Goal: Information Seeking & Learning: Find specific fact

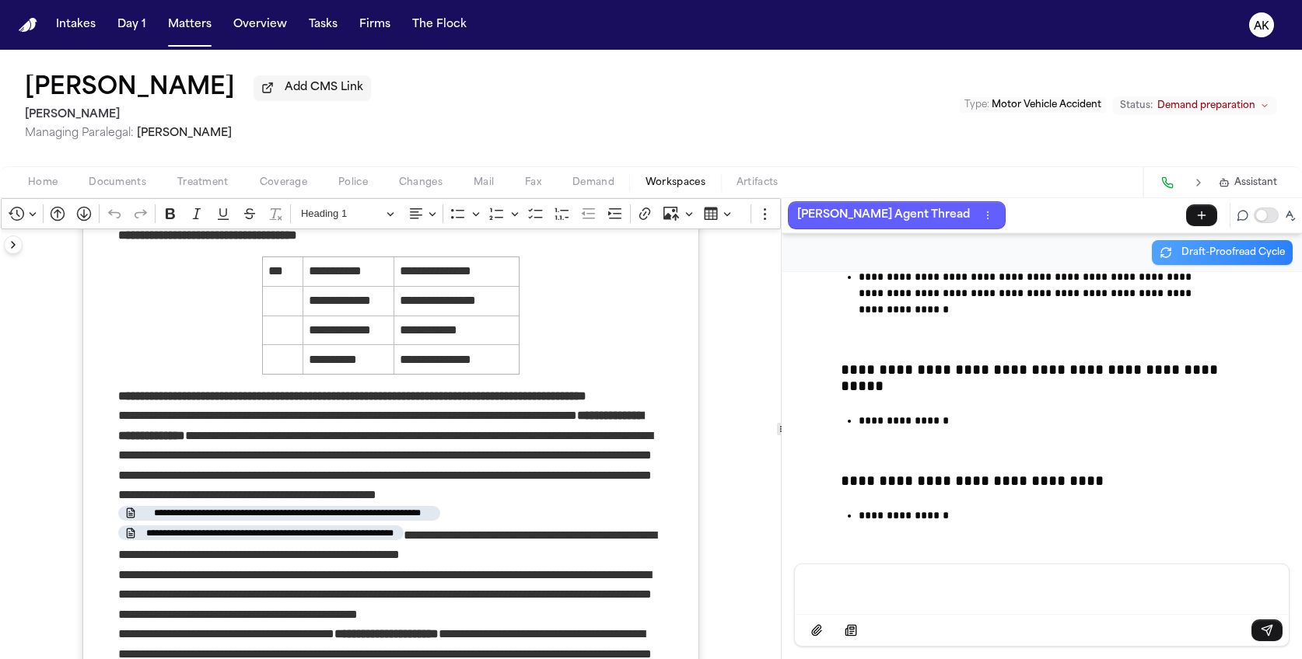
scroll to position [129, 0]
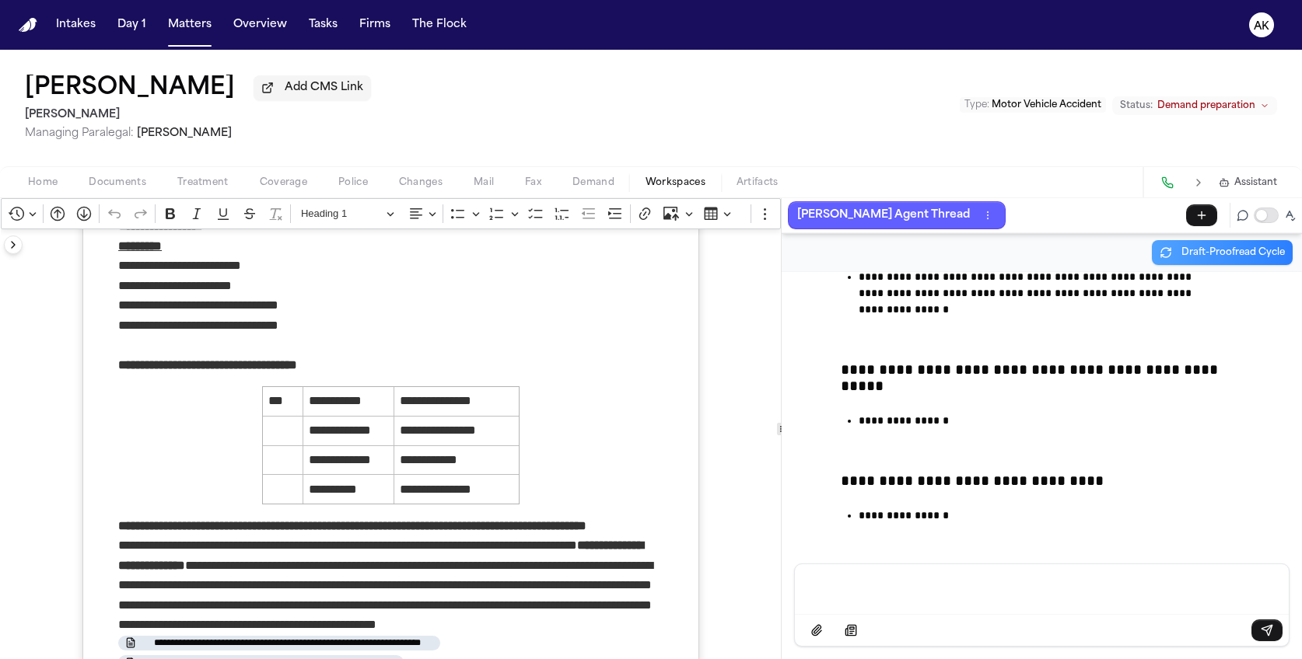
click at [501, 318] on p "**********" at bounding box center [391, 306] width 546 height 100
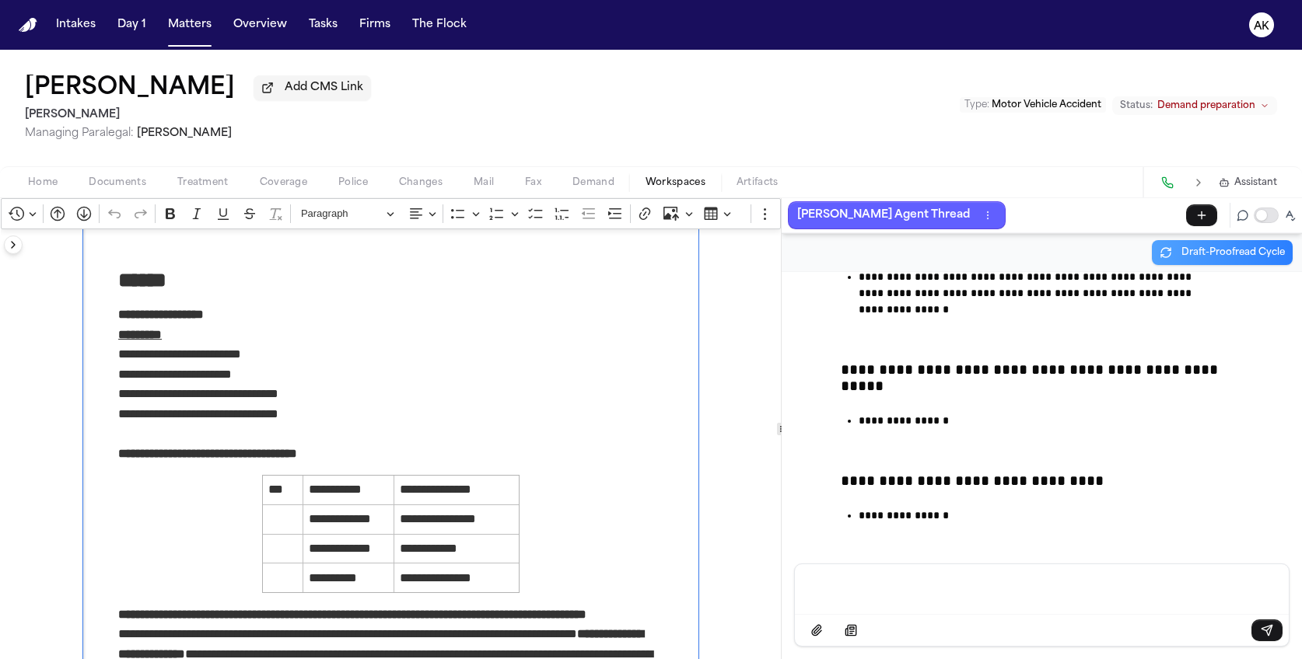
scroll to position [0, 0]
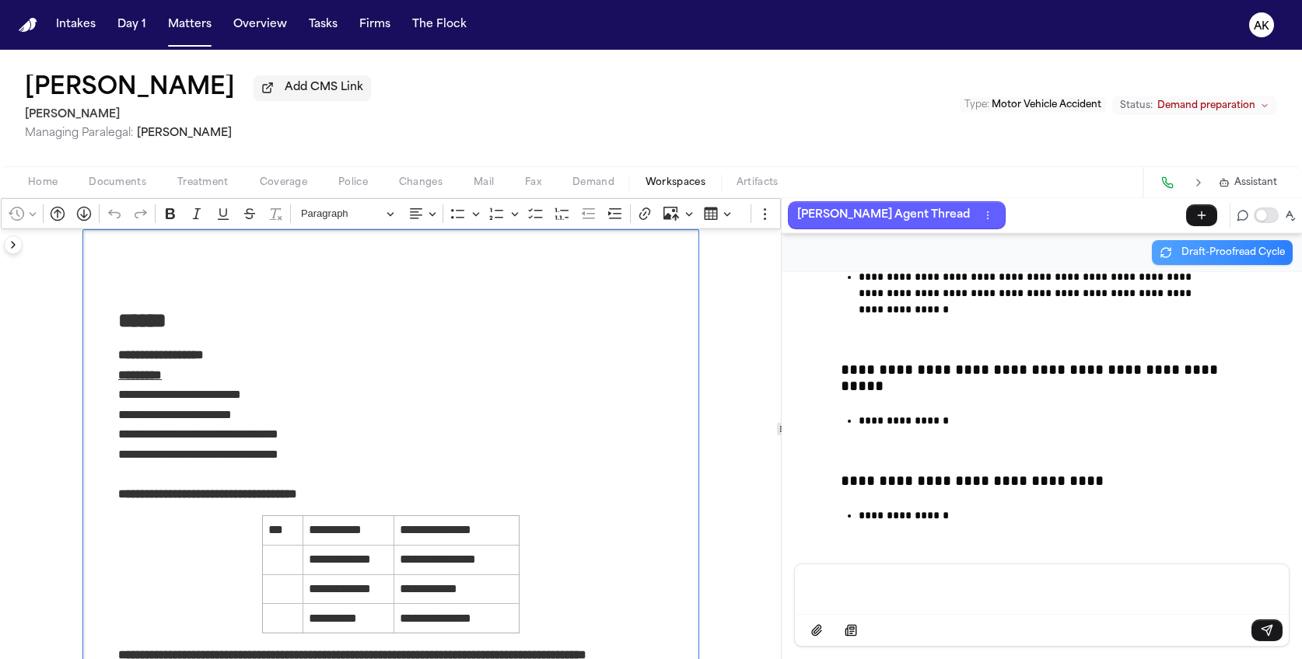
click at [961, 593] on p "Message input" at bounding box center [1041, 588] width 456 height 16
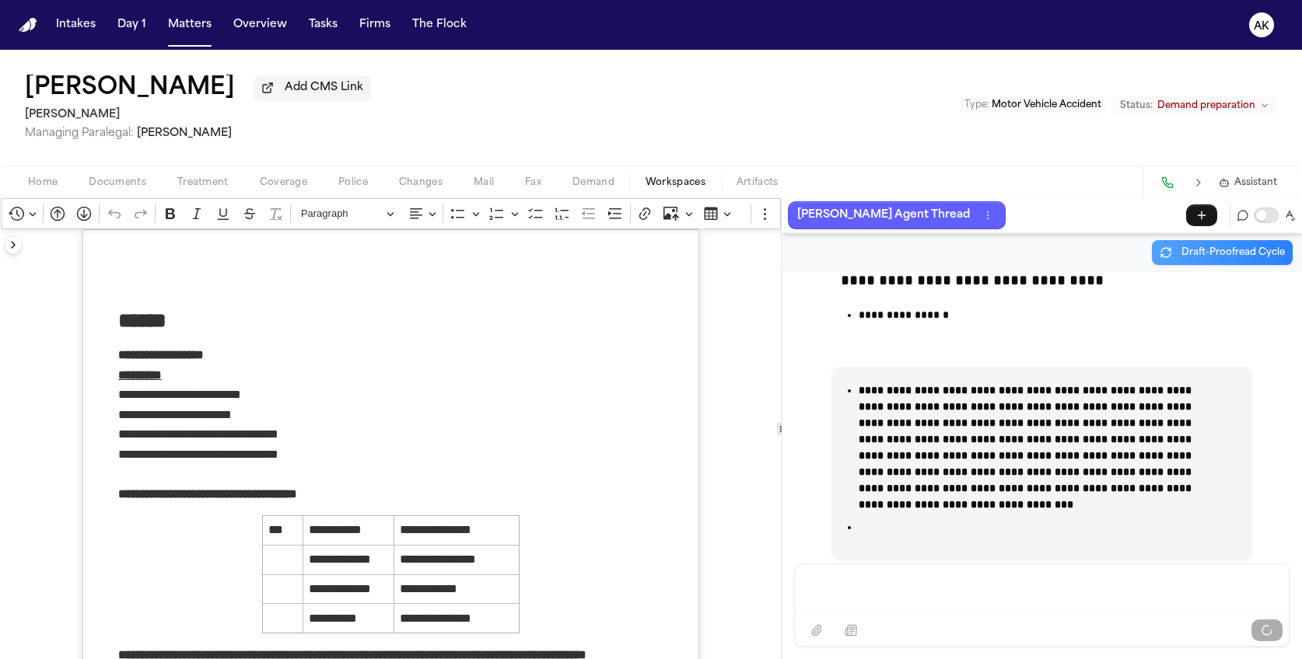
scroll to position [99260, 0]
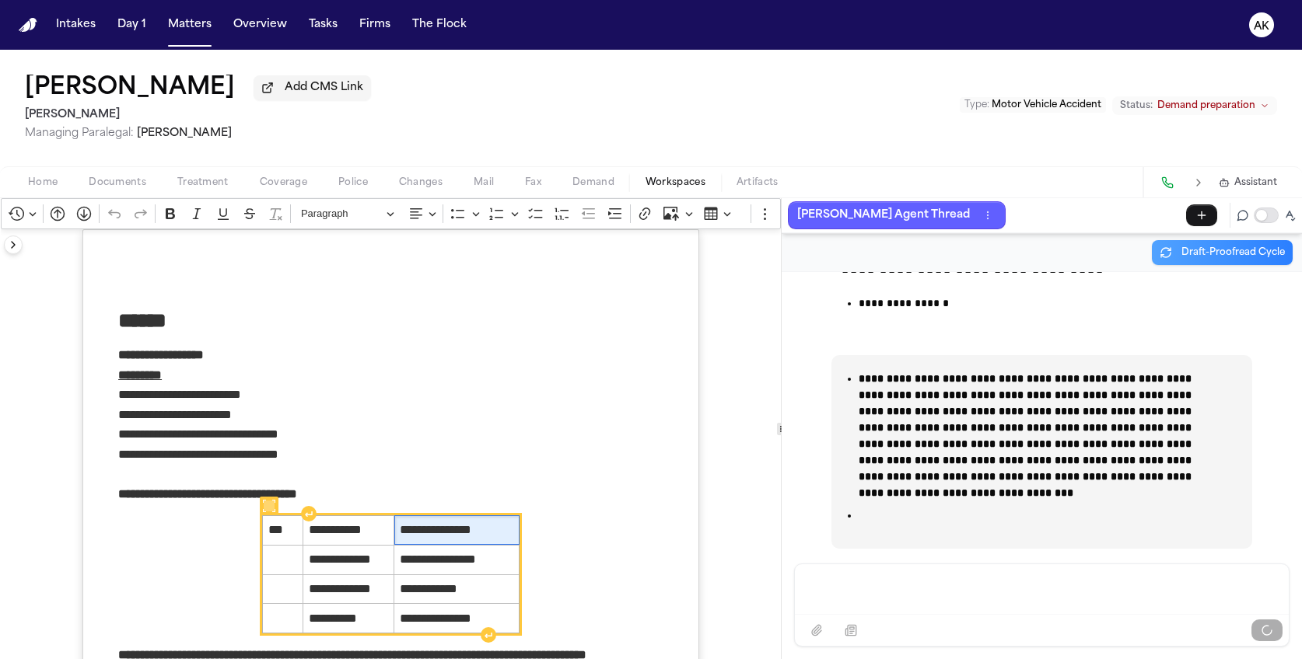
click at [460, 529] on span "**********" at bounding box center [457, 530] width 114 height 19
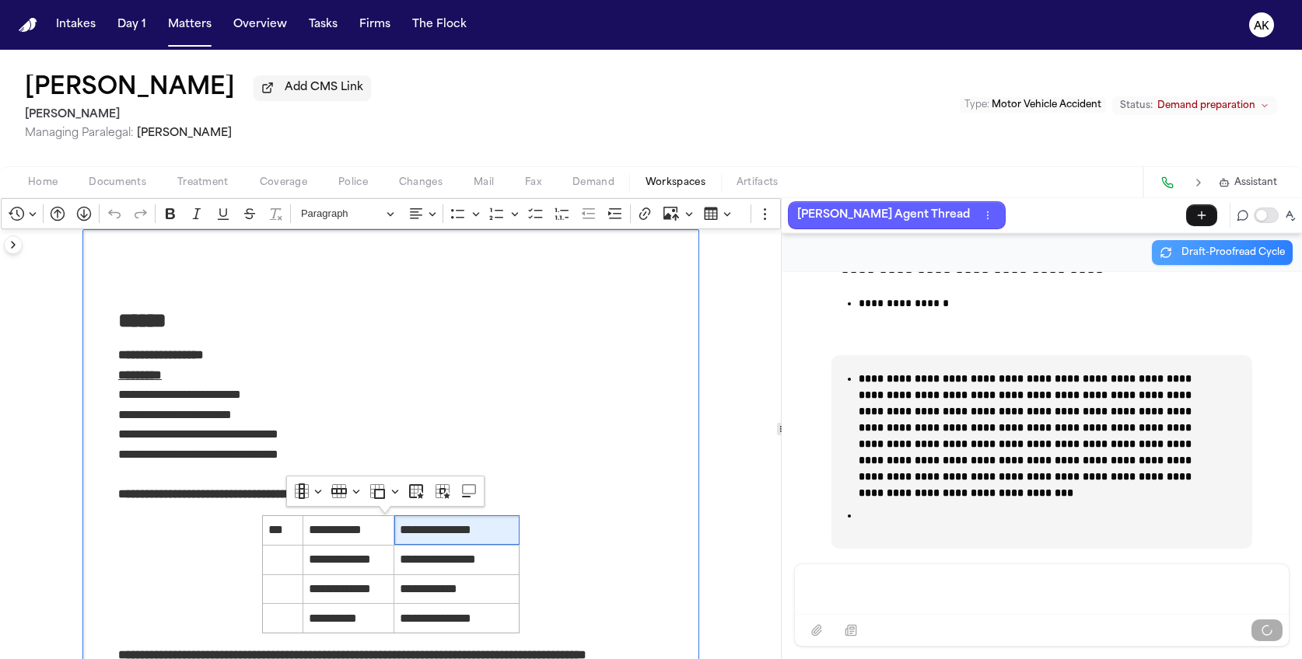
click at [359, 322] on h2 "******" at bounding box center [391, 321] width 546 height 27
click at [966, 603] on div "Message input" at bounding box center [1041, 587] width 475 height 47
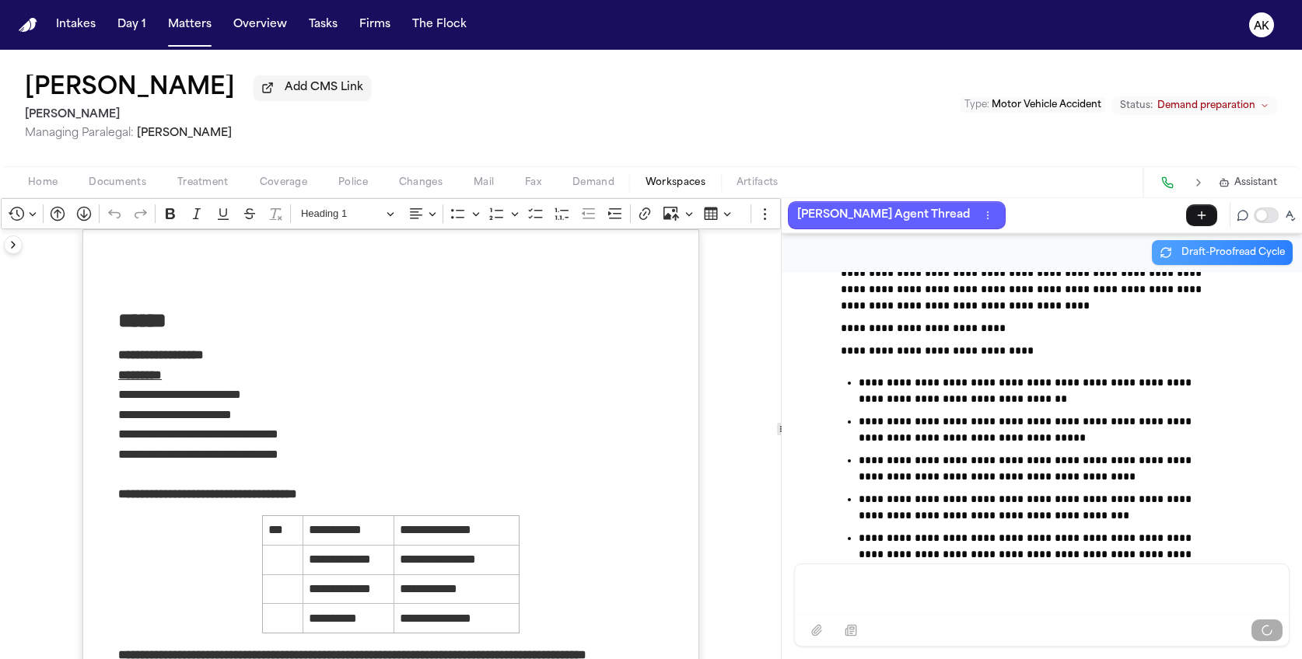
scroll to position [99830, 0]
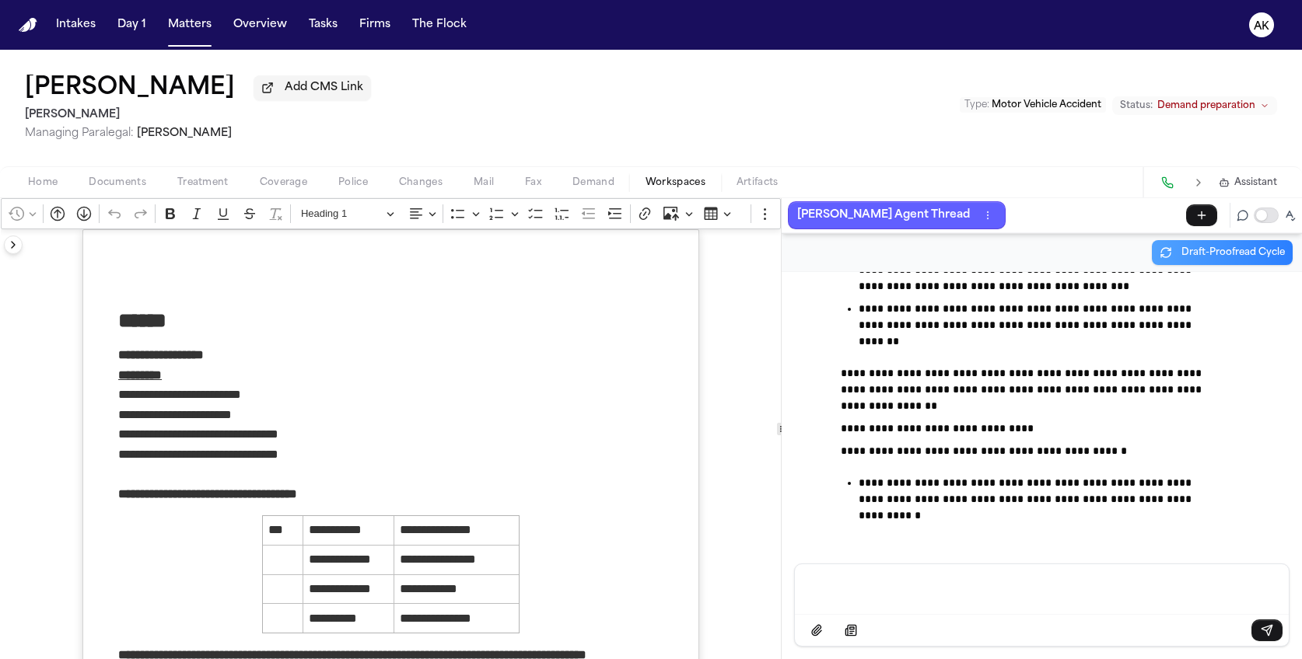
click at [1120, 606] on div "Message input" at bounding box center [1041, 587] width 475 height 47
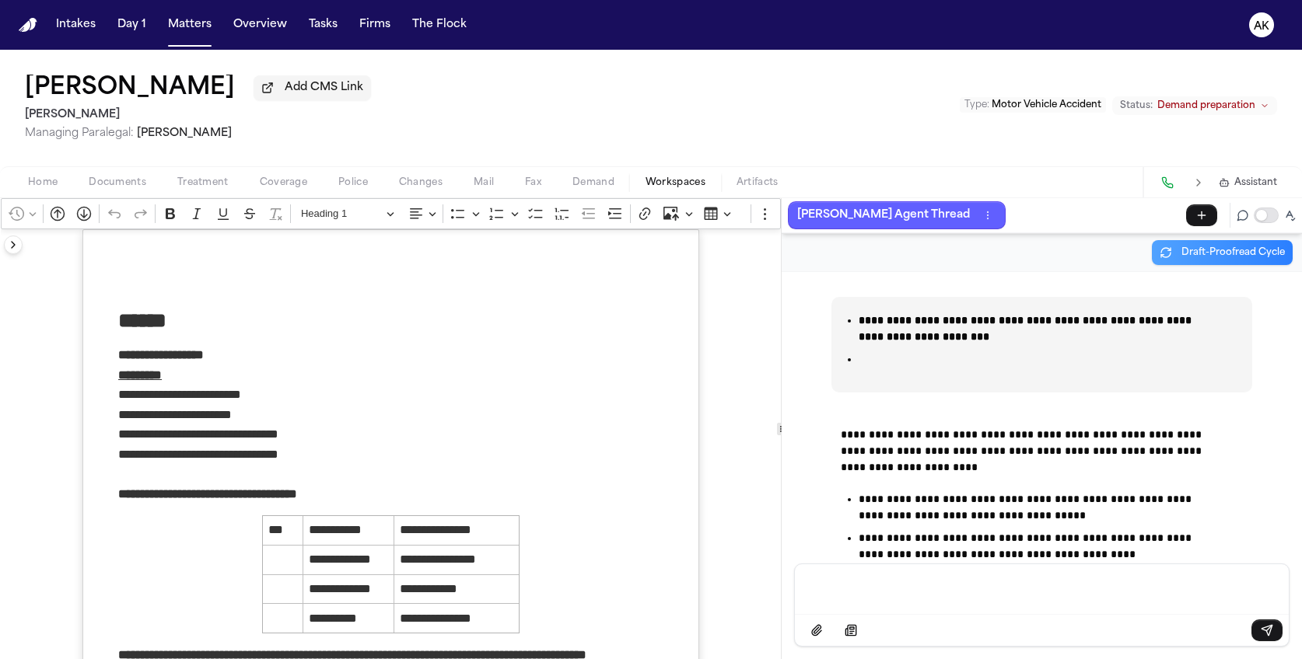
scroll to position [100344, 0]
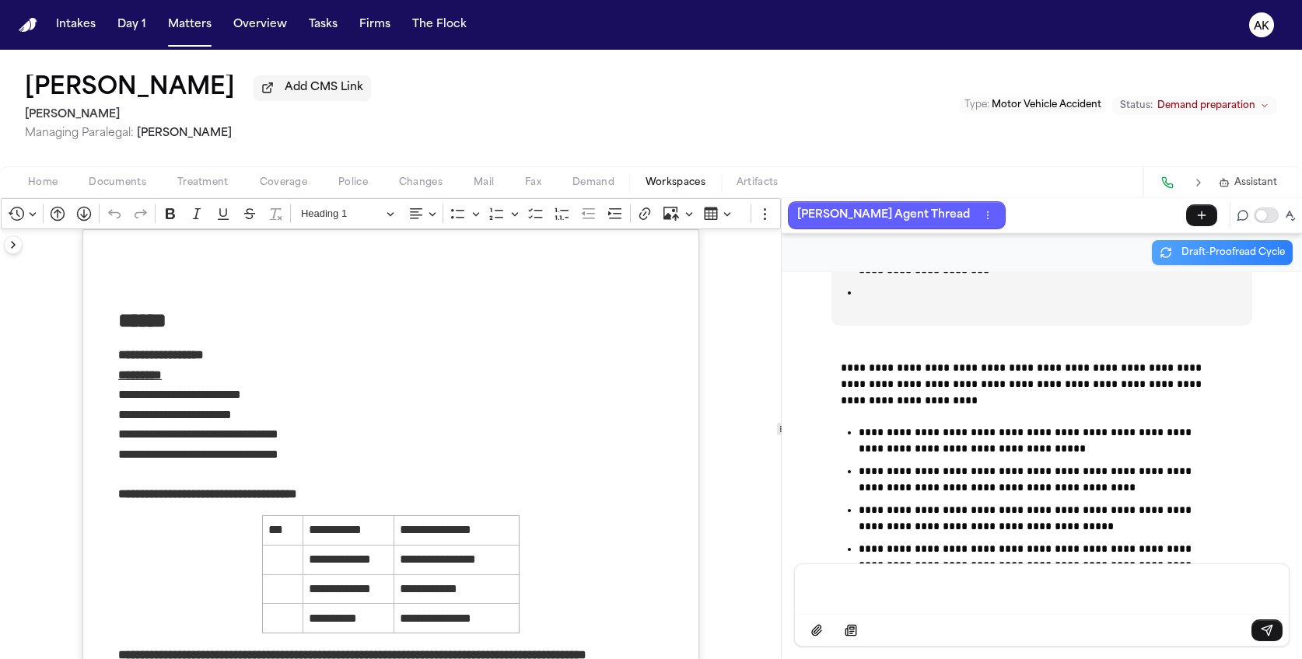
scroll to position [100085, 0]
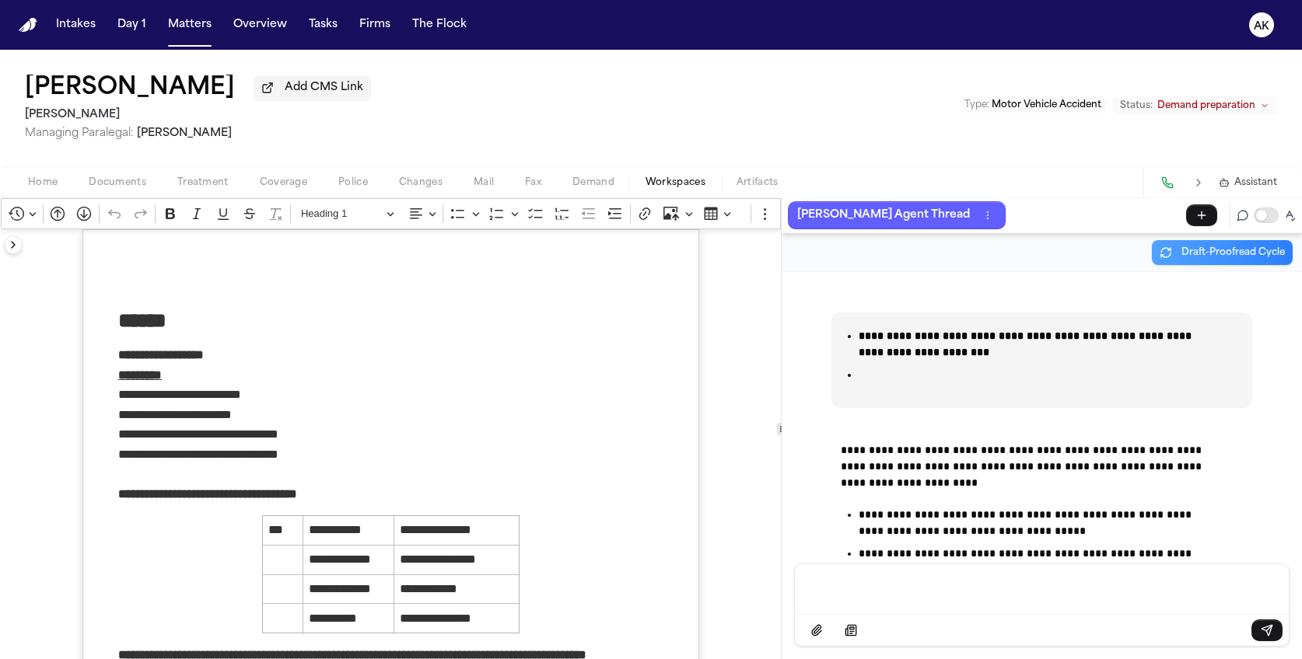
click at [546, 494] on p "**********" at bounding box center [390, 494] width 545 height 20
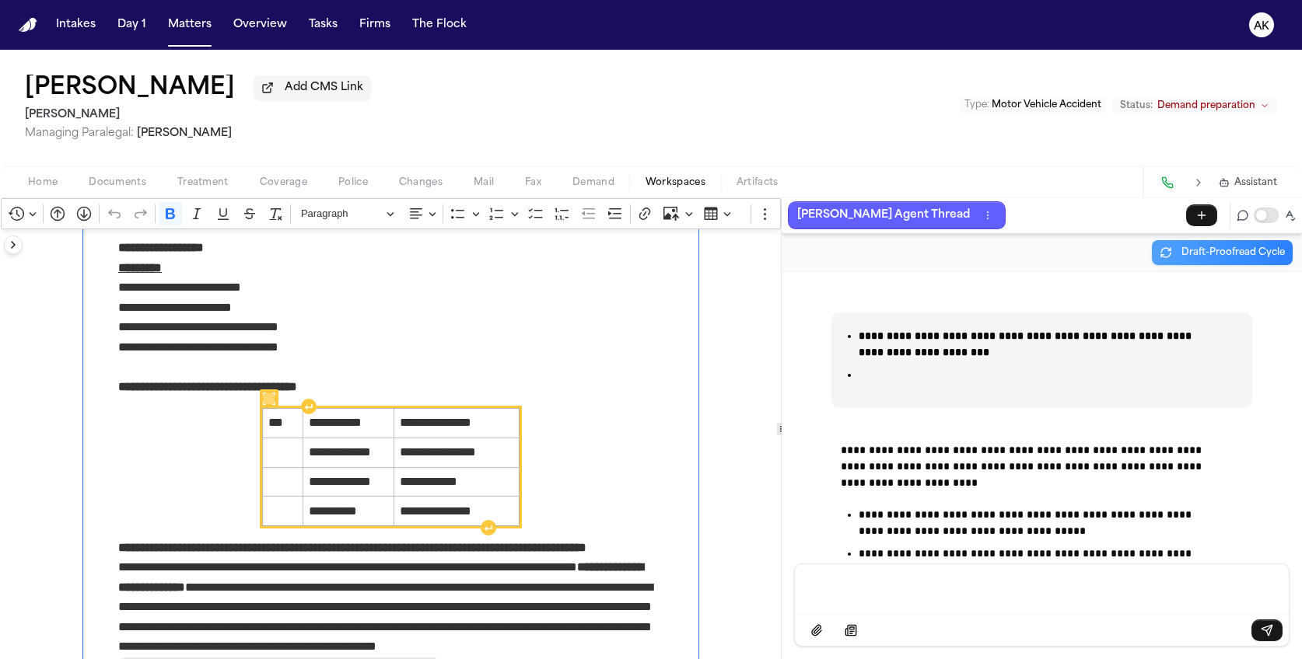
scroll to position [129, 0]
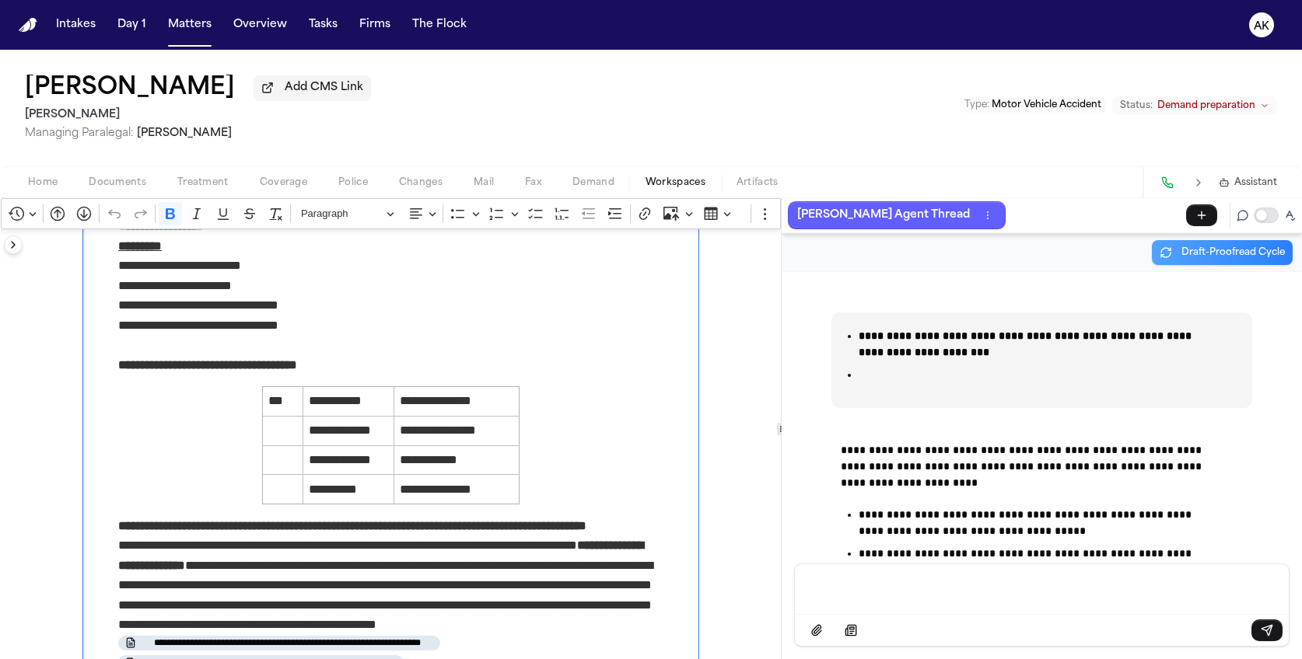
click at [1023, 603] on div "Message input" at bounding box center [1041, 587] width 475 height 47
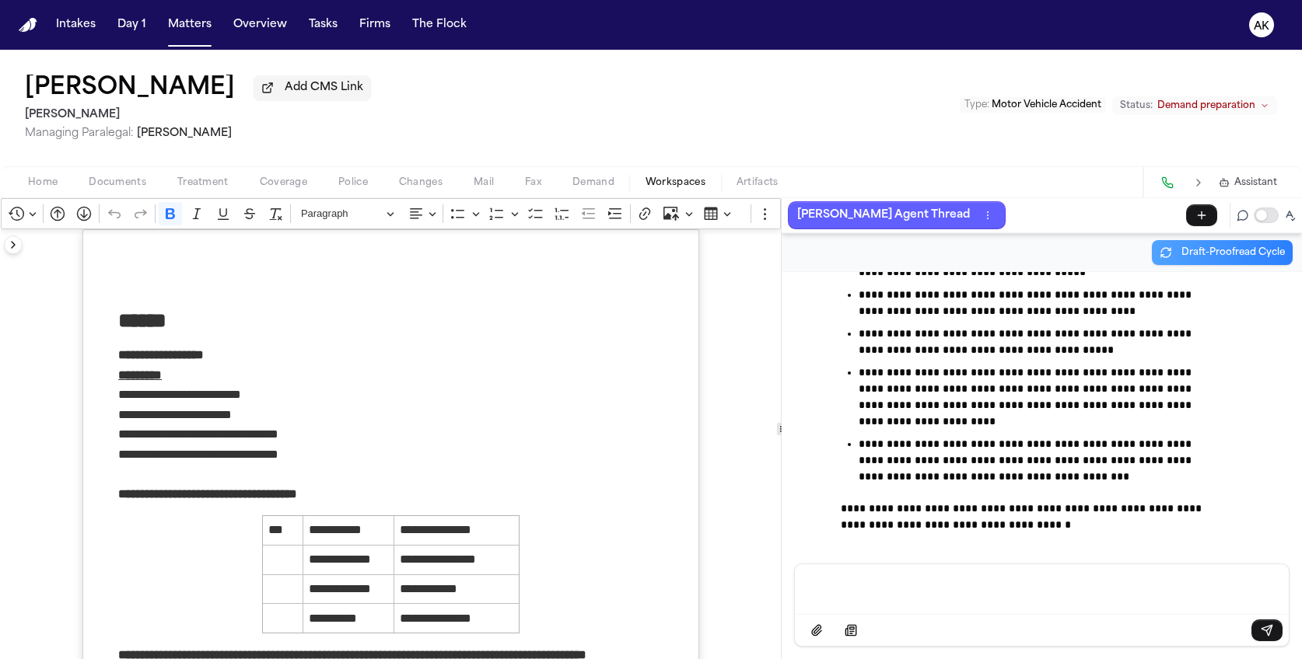
scroll to position [100214, 0]
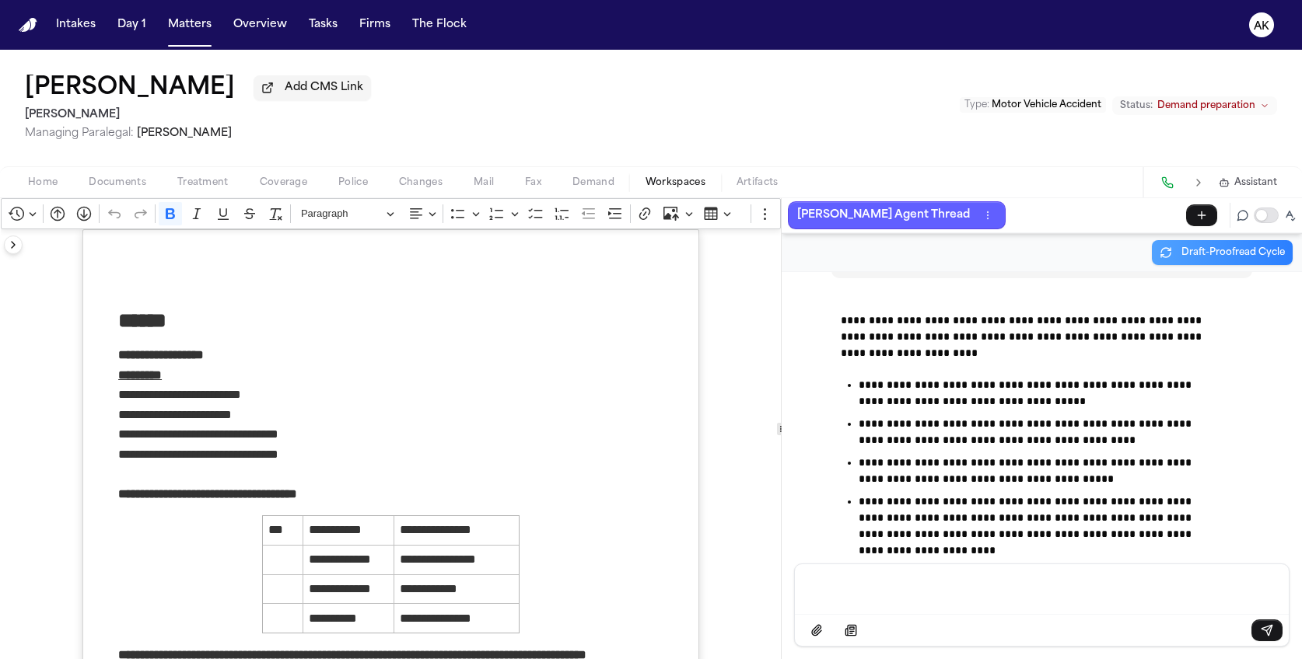
click at [959, 603] on div "Message input" at bounding box center [1041, 587] width 475 height 47
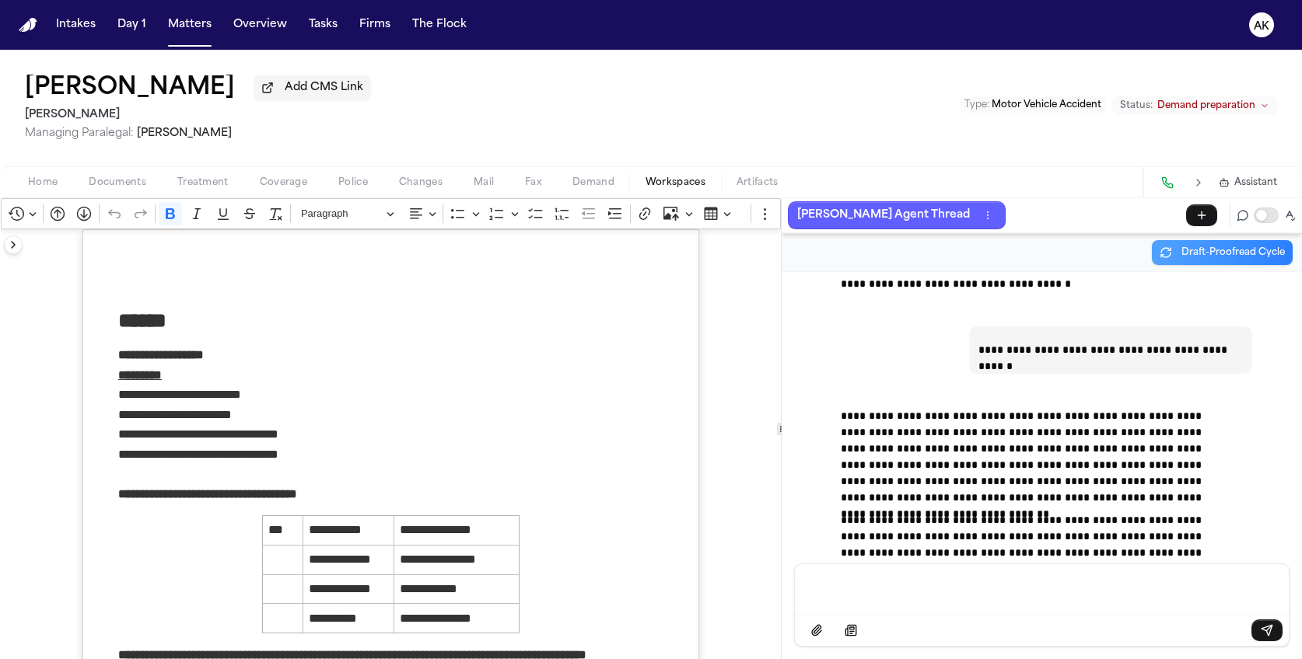
scroll to position [100645, 0]
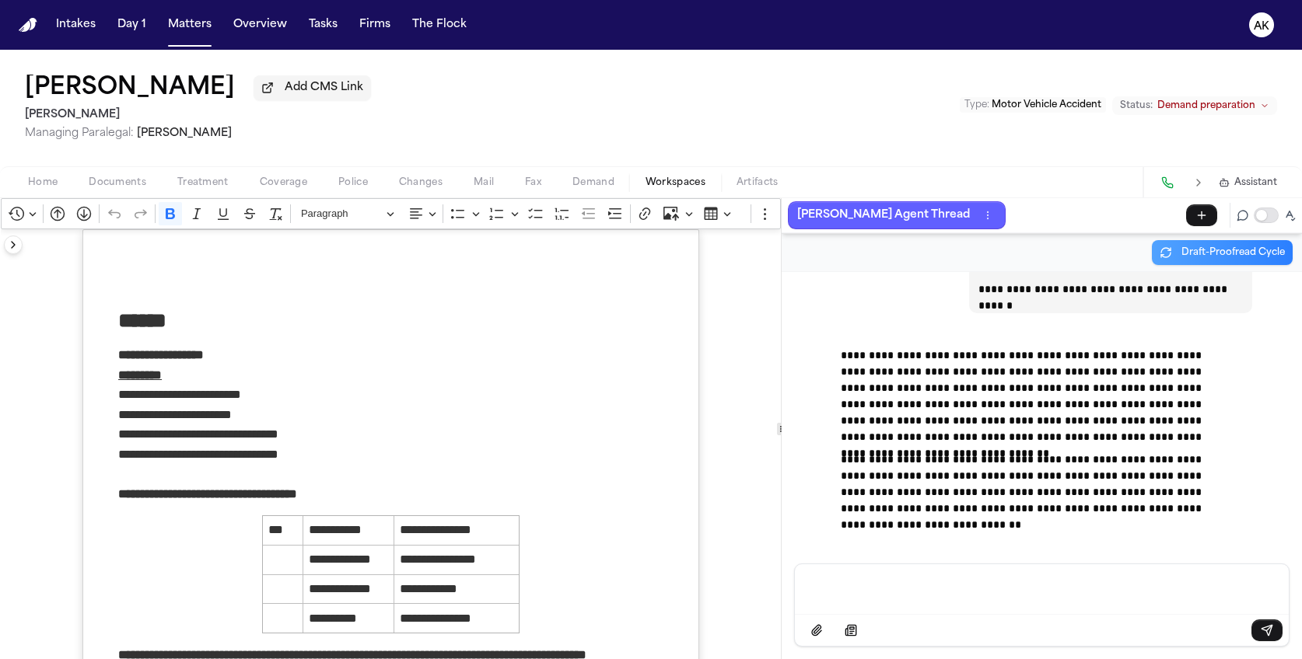
drag, startPoint x: 942, startPoint y: 575, endPoint x: 950, endPoint y: 502, distance: 72.7
click at [944, 575] on div "Message input" at bounding box center [1041, 587] width 475 height 47
click at [956, 609] on div "Message input" at bounding box center [1041, 587] width 475 height 47
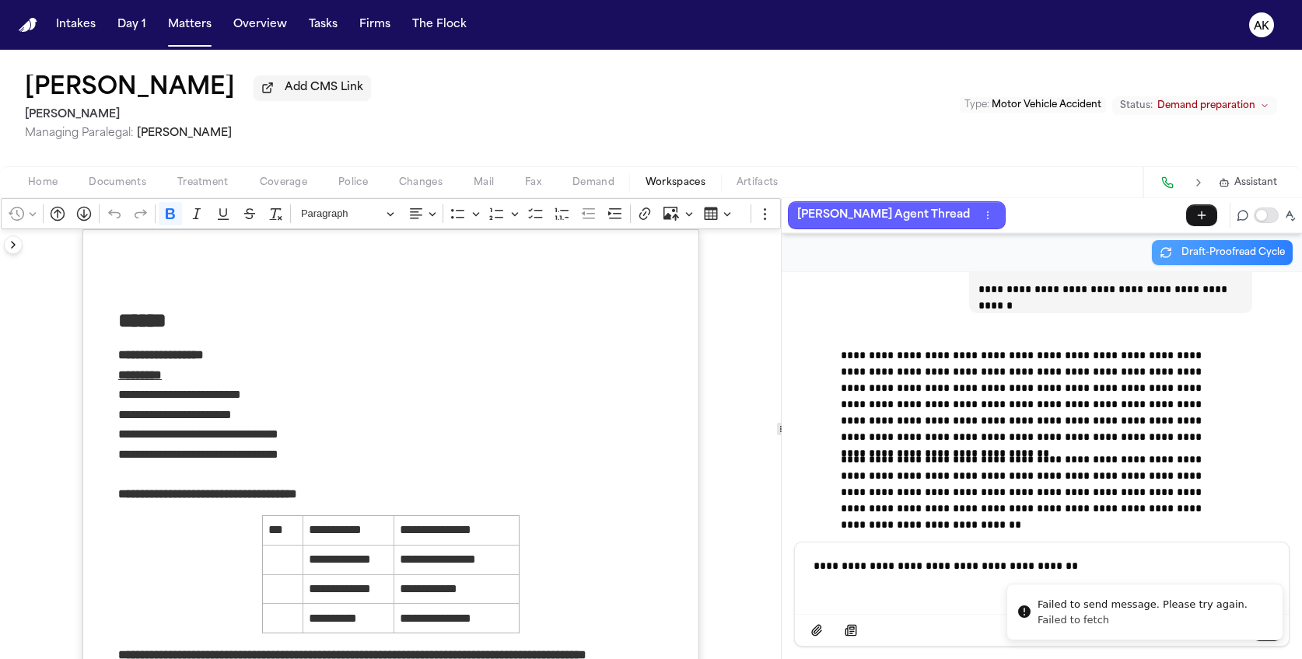
scroll to position [100667, 0]
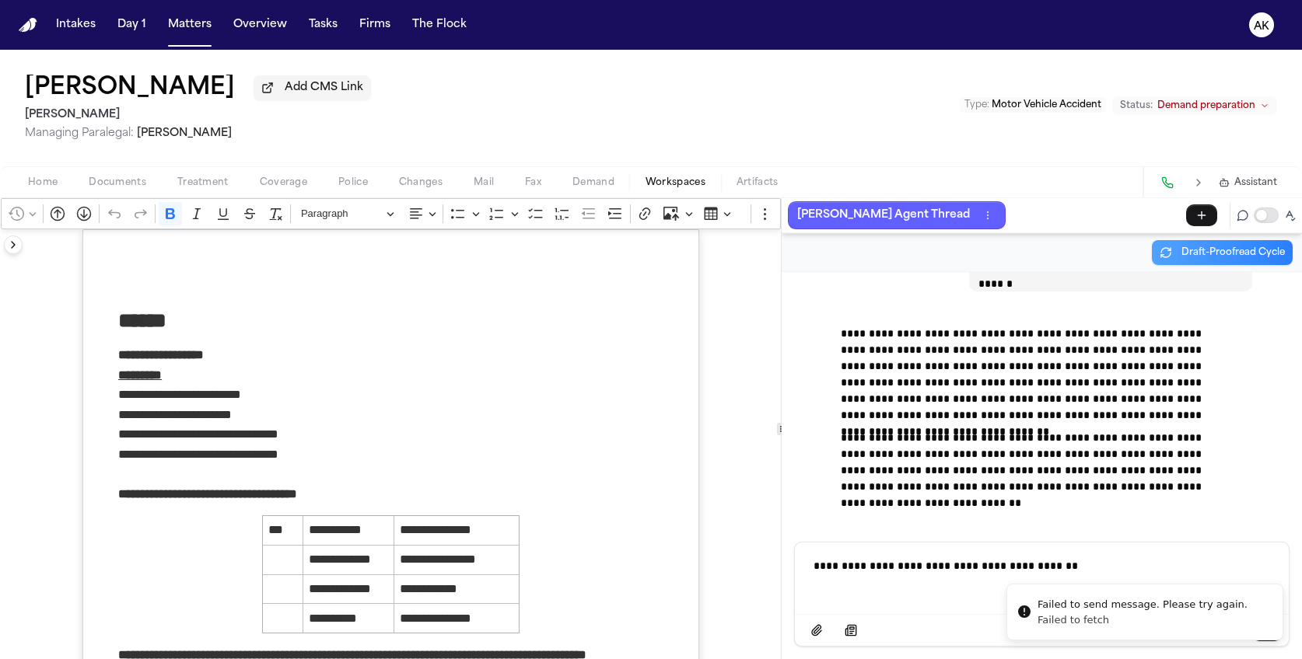
click at [1143, 584] on li "Failed to send message. Please try again. Failed to fetch" at bounding box center [1144, 612] width 277 height 57
click at [1145, 570] on p "**********" at bounding box center [1041, 566] width 457 height 16
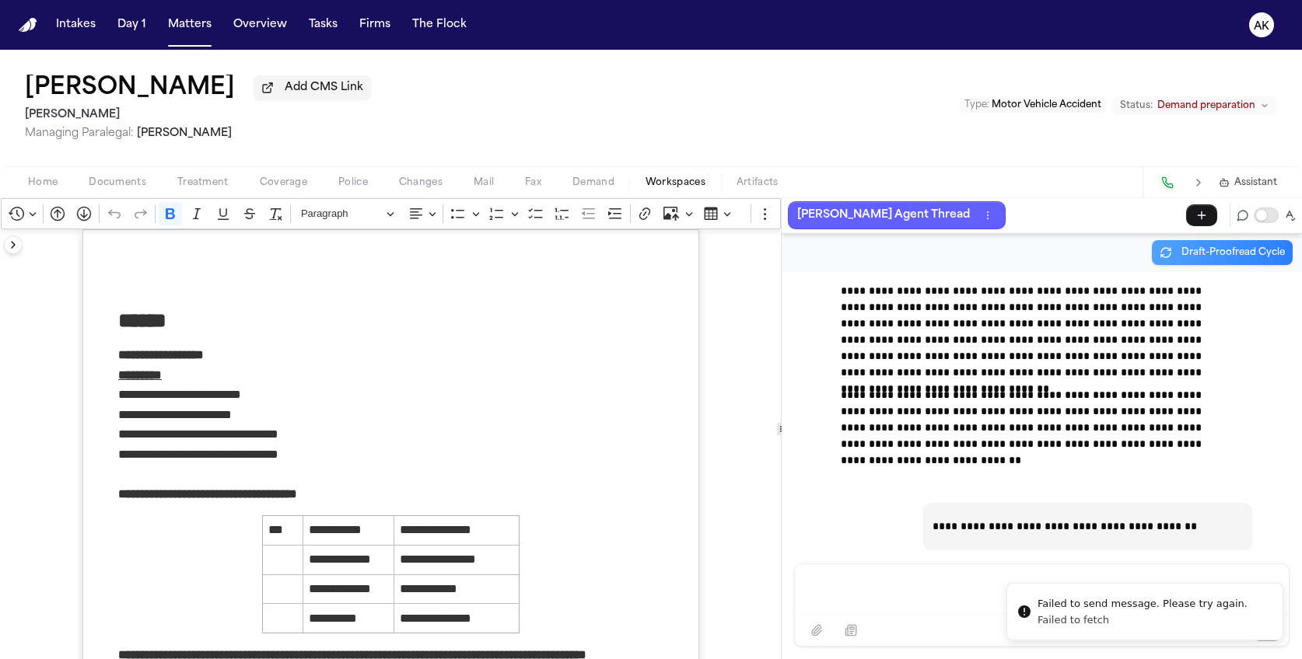
scroll to position [100711, 0]
click at [846, 407] on p "**********" at bounding box center [1035, 427] width 390 height 82
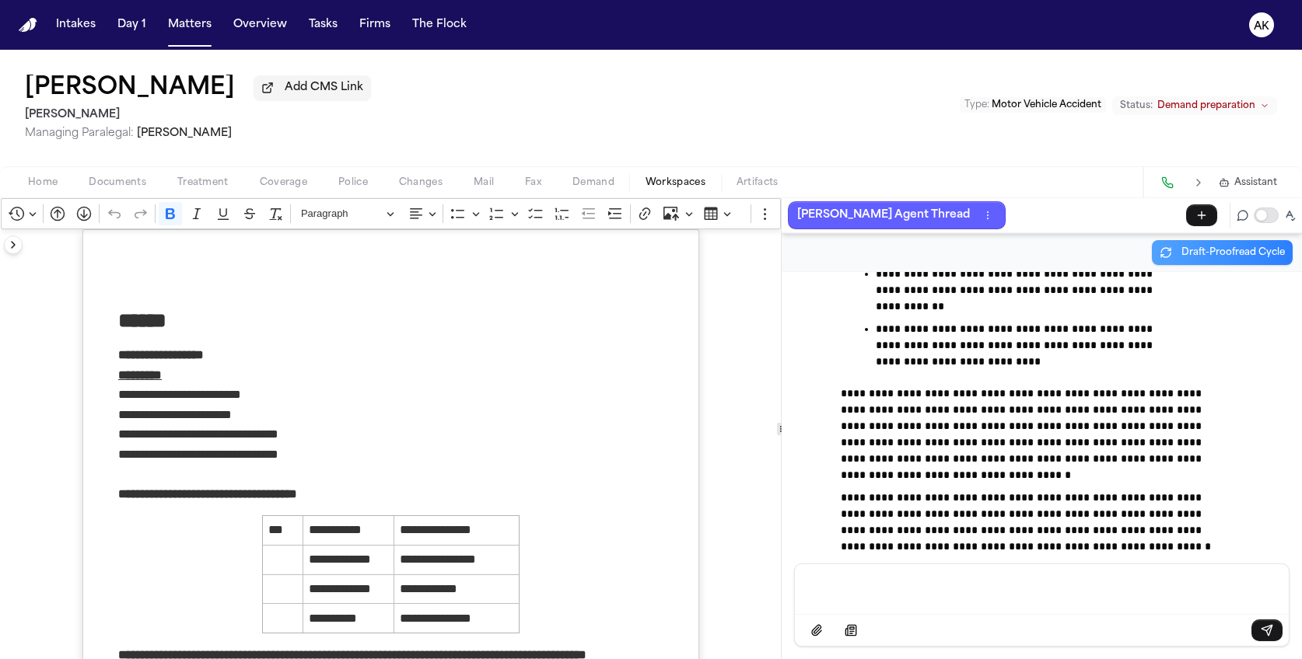
scroll to position [101208, 0]
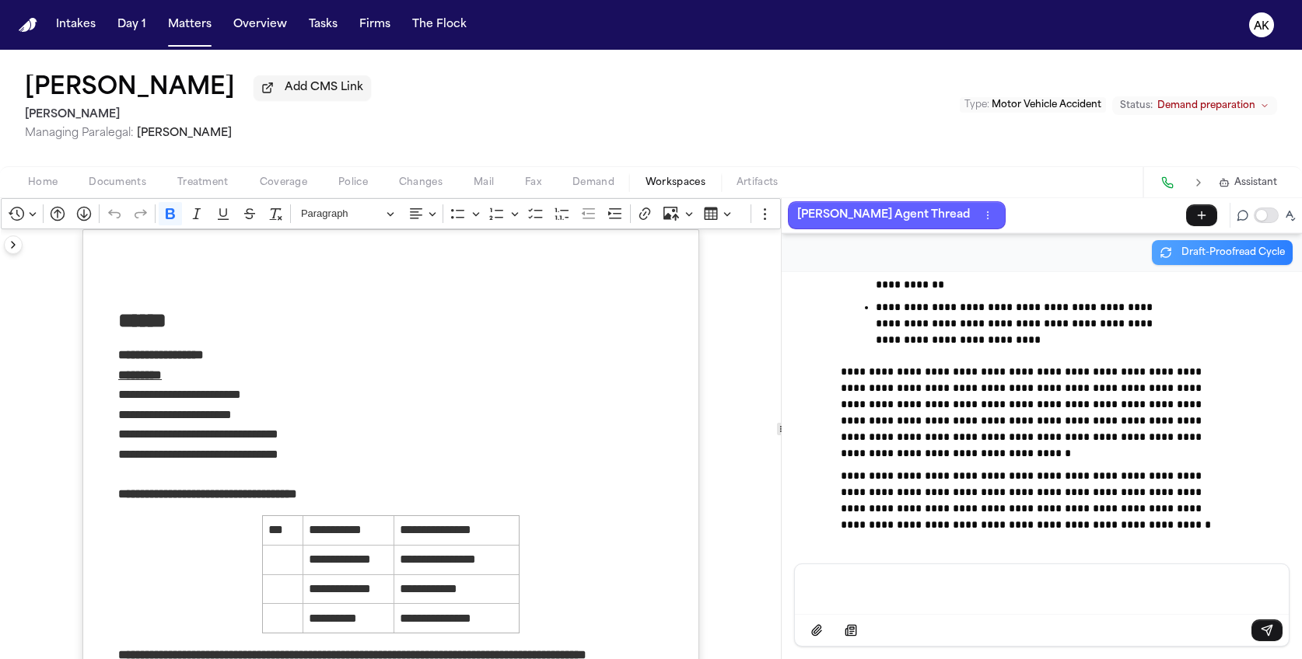
click at [980, 596] on p "Message input" at bounding box center [1041, 588] width 457 height 16
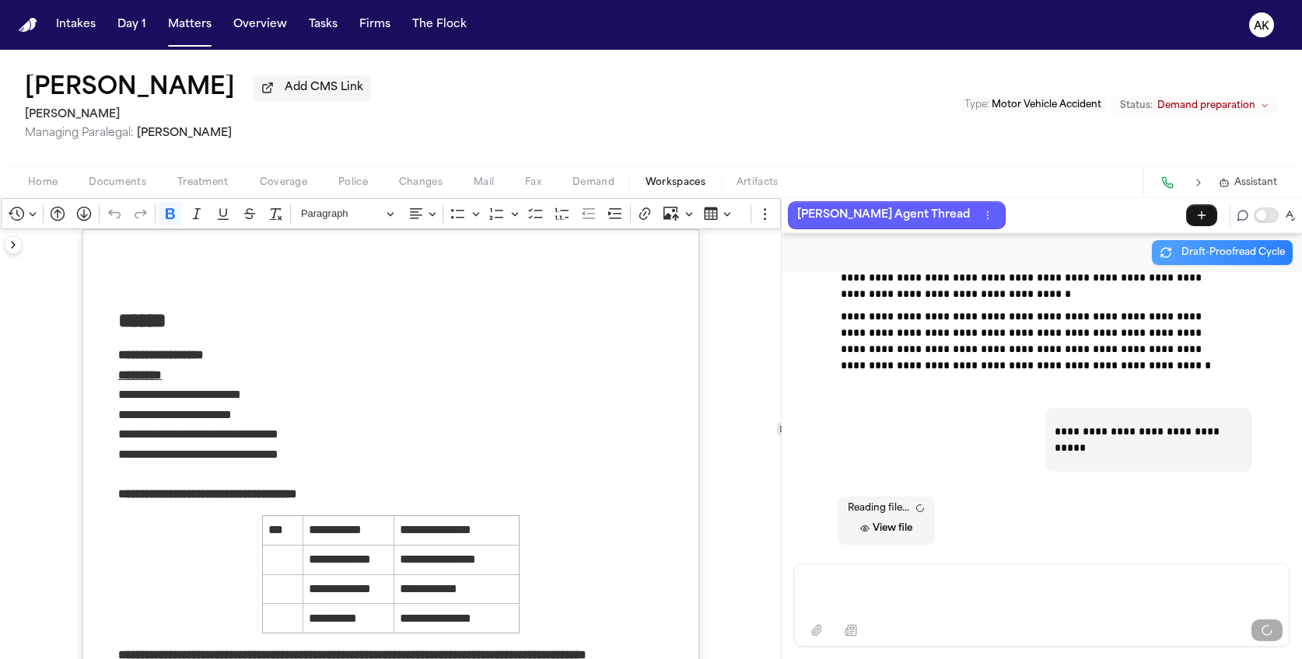
scroll to position [101369, 0]
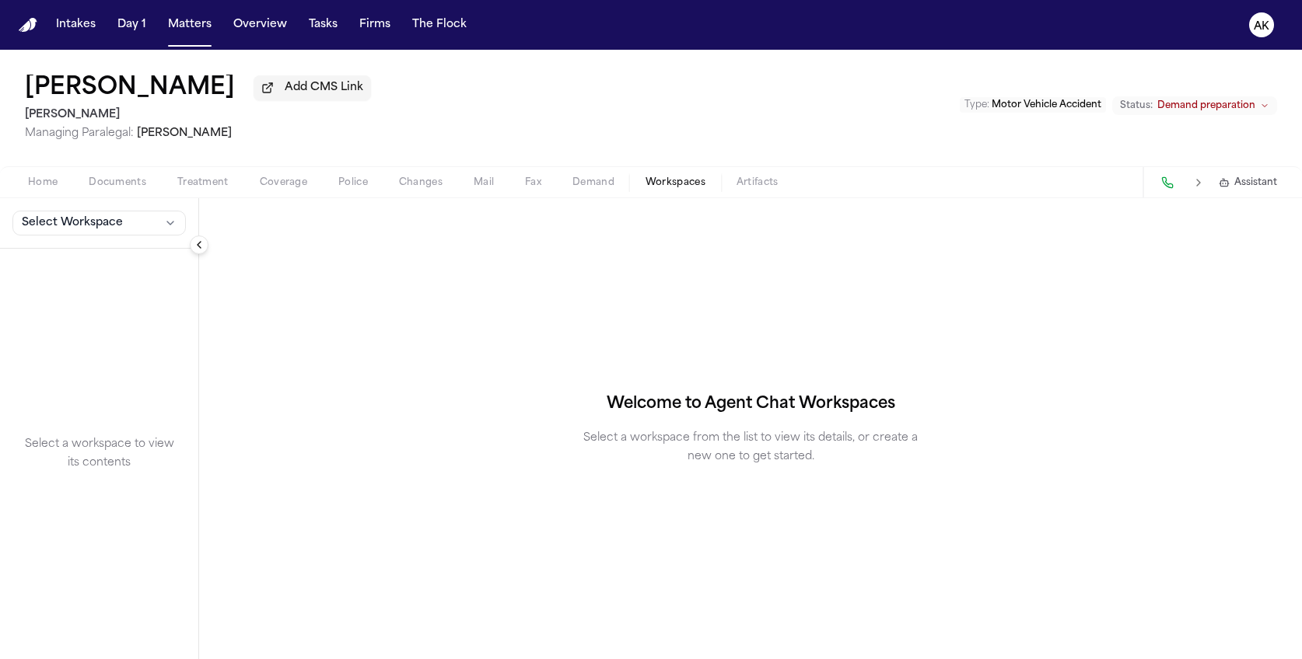
click at [151, 176] on button "Documents" at bounding box center [117, 182] width 89 height 19
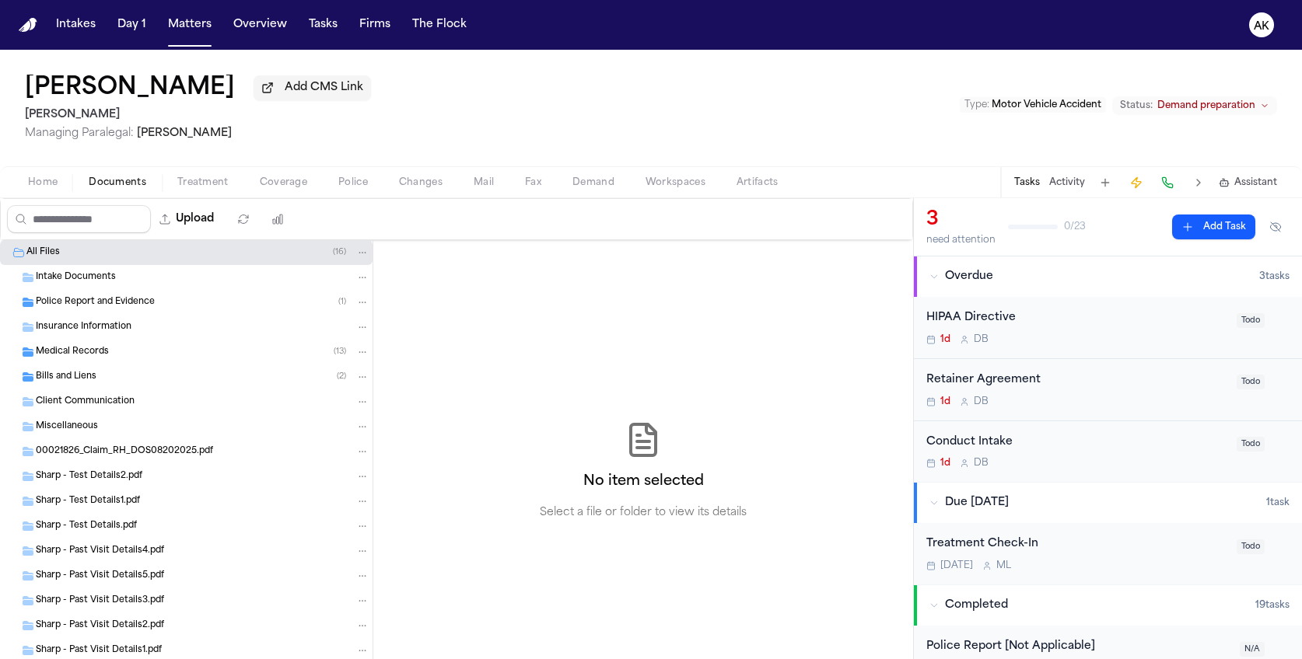
click at [227, 306] on div "Police Report and Evidence ( 1 )" at bounding box center [203, 302] width 334 height 14
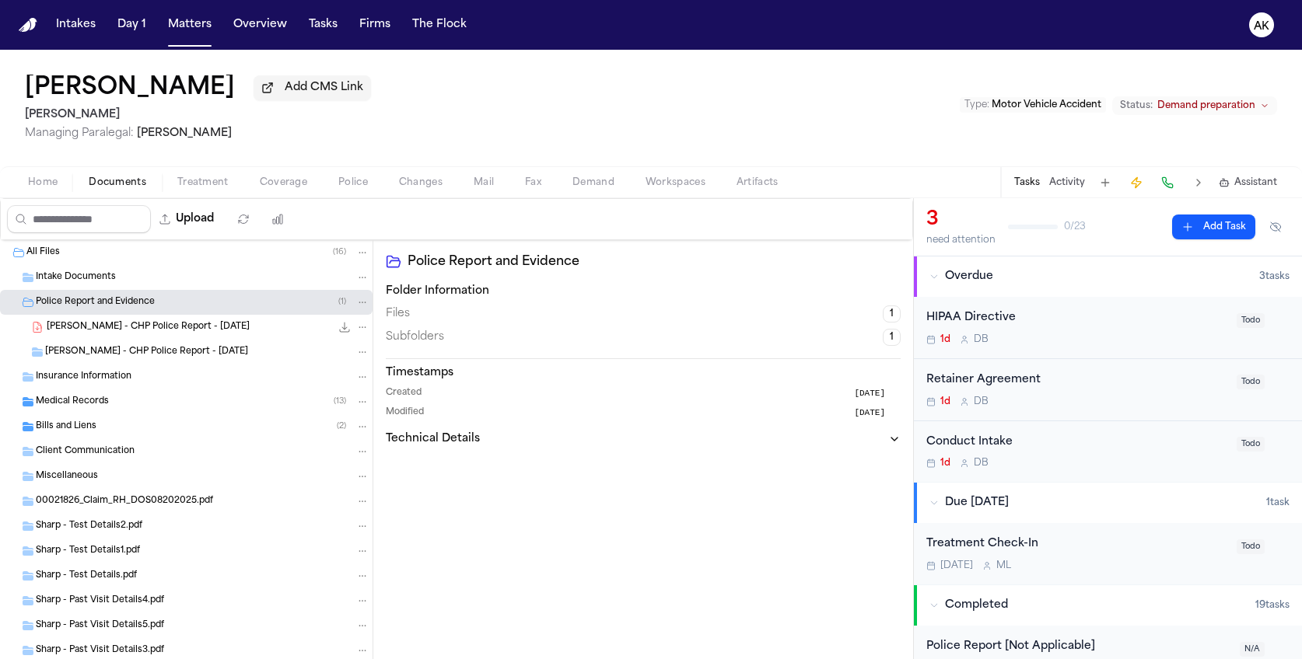
click at [233, 395] on div "Medical Records ( 13 )" at bounding box center [203, 402] width 334 height 14
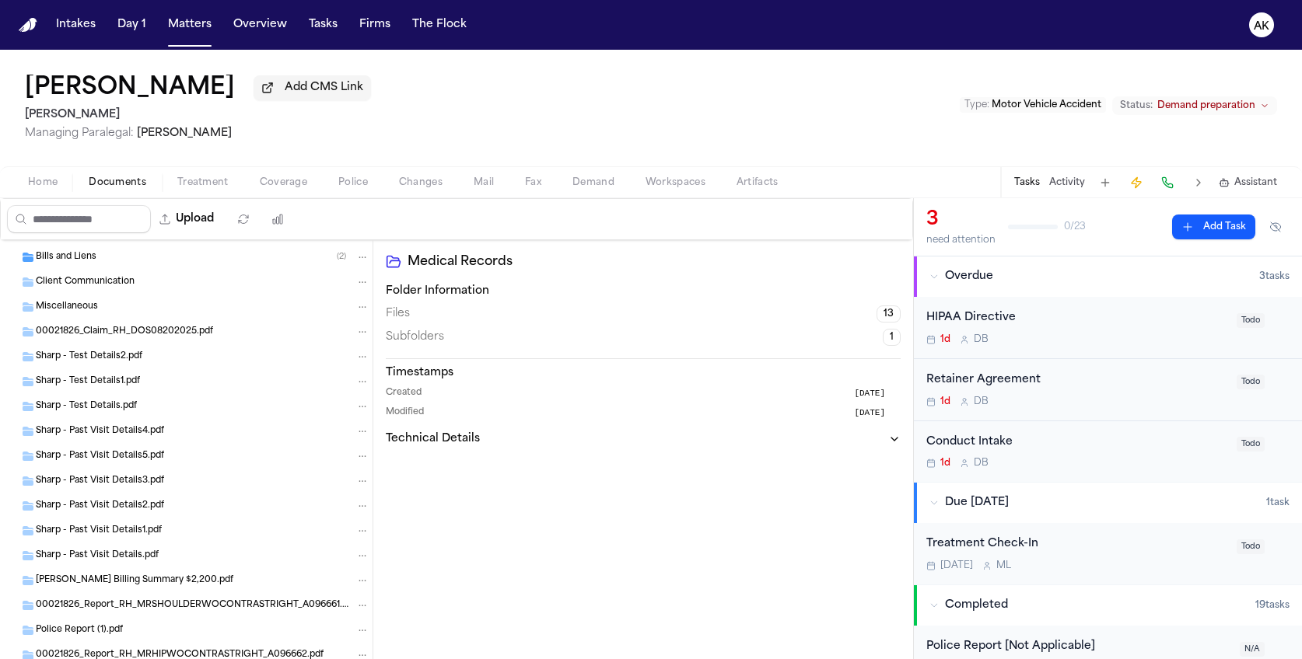
scroll to position [389, 0]
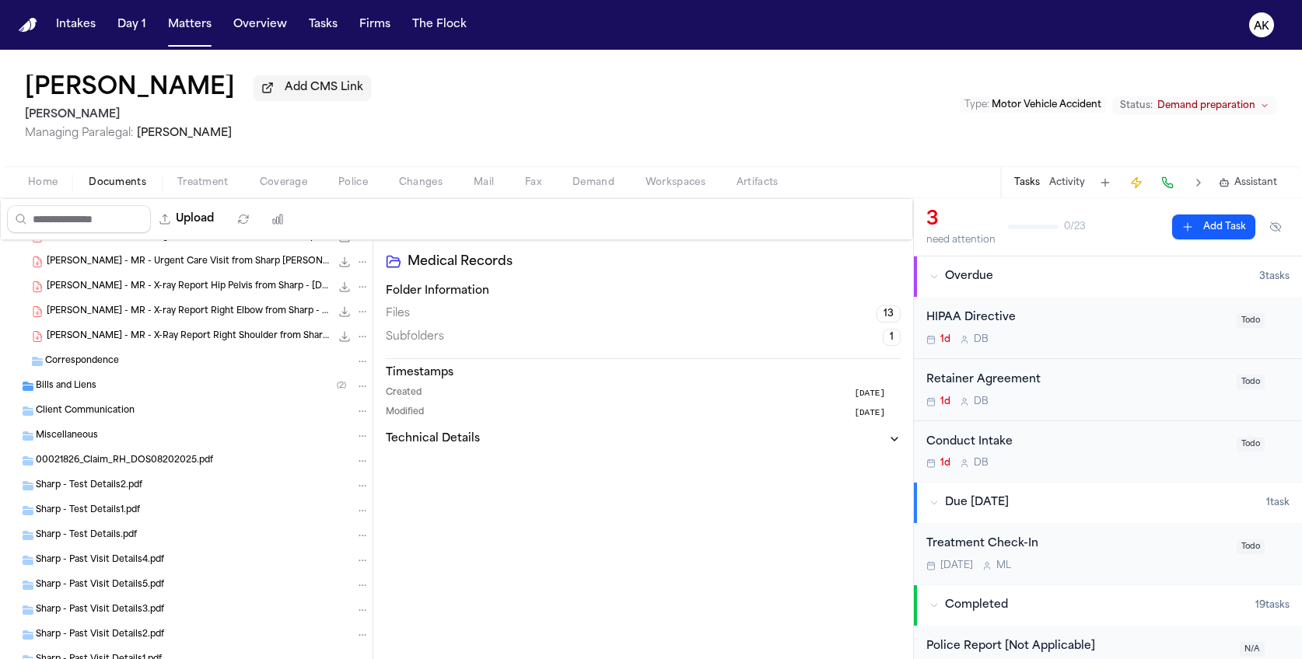
click at [203, 393] on div "Bills and Liens ( 2 )" at bounding box center [186, 386] width 372 height 25
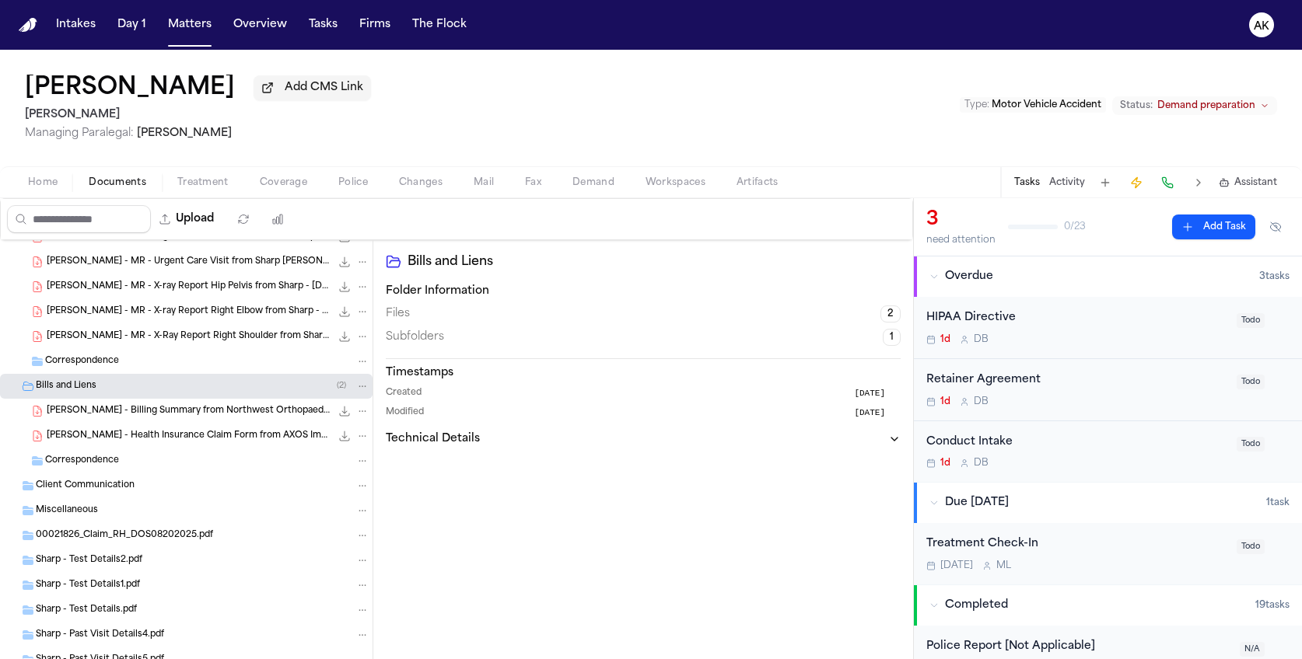
scroll to position [518, 0]
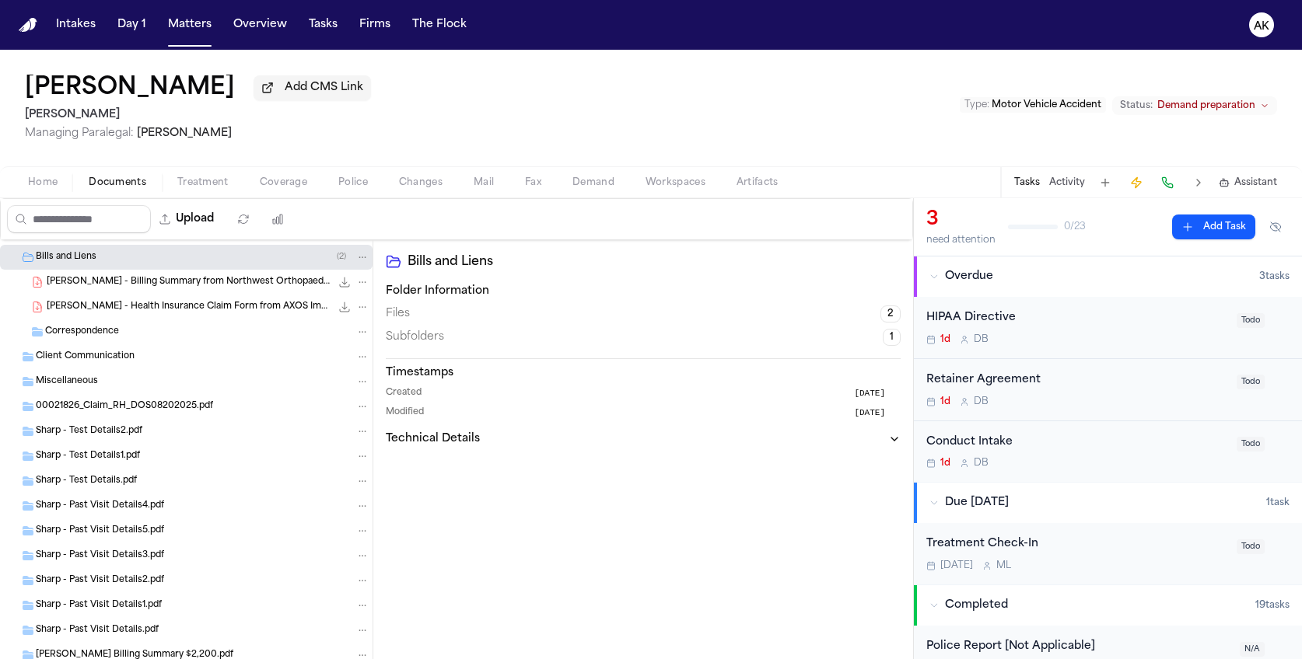
click at [189, 354] on div "Client Communication" at bounding box center [203, 357] width 334 height 14
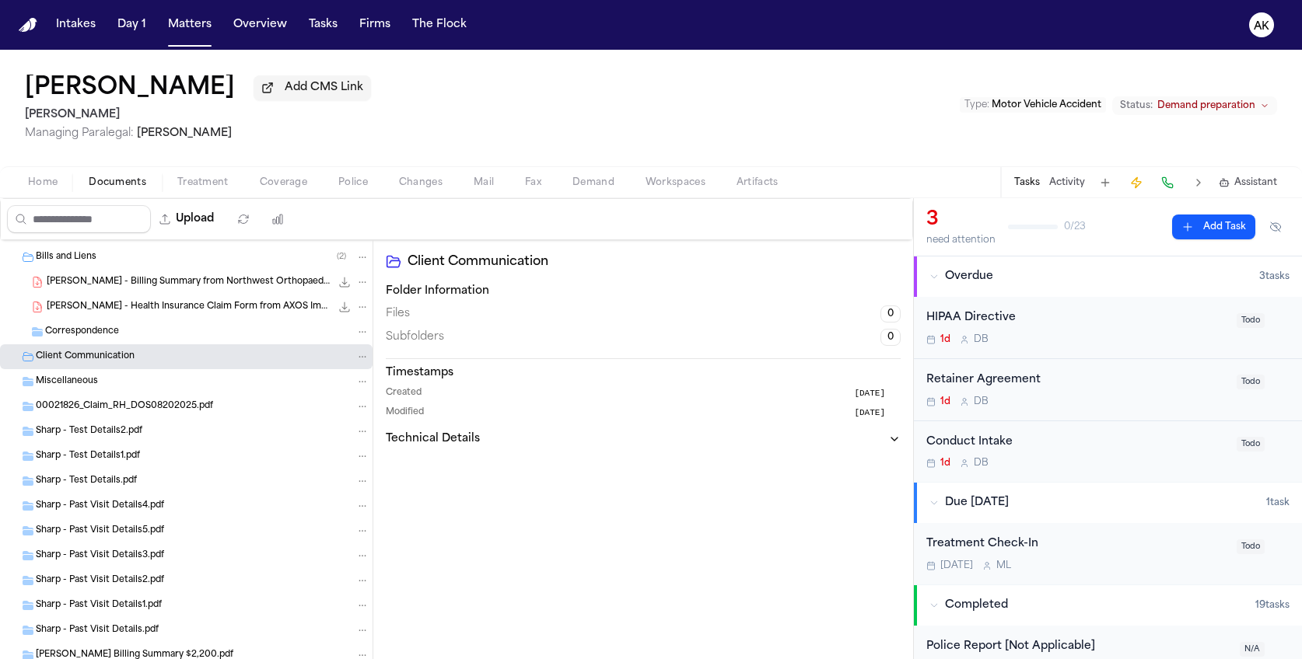
drag, startPoint x: 191, startPoint y: 330, endPoint x: 191, endPoint y: 345, distance: 14.8
click at [191, 329] on div "Correspondence" at bounding box center [207, 332] width 324 height 14
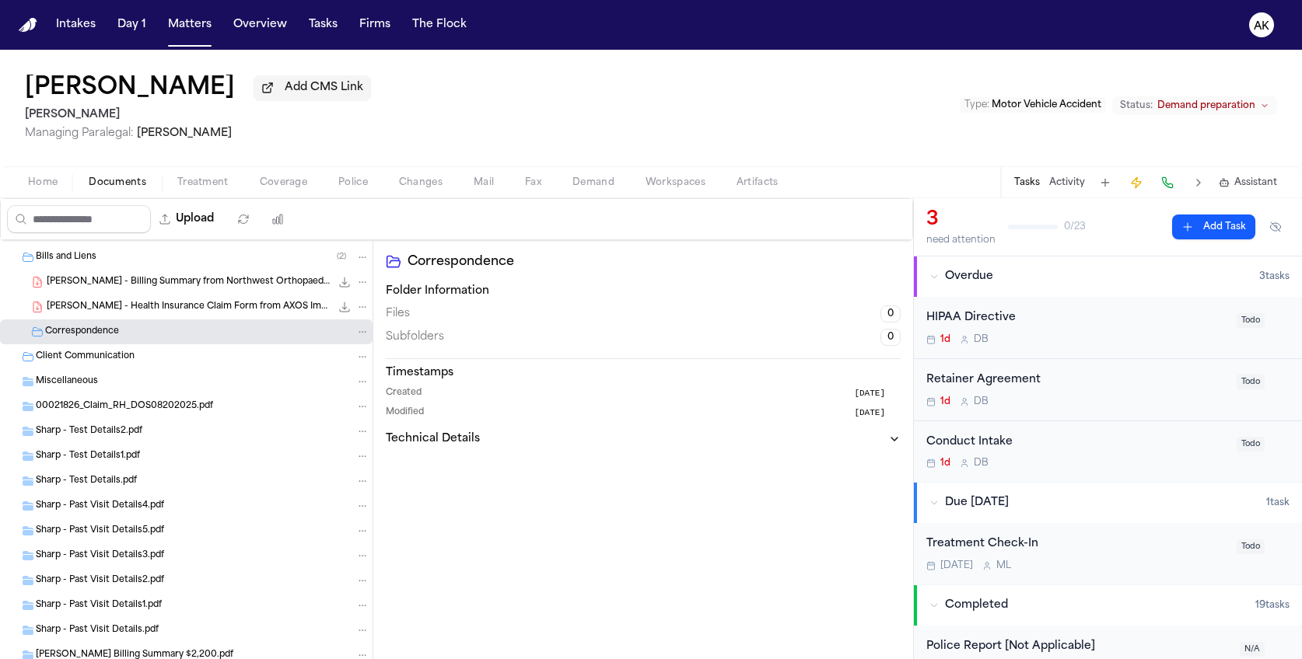
click at [196, 384] on div "Miscellaneous" at bounding box center [203, 382] width 334 height 14
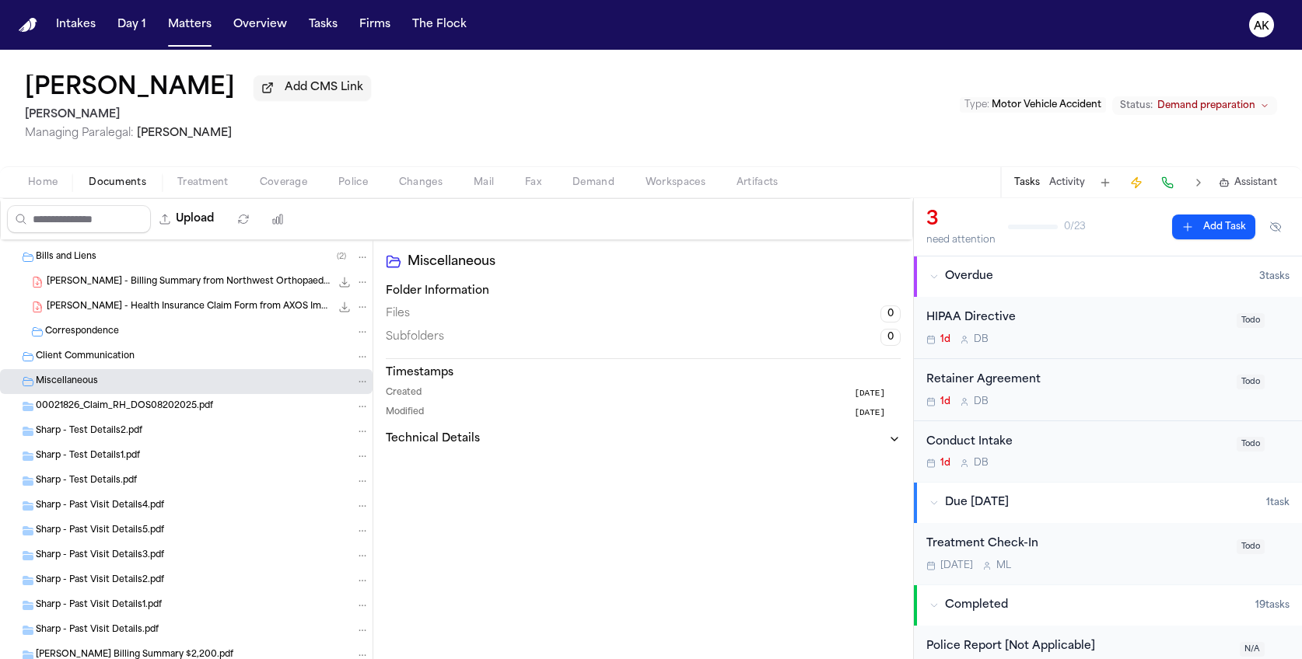
click at [201, 404] on span "00021826_Claim_RH_DOS08202025.pdf" at bounding box center [124, 406] width 177 height 13
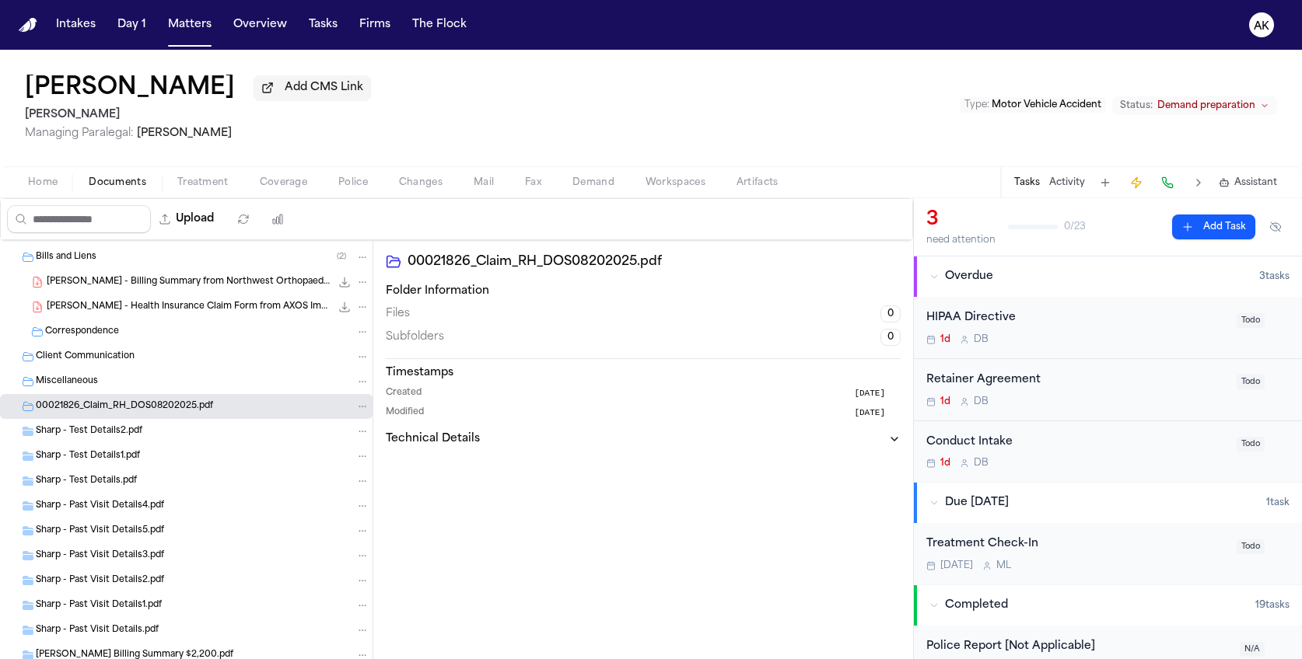
click at [205, 441] on div "Sharp - Test Details2.pdf" at bounding box center [186, 431] width 372 height 25
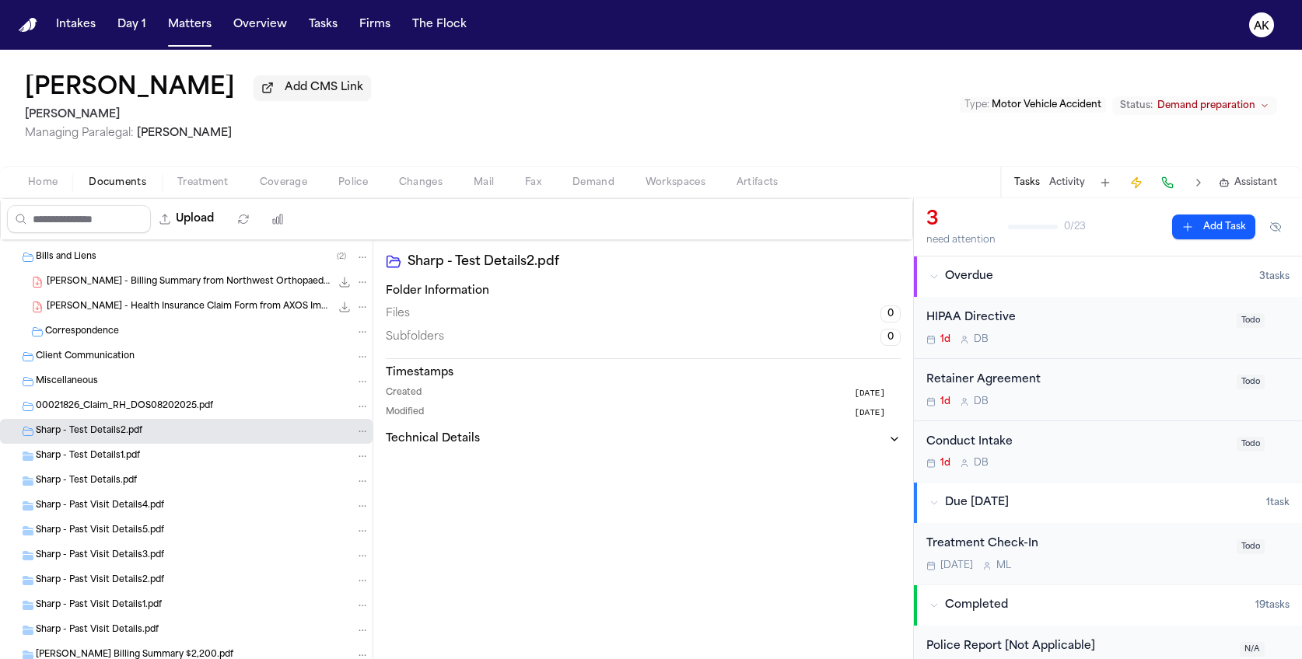
click at [211, 478] on div "Sharp - Test Details.pdf" at bounding box center [203, 481] width 334 height 14
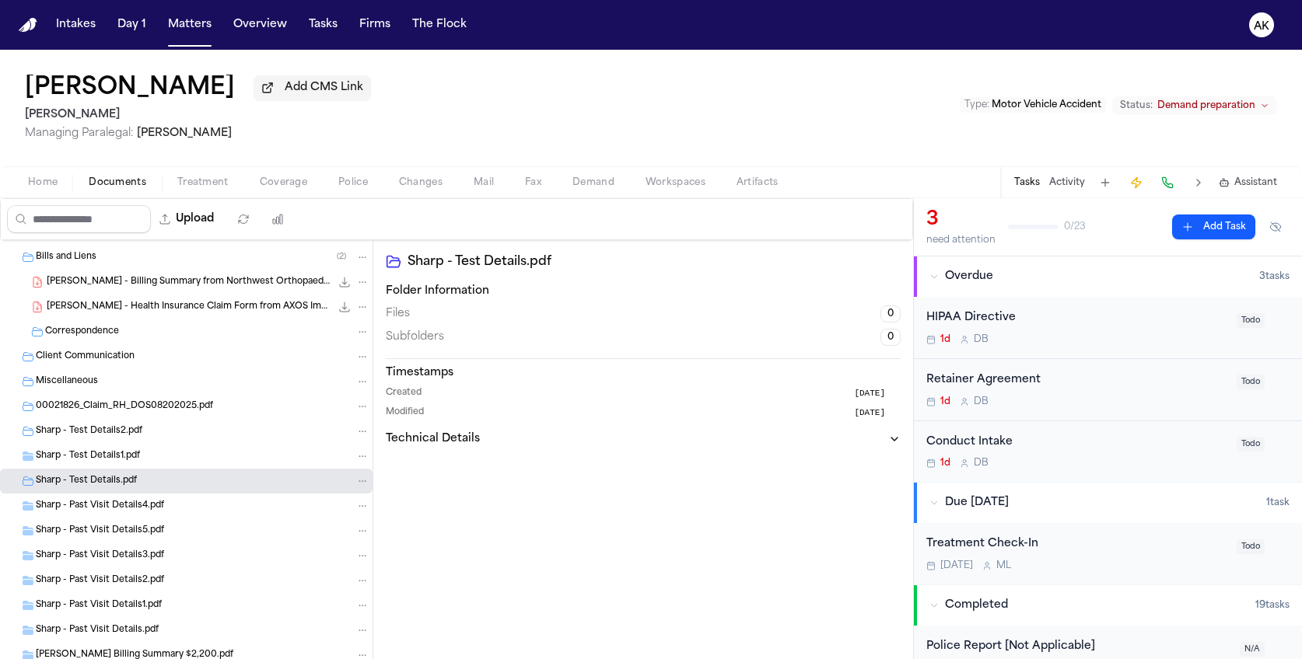
scroll to position [686, 0]
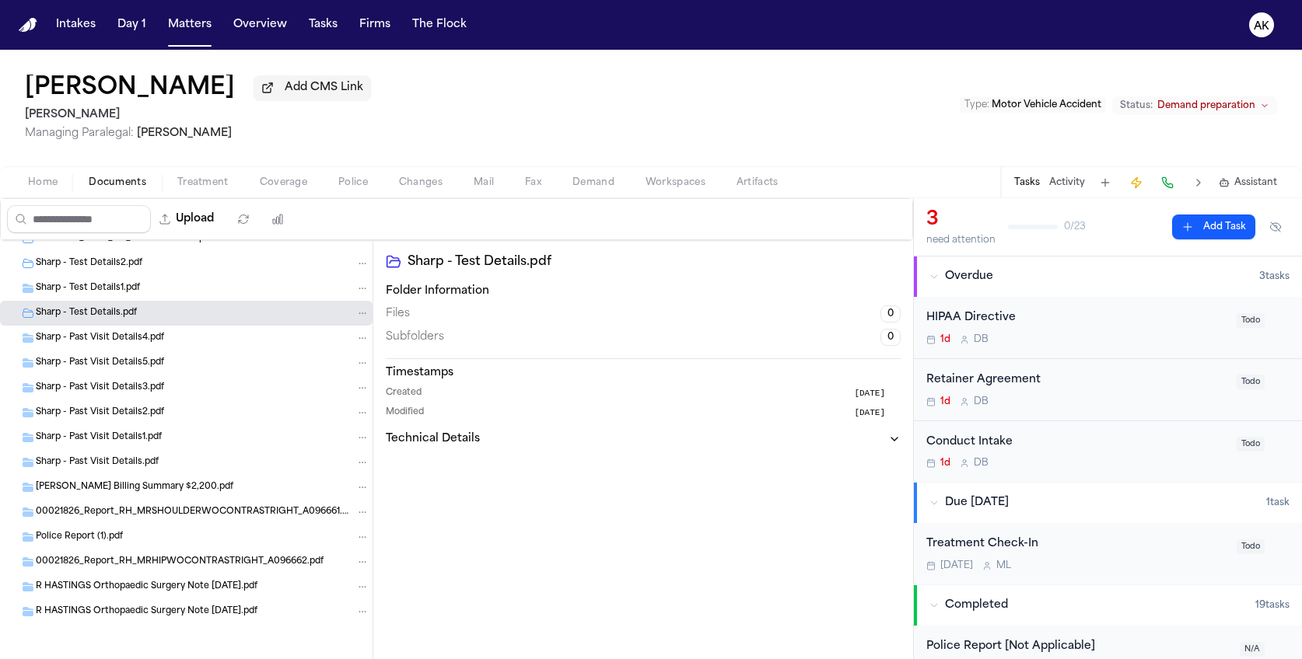
click at [208, 486] on span "R HASTINGS Billing Summary $2,200.pdf" at bounding box center [134, 487] width 197 height 13
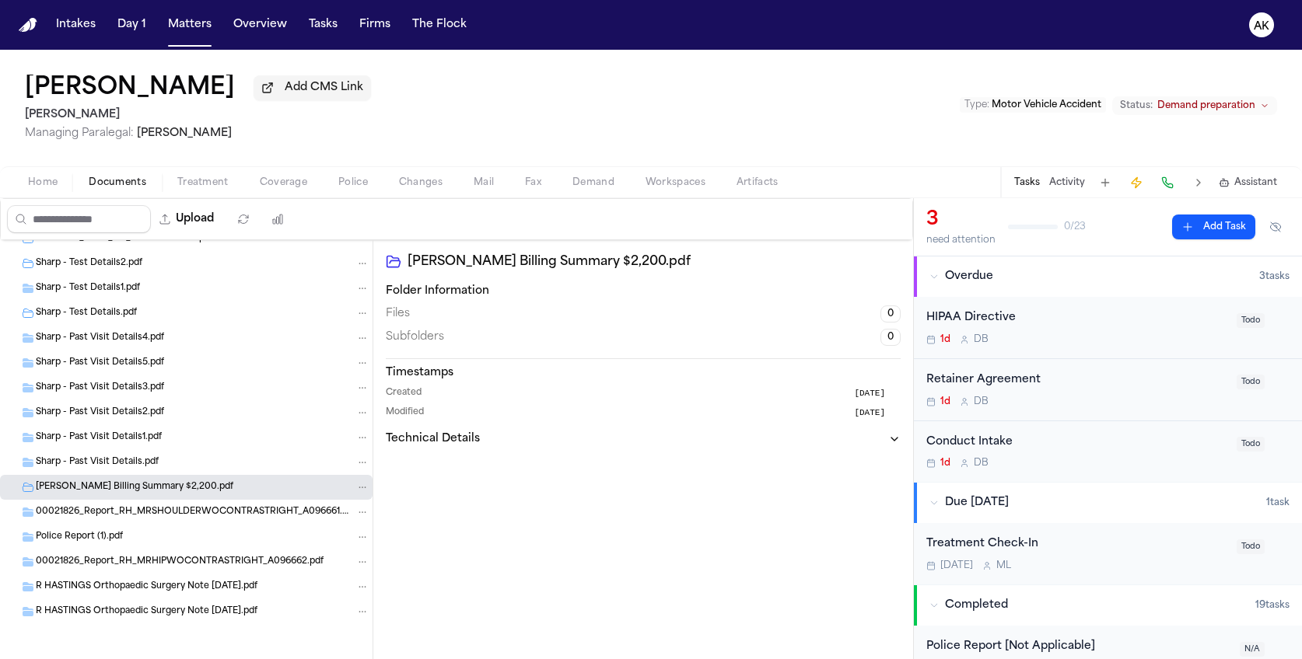
click at [218, 596] on div "R HASTINGS Orthopaedic Surgery Note 08 13 2025.pdf" at bounding box center [186, 587] width 372 height 25
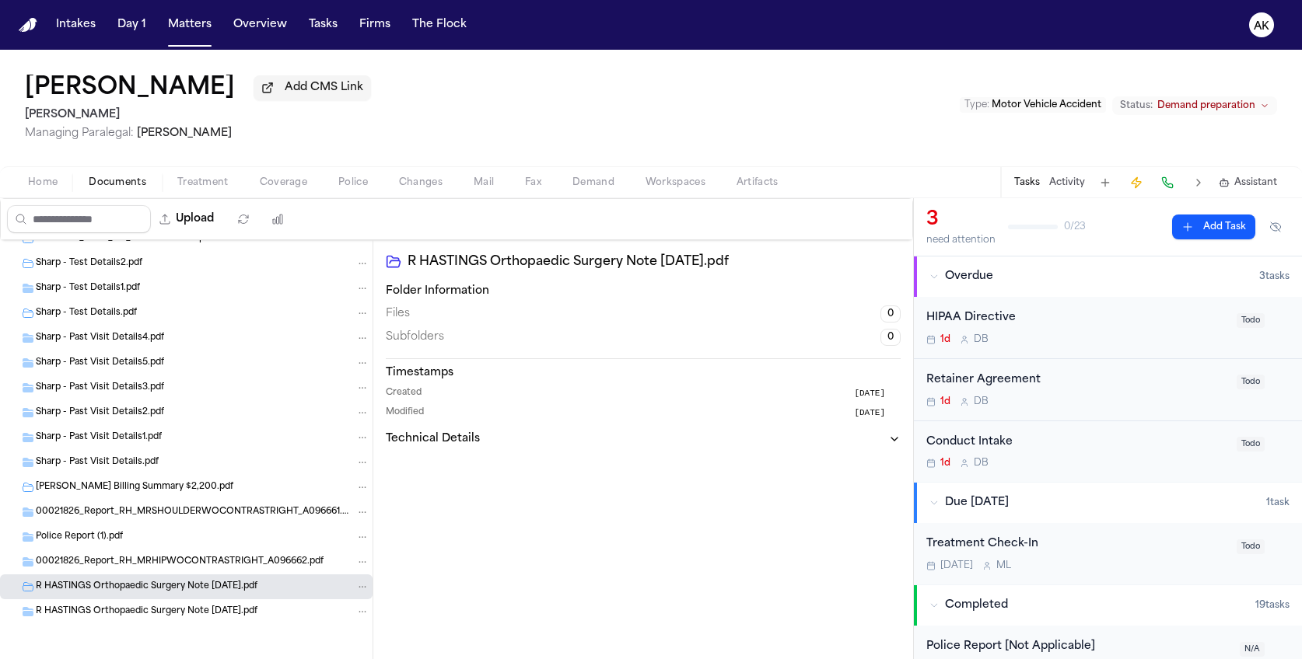
click at [237, 617] on div "R HASTINGS Orthopaedic Surgery Note 09 09 2025.pdf" at bounding box center [203, 612] width 334 height 14
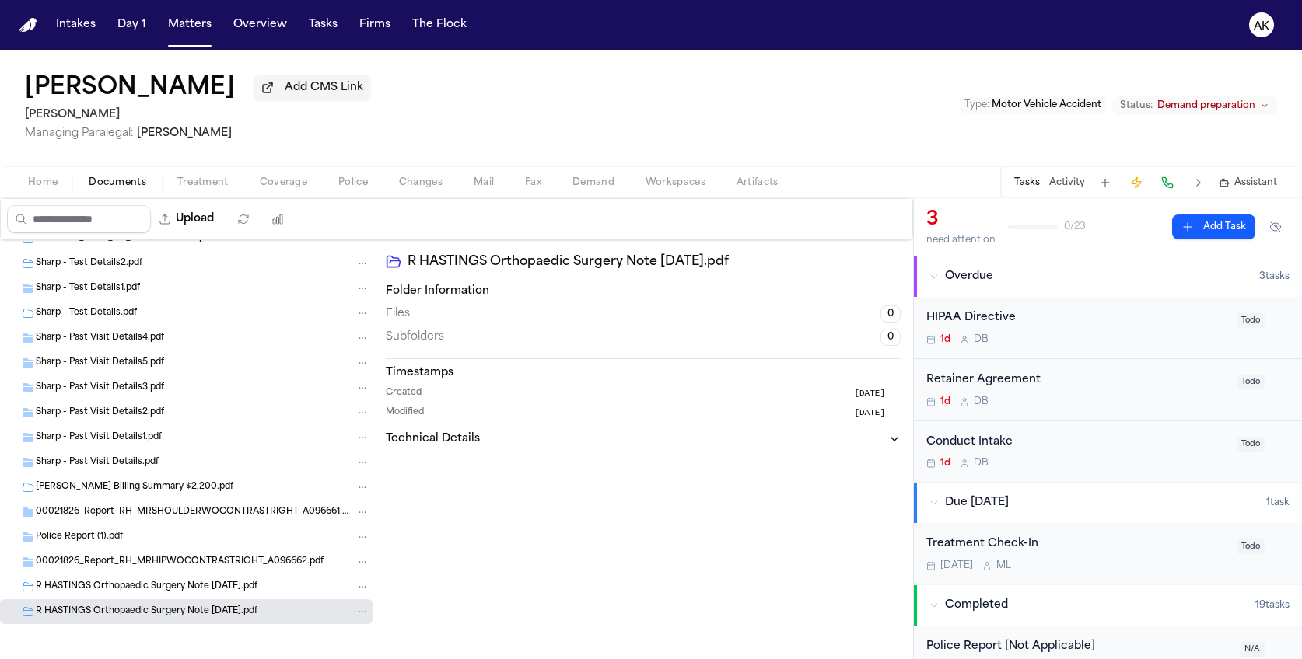
drag, startPoint x: 249, startPoint y: 582, endPoint x: 252, endPoint y: 565, distance: 17.4
click at [249, 582] on span "R HASTINGS Orthopaedic Surgery Note 08 13 2025.pdf" at bounding box center [147, 587] width 222 height 13
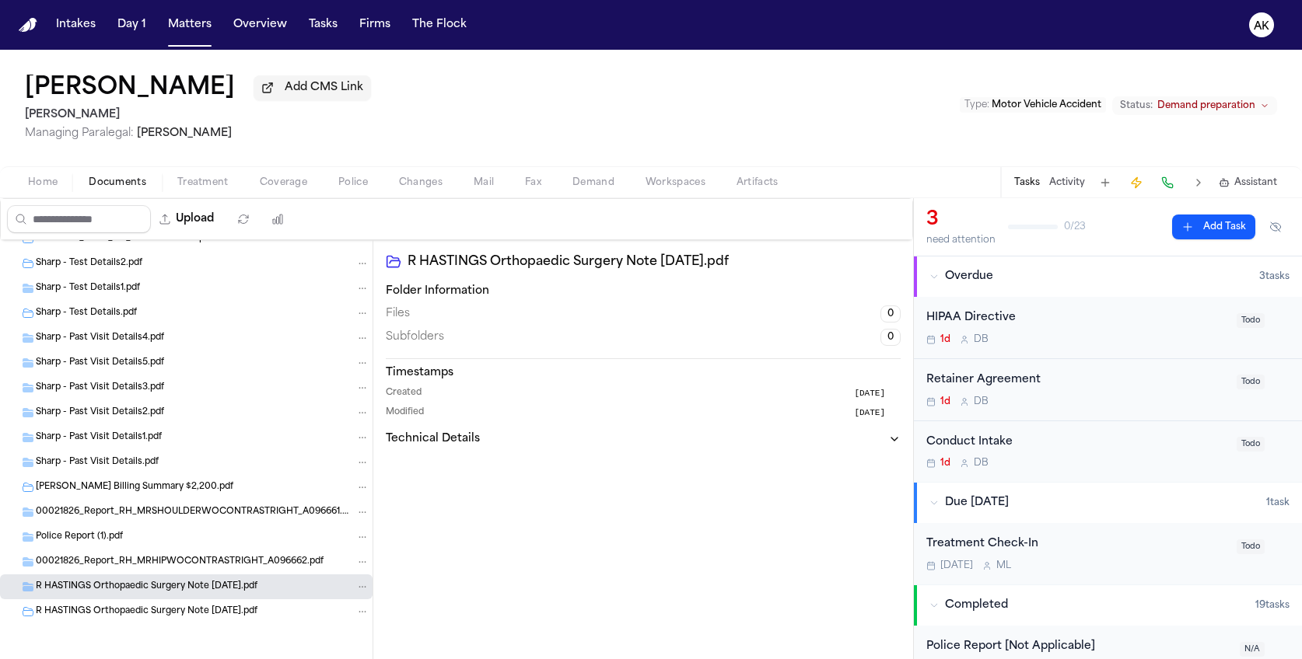
click at [253, 547] on div "R. Hastings - Billing Summary from Northwest Orthopaedic Surgery - 8.13.25 to 9…" at bounding box center [186, 129] width 372 height 1148
click at [260, 500] on div "00021826_Report_RH_MRSHOULDERWOCONTRASTRIGHT_A096661.pdf" at bounding box center [186, 512] width 372 height 25
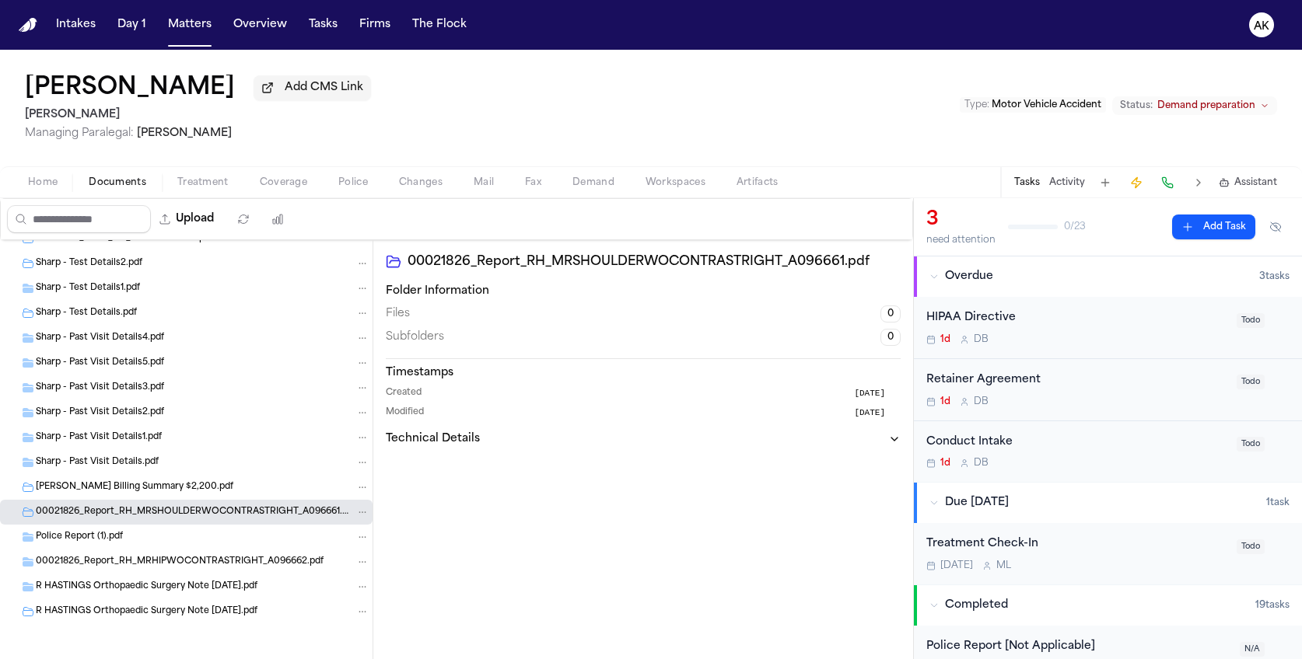
click at [260, 480] on div "R HASTINGS Billing Summary $2,200.pdf" at bounding box center [203, 487] width 334 height 14
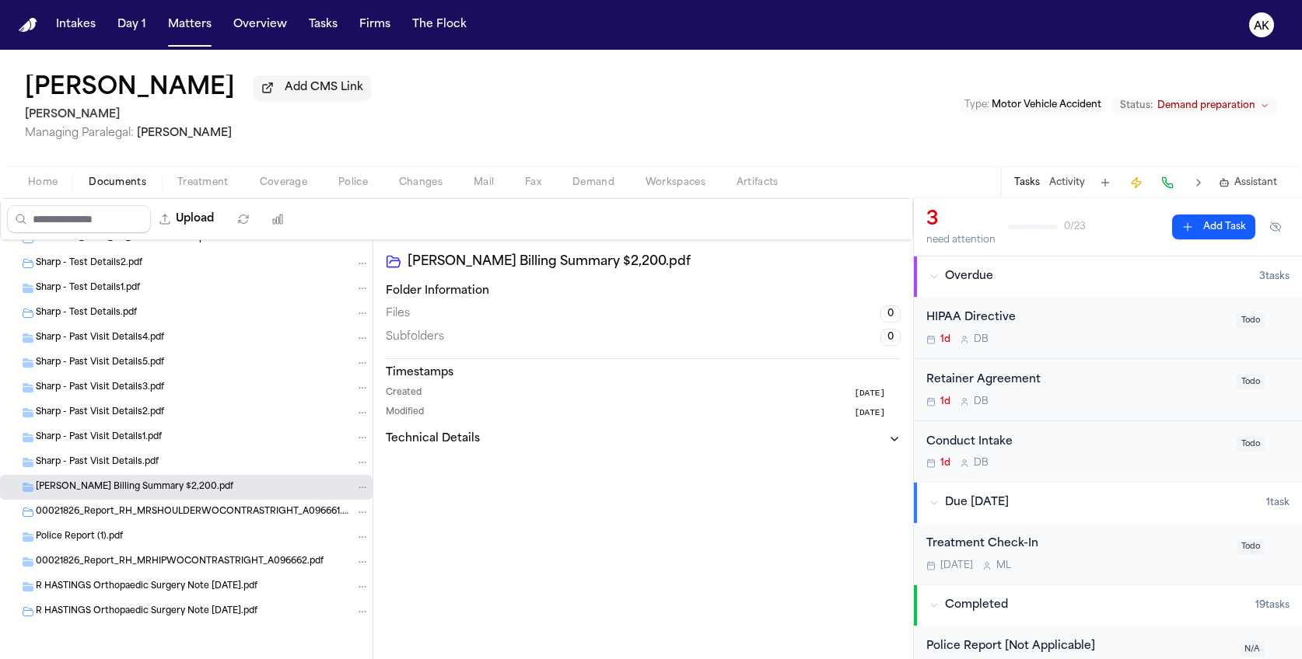
click at [260, 438] on div "Sharp - Past Visit Details1.pdf" at bounding box center [203, 438] width 334 height 14
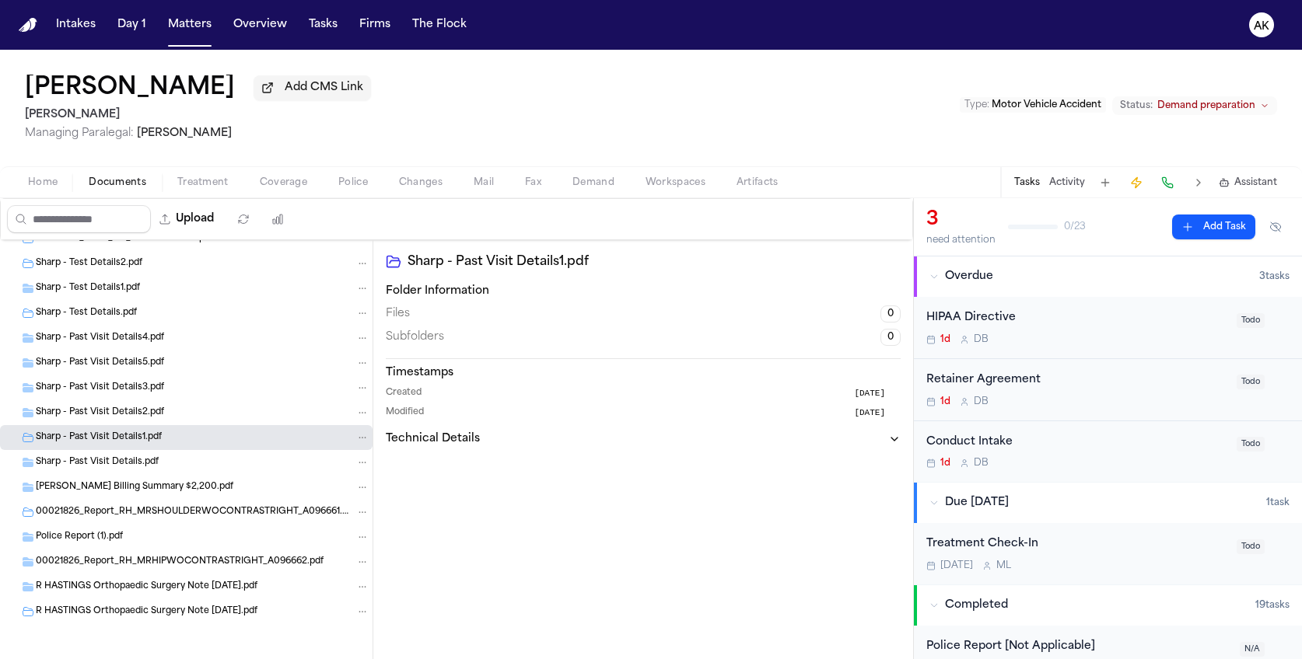
click at [260, 406] on div "Sharp - Past Visit Details2.pdf" at bounding box center [203, 413] width 334 height 14
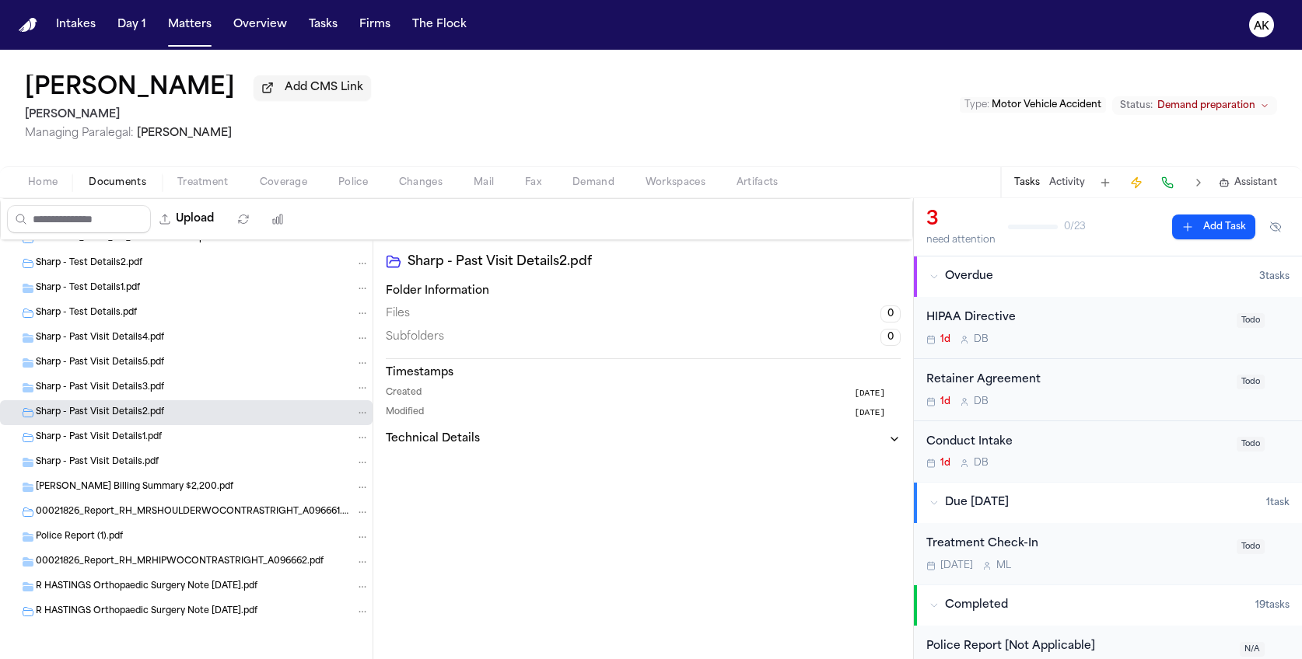
click at [265, 385] on div "Sharp - Past Visit Details3.pdf" at bounding box center [203, 388] width 334 height 14
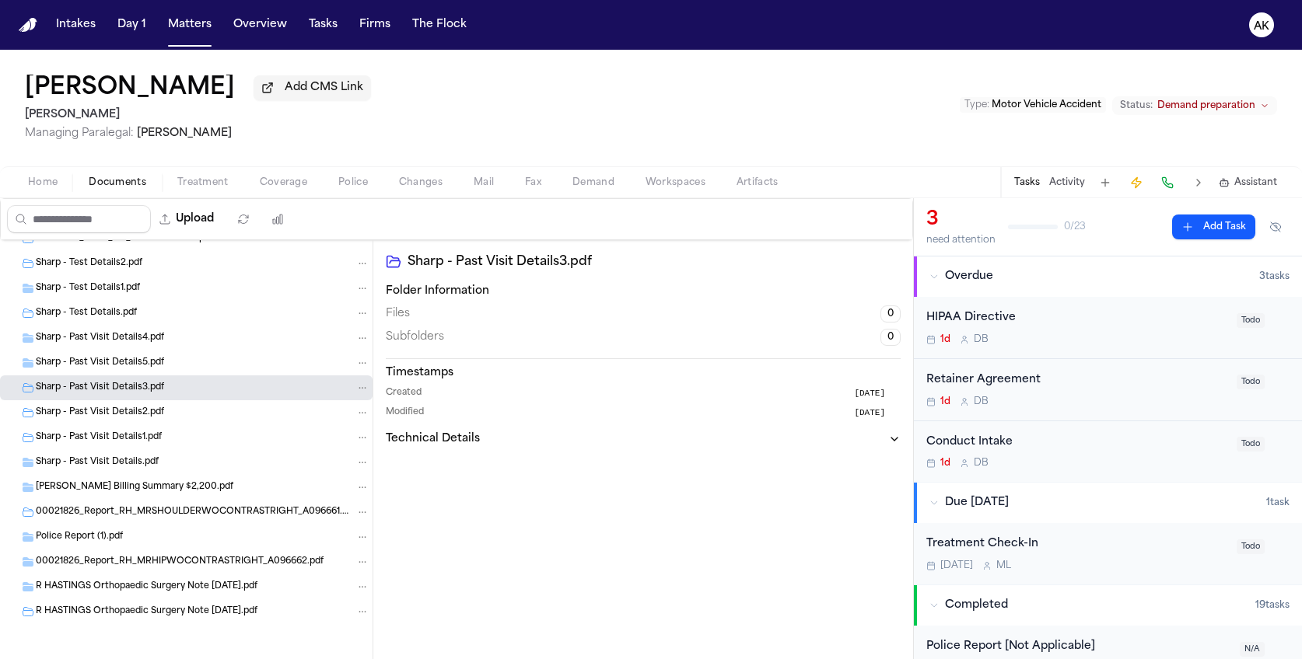
click at [264, 366] on div "Sharp - Past Visit Details5.pdf" at bounding box center [203, 363] width 334 height 14
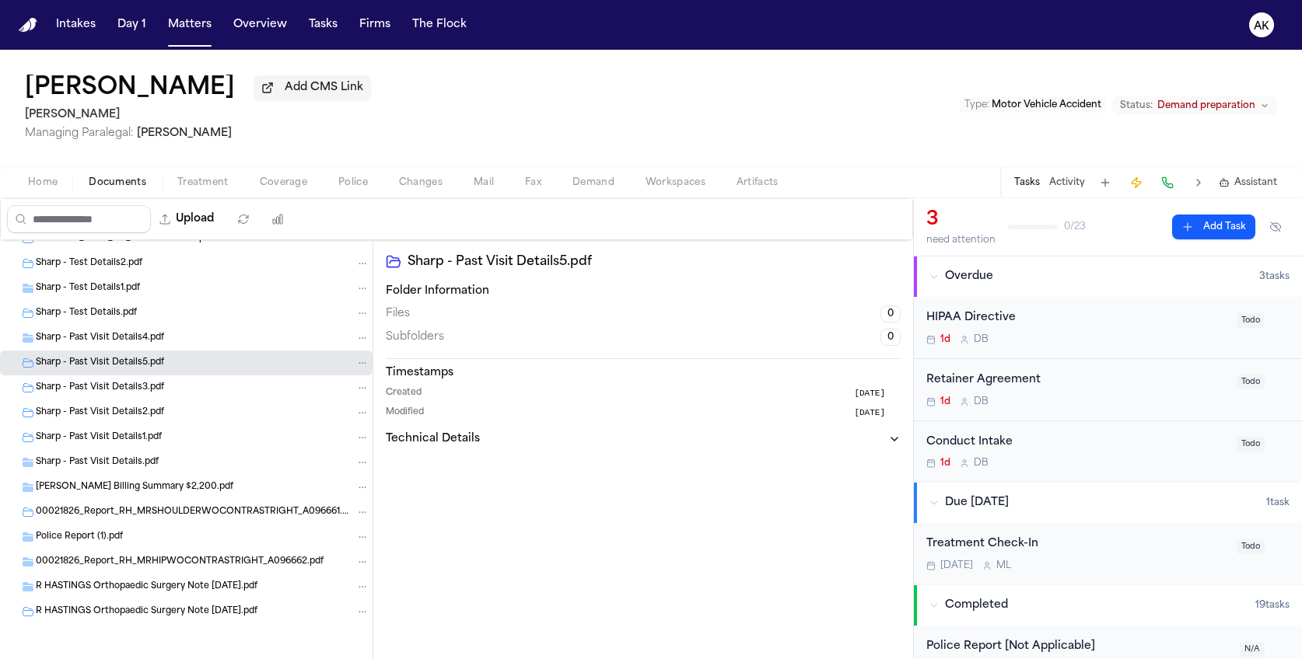
click at [265, 351] on div "Sharp - Past Visit Details5.pdf" at bounding box center [186, 363] width 372 height 25
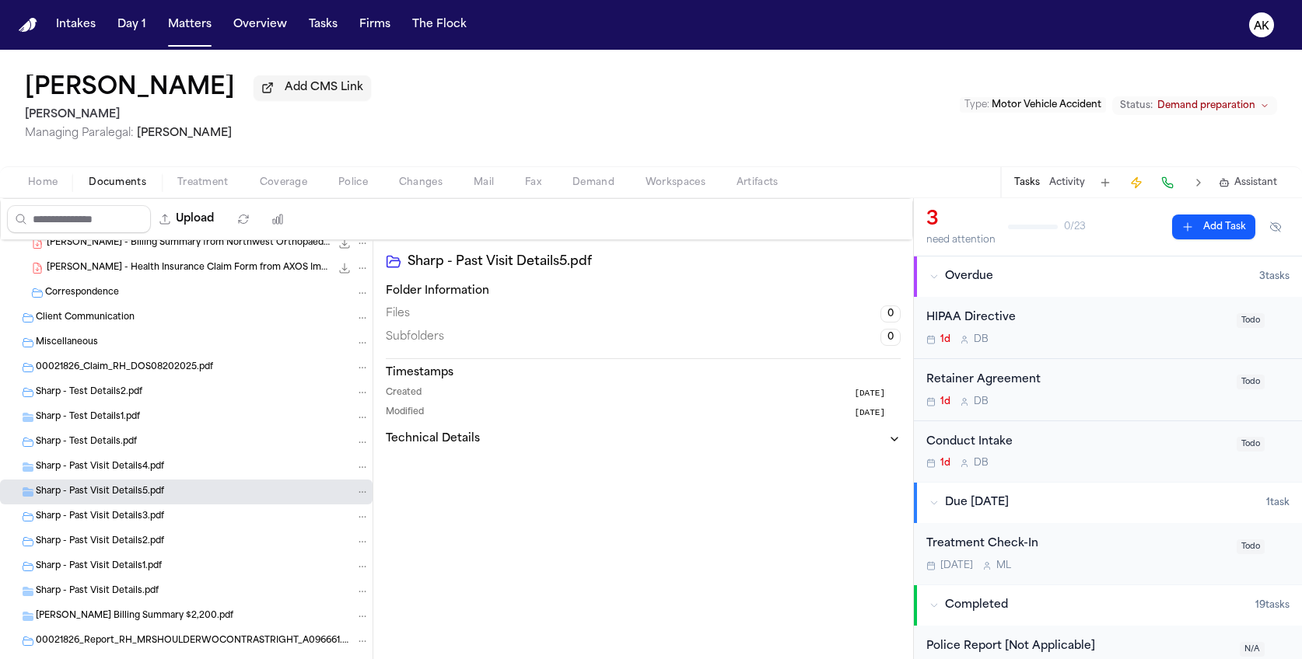
click at [248, 451] on div "Sharp - Test Details.pdf" at bounding box center [186, 442] width 372 height 25
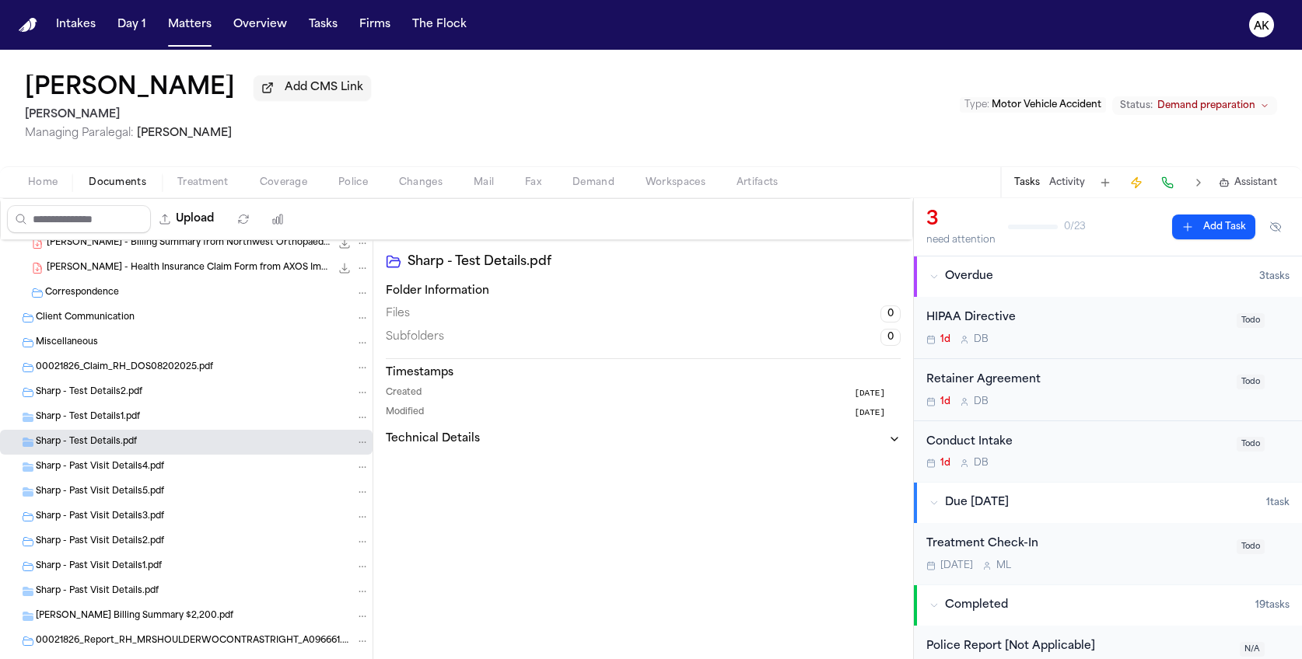
click at [252, 414] on div "Sharp - Test Details1.pdf" at bounding box center [203, 418] width 334 height 14
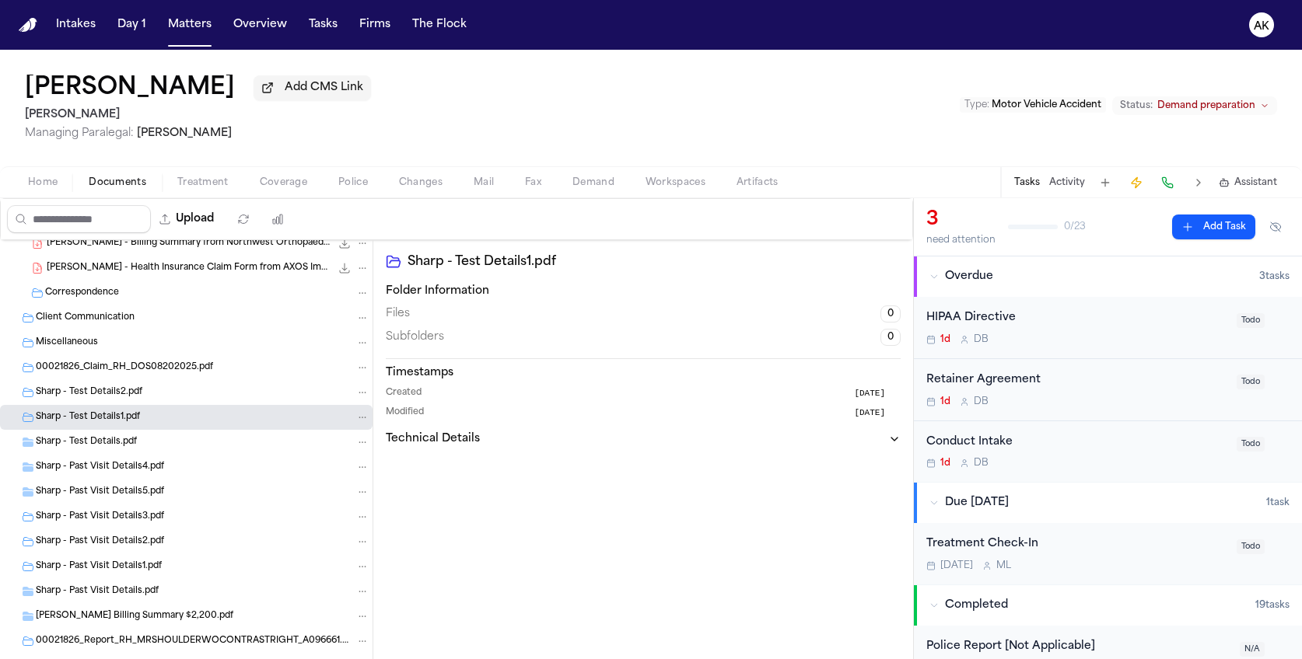
click at [237, 395] on div "Sharp - Test Details2.pdf" at bounding box center [203, 393] width 334 height 14
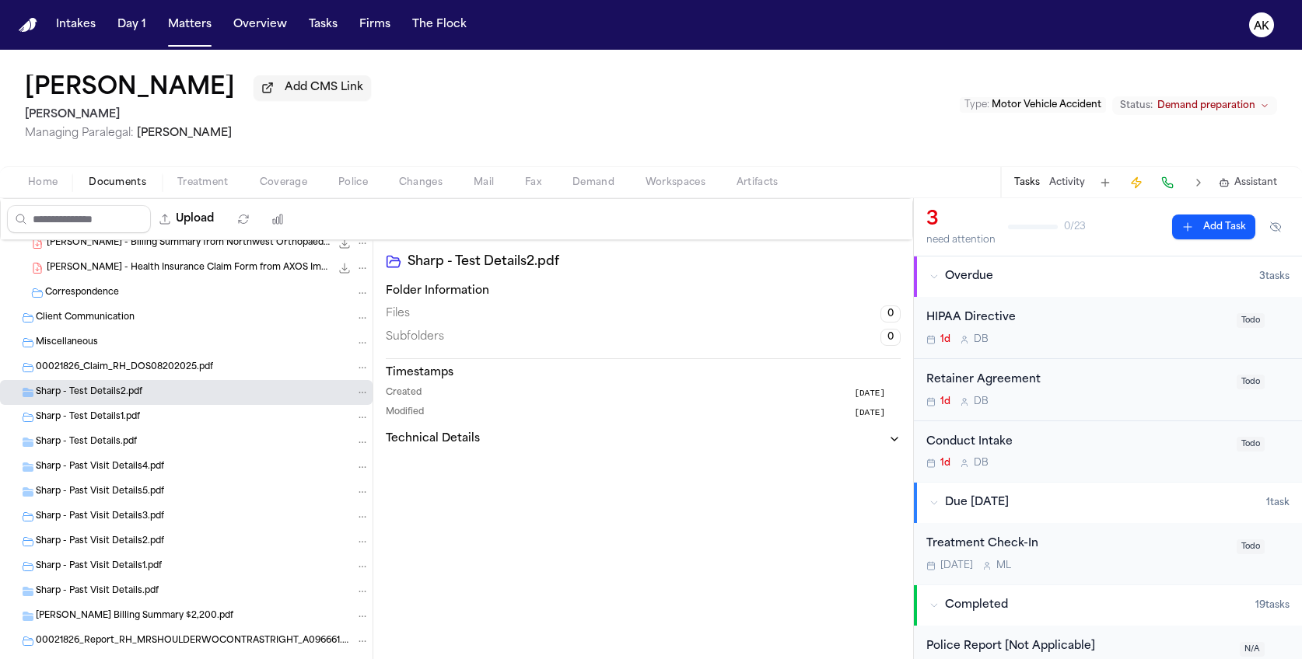
scroll to position [427, 0]
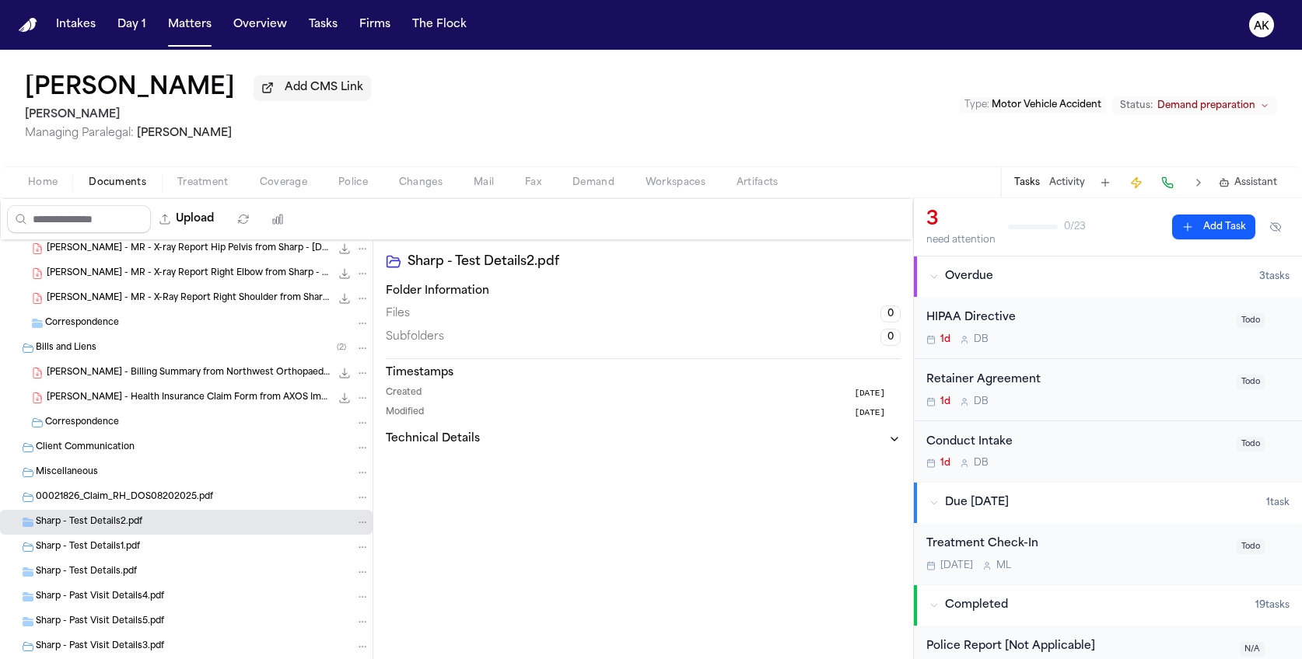
click at [221, 498] on div "00021826_Claim_RH_DOS08202025.pdf" at bounding box center [203, 498] width 334 height 14
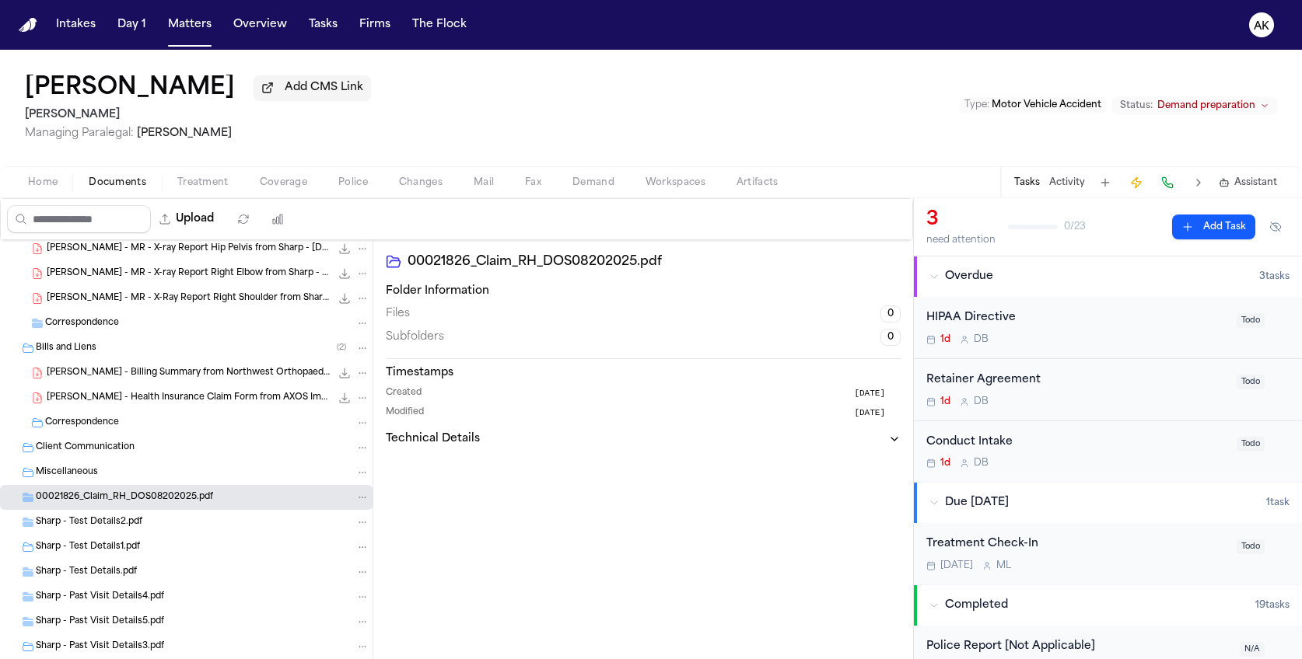
click at [218, 466] on div "Miscellaneous" at bounding box center [203, 473] width 334 height 14
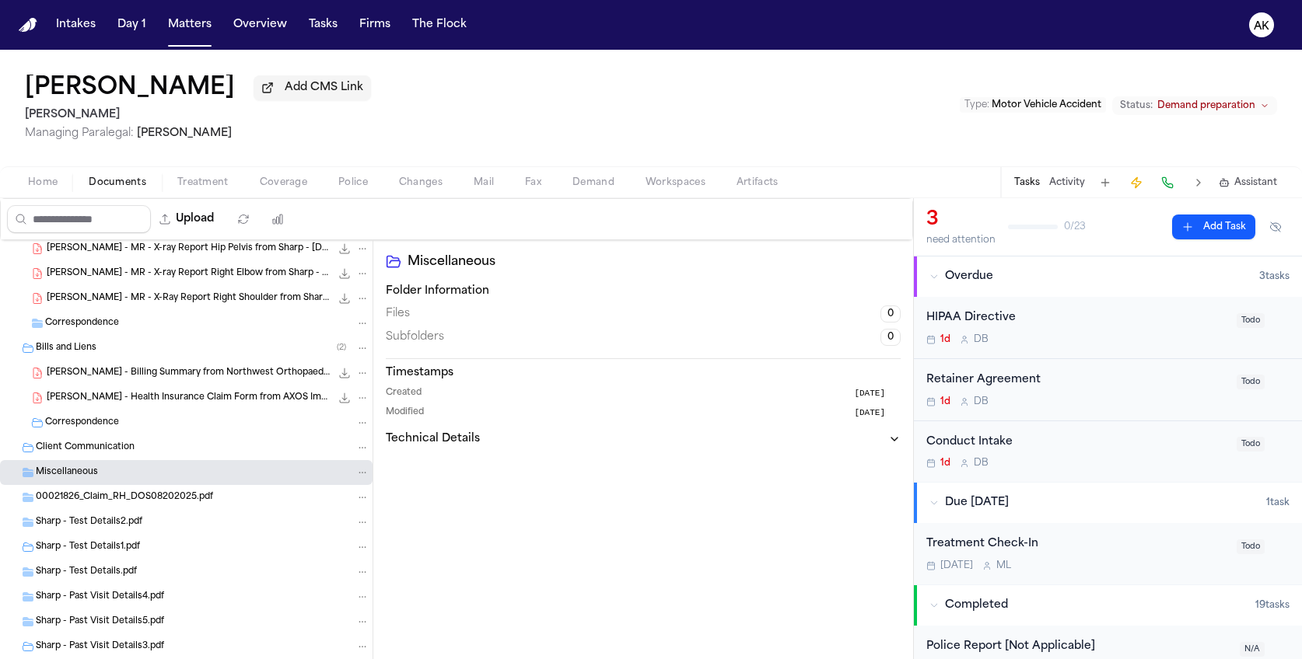
click at [225, 444] on div "Client Communication" at bounding box center [203, 448] width 334 height 14
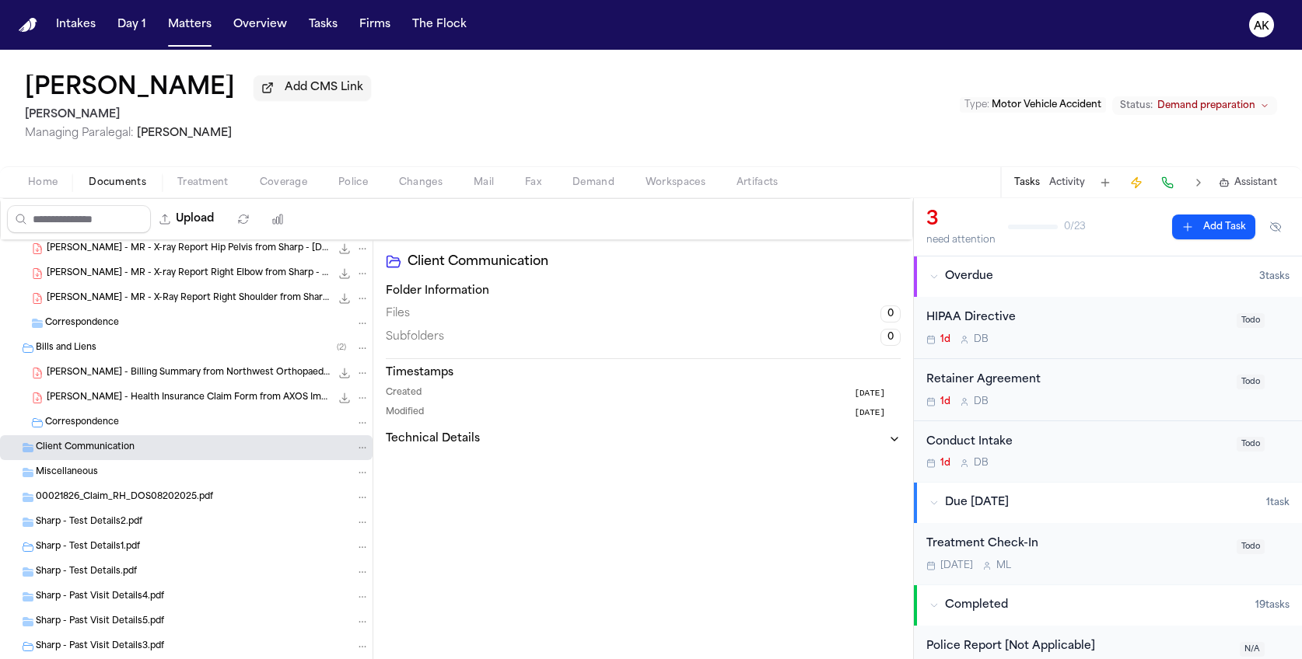
click at [225, 425] on div "Correspondence" at bounding box center [207, 423] width 324 height 14
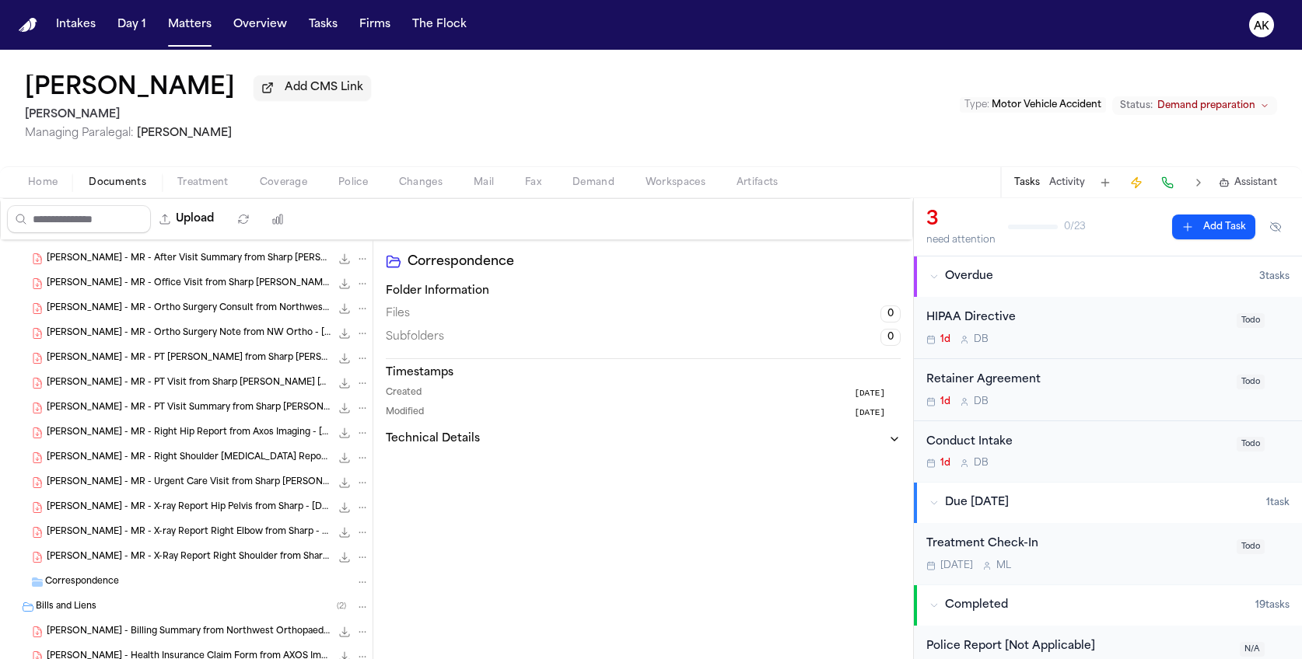
scroll to position [297, 0]
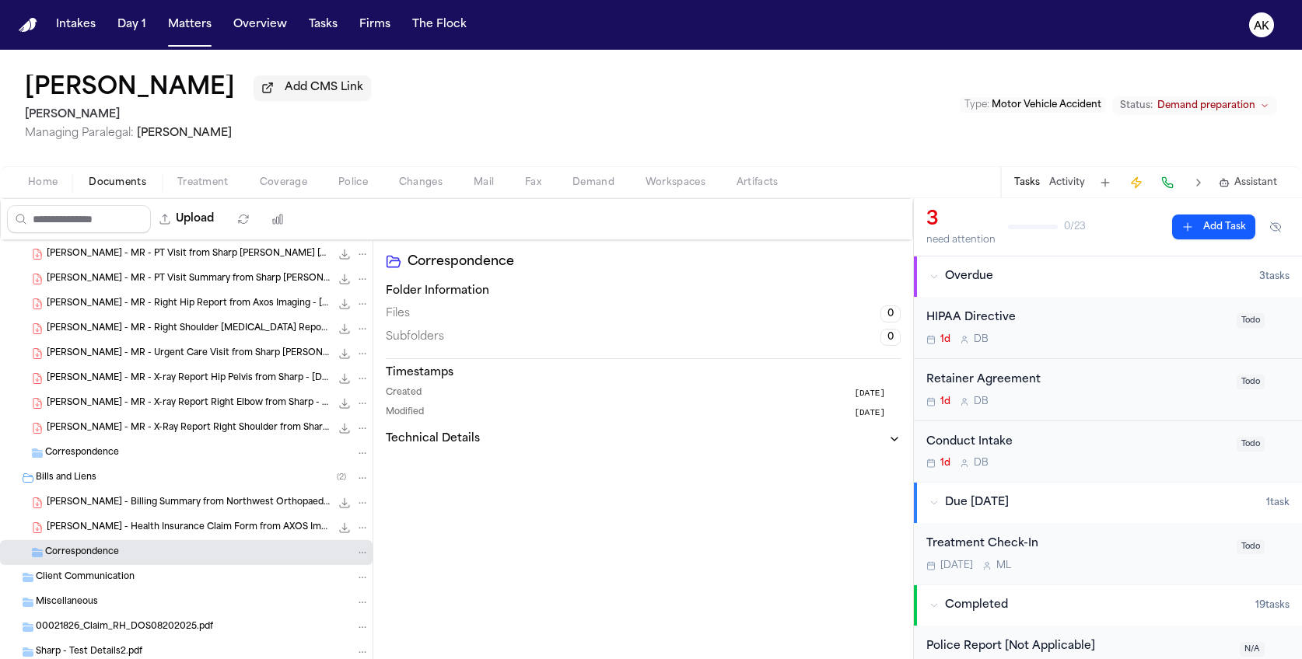
click at [227, 526] on span "R. Hastings - Health Insurance Claim Form from AXOS Imaging - 8.20.25" at bounding box center [189, 528] width 284 height 13
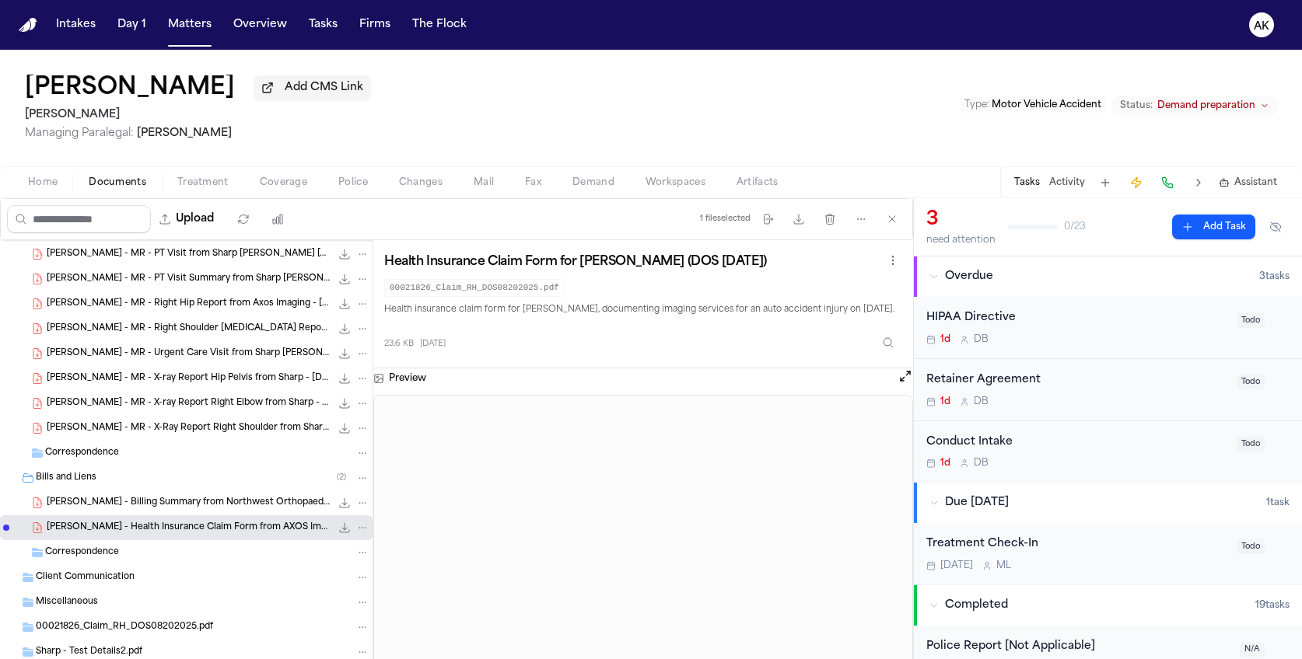
scroll to position [0, 0]
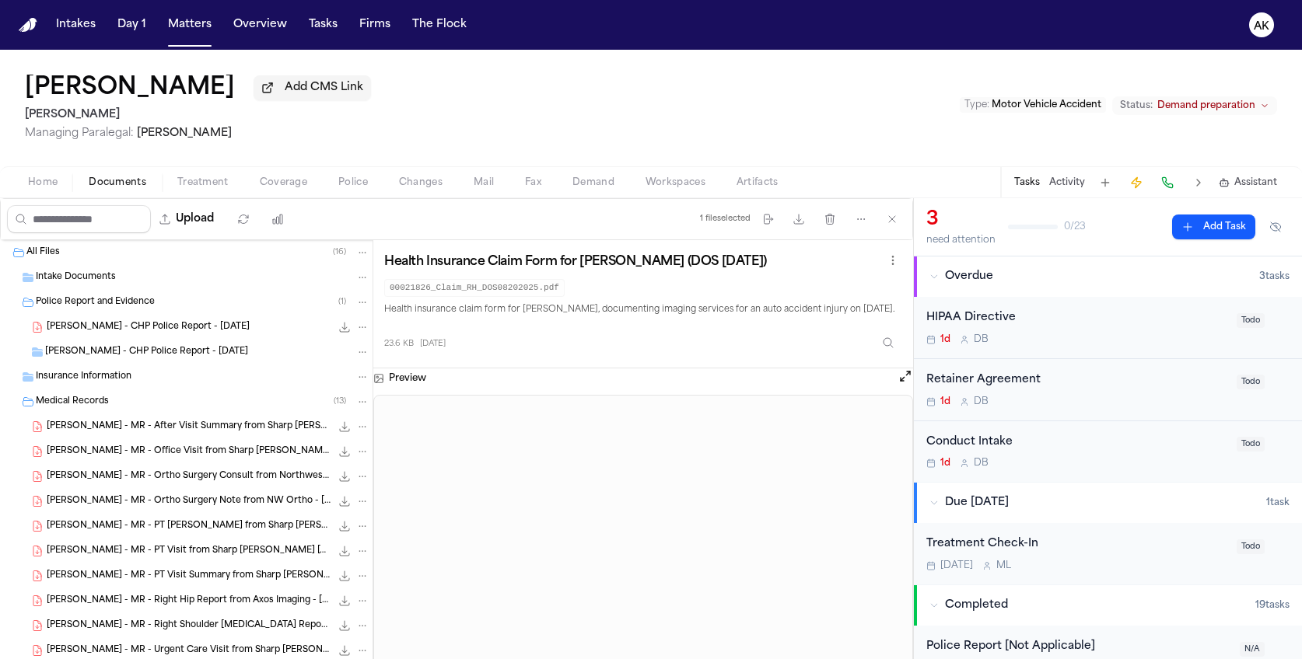
drag, startPoint x: 170, startPoint y: 324, endPoint x: 171, endPoint y: 345, distance: 21.0
click at [170, 326] on span "R. Hastings - CHP Police Report - 7.2.25" at bounding box center [148, 327] width 203 height 13
click at [173, 348] on span "R. Hastings - CHP Police Report - 7.2.25" at bounding box center [146, 352] width 203 height 13
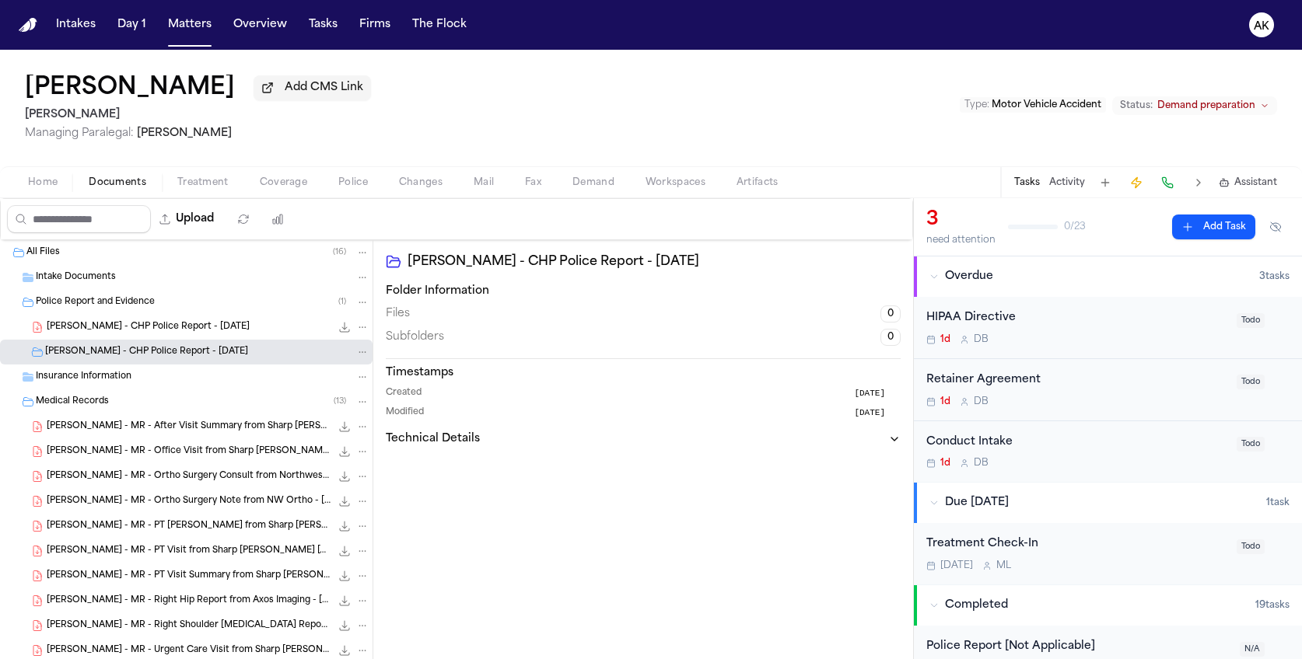
click at [182, 376] on div "Insurance Information" at bounding box center [203, 377] width 334 height 14
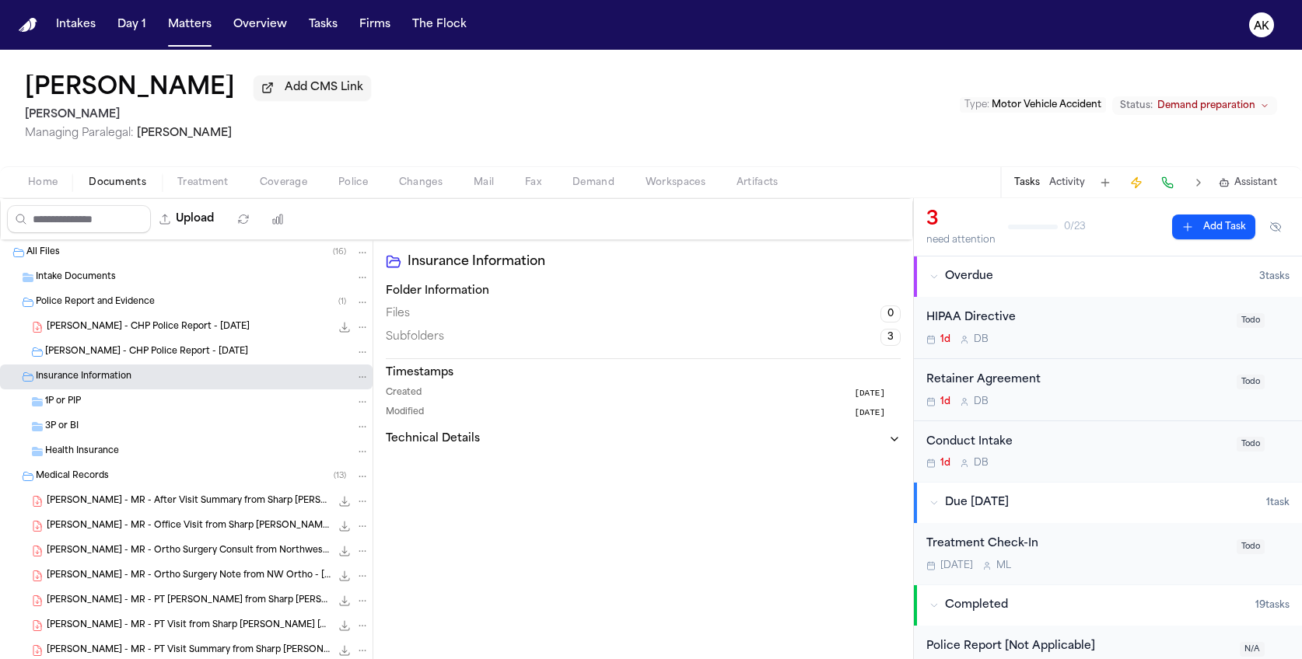
click at [168, 410] on div "1P or PIP" at bounding box center [186, 402] width 372 height 25
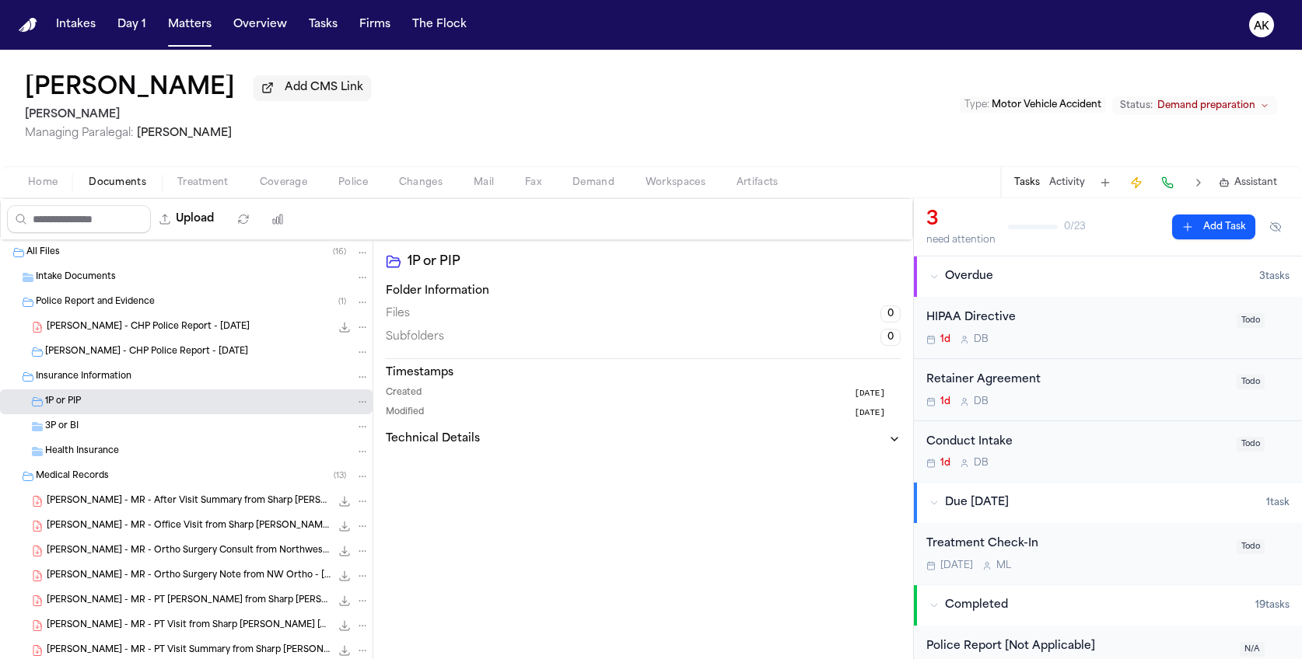
click at [169, 421] on div "3P or BI" at bounding box center [207, 427] width 324 height 14
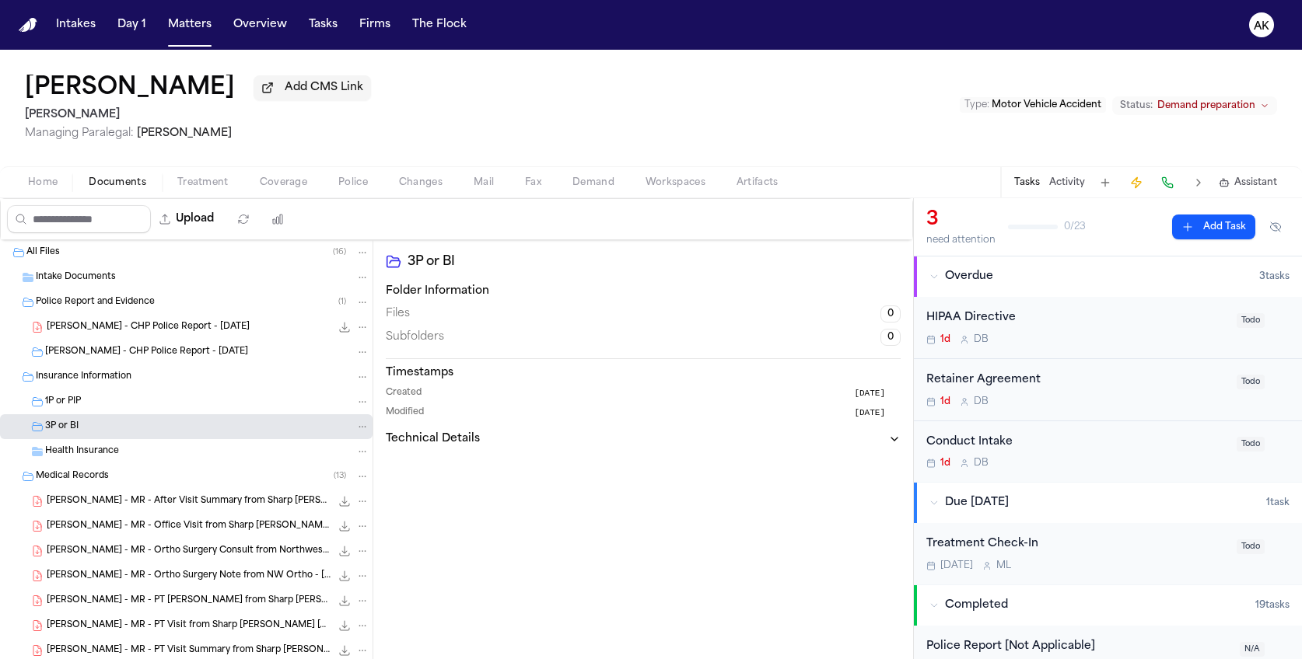
click at [169, 445] on div "Health Insurance" at bounding box center [207, 452] width 324 height 14
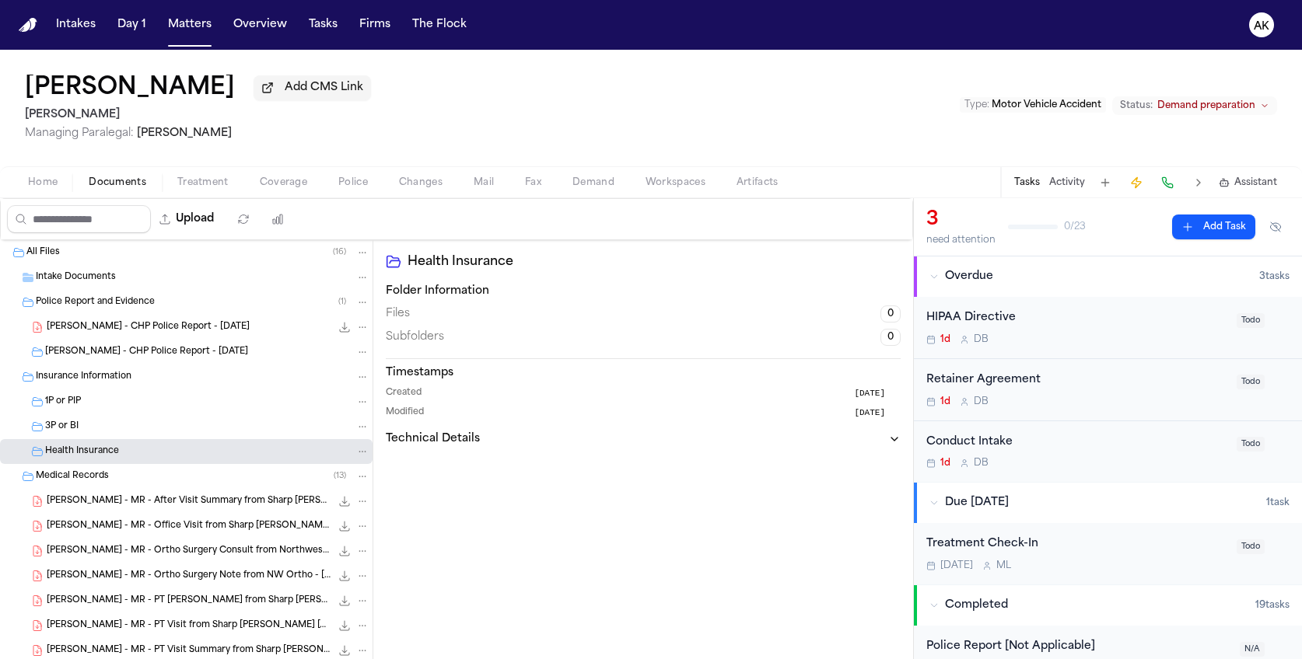
click at [174, 330] on span "R. Hastings - CHP Police Report - 7.2.25" at bounding box center [148, 327] width 203 height 13
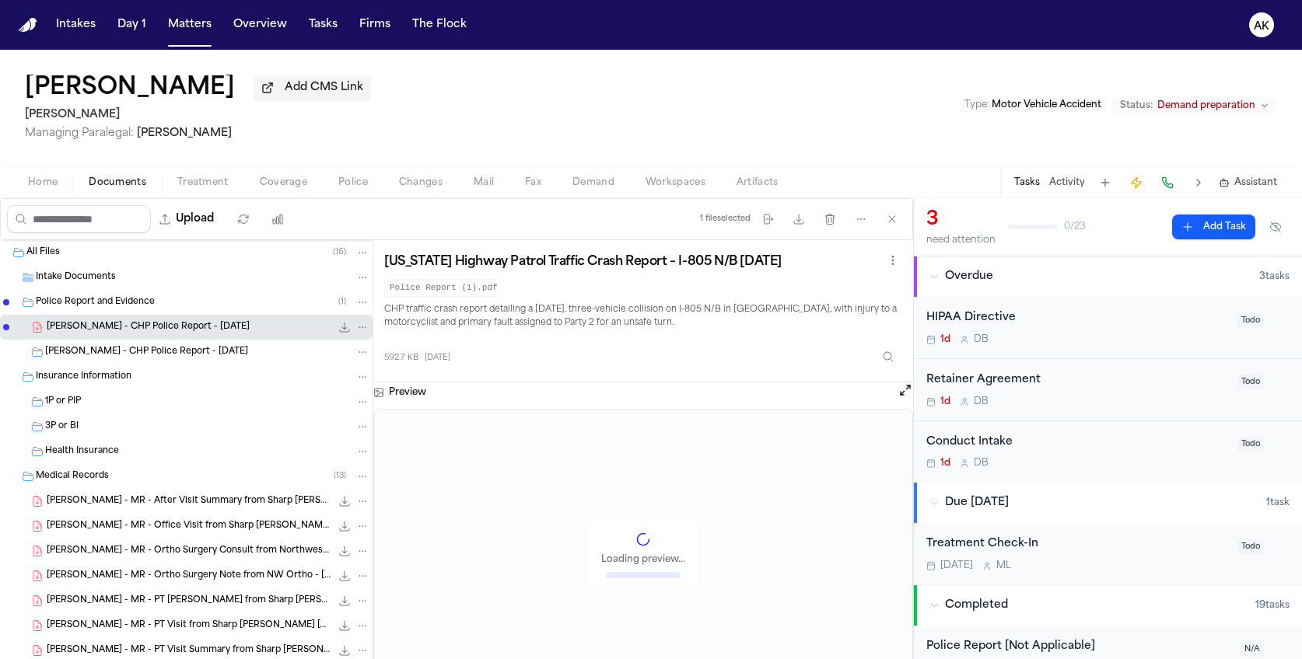
click at [182, 304] on div "Police Report and Evidence ( 1 )" at bounding box center [203, 302] width 334 height 14
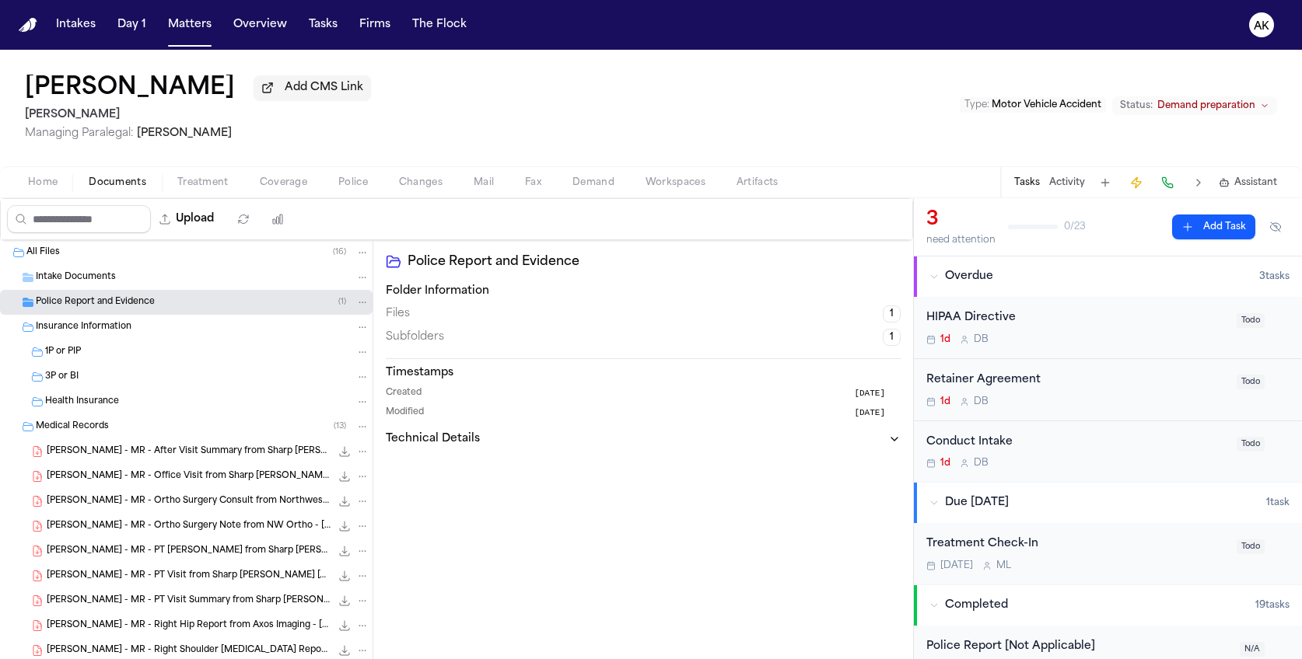
click at [187, 323] on div "Insurance Information" at bounding box center [203, 327] width 334 height 14
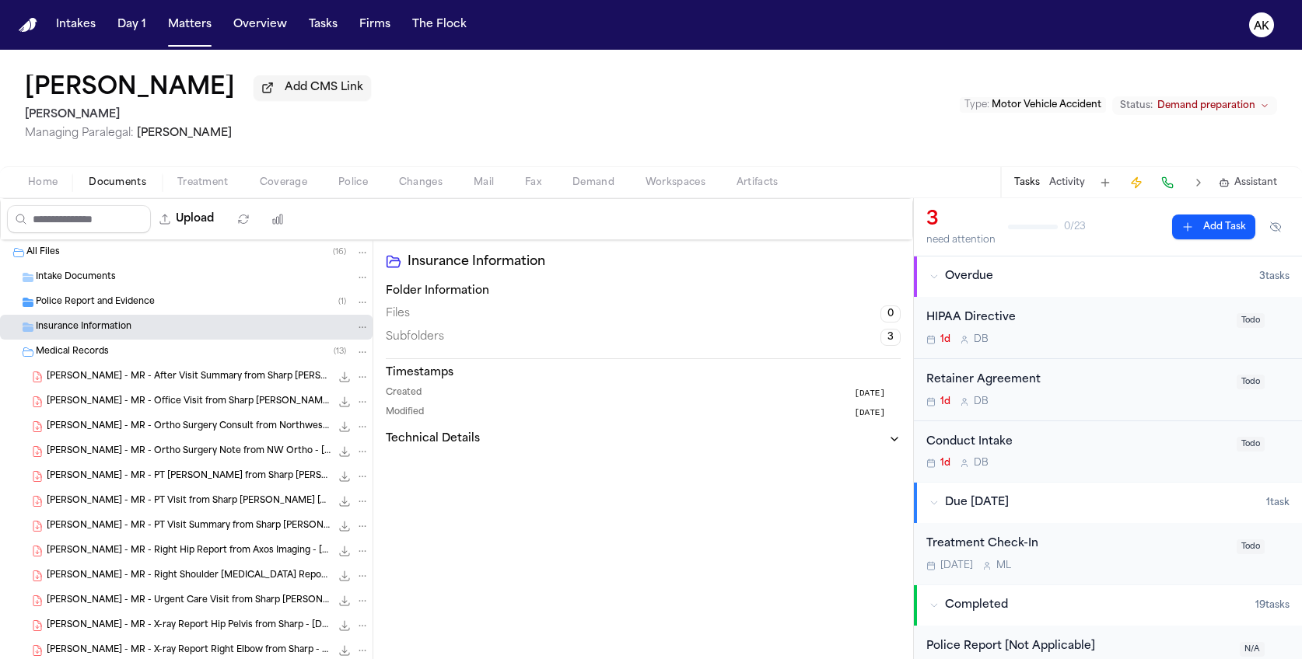
click at [198, 295] on div "Police Report and Evidence ( 1 )" at bounding box center [203, 302] width 334 height 14
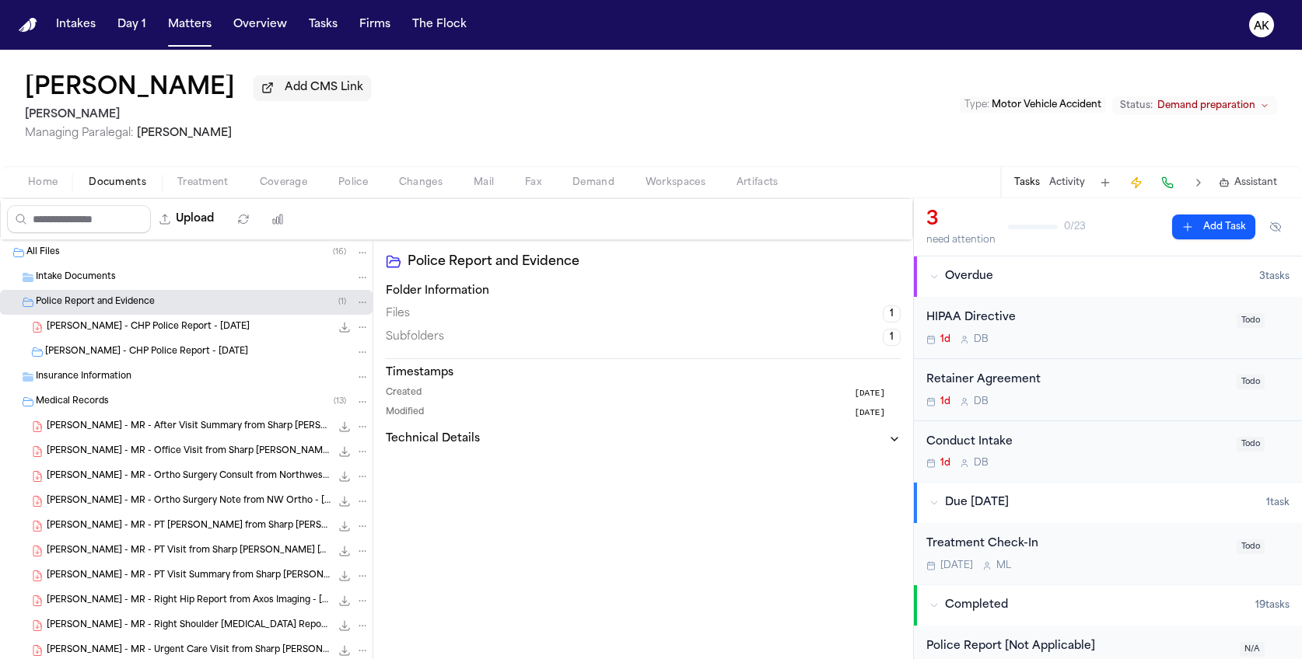
click at [198, 279] on div "Intake Documents" at bounding box center [203, 278] width 334 height 14
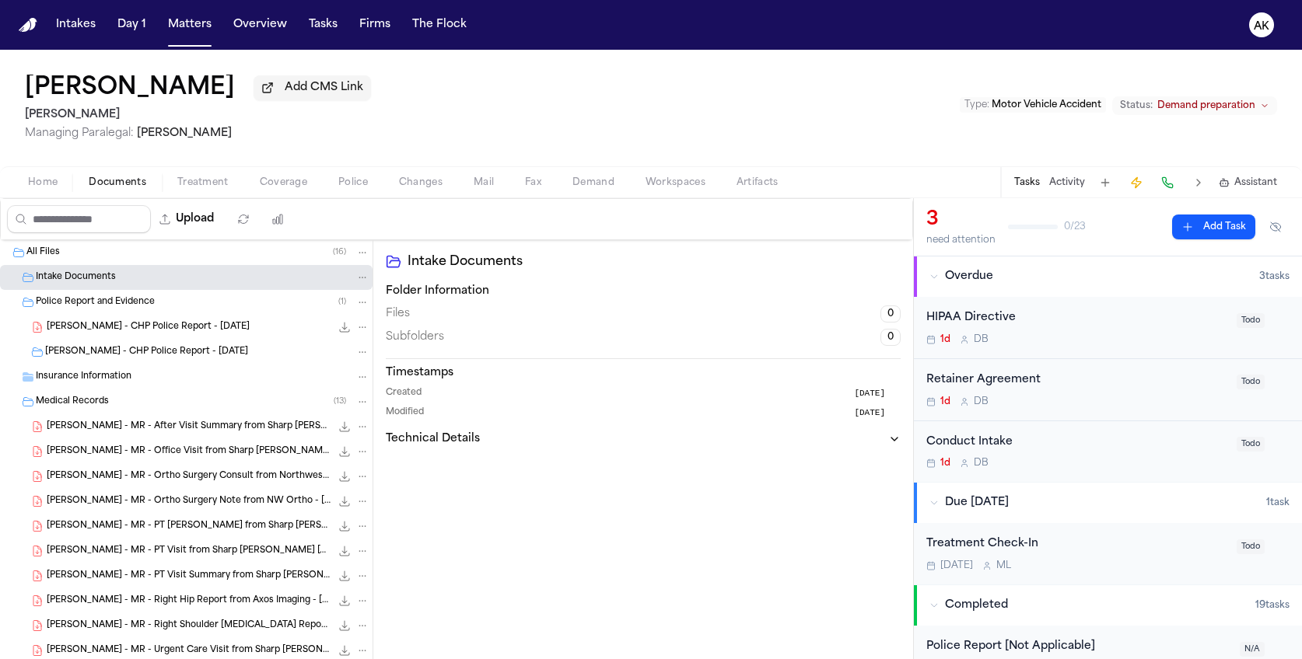
drag, startPoint x: 198, startPoint y: 295, endPoint x: 200, endPoint y: 313, distance: 18.7
click at [198, 296] on div "Police Report and Evidence ( 1 )" at bounding box center [203, 302] width 334 height 14
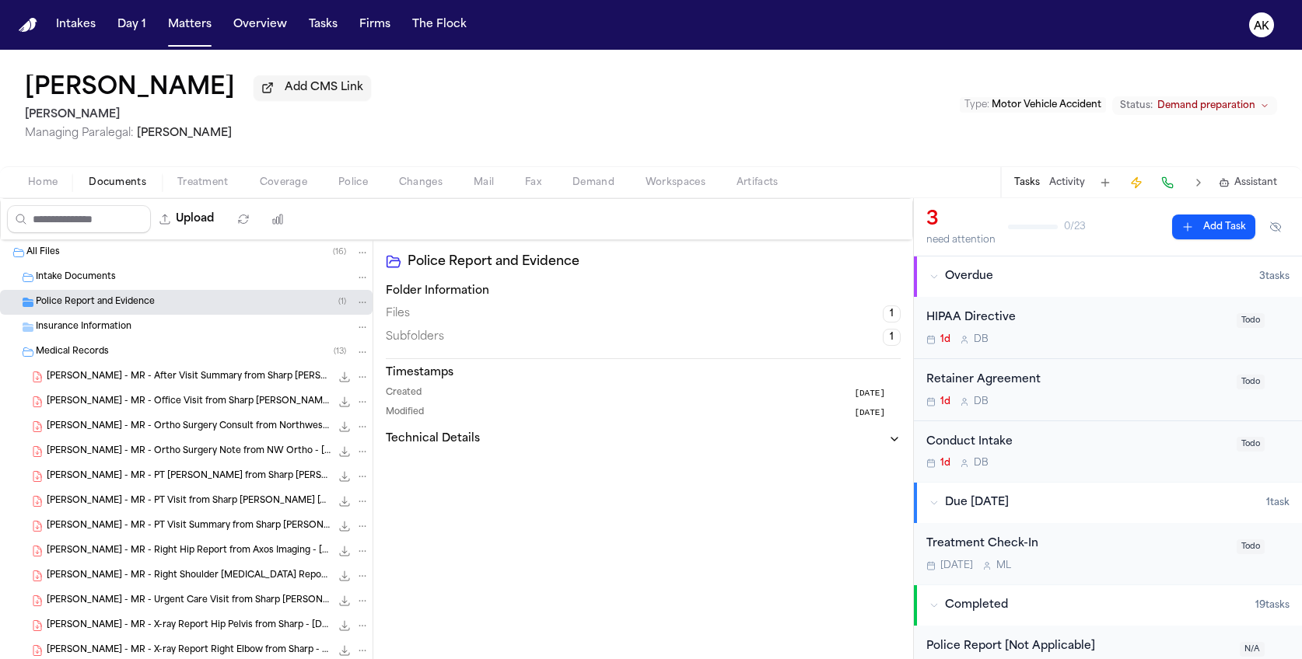
click at [201, 304] on div "Police Report and Evidence ( 1 )" at bounding box center [203, 302] width 334 height 14
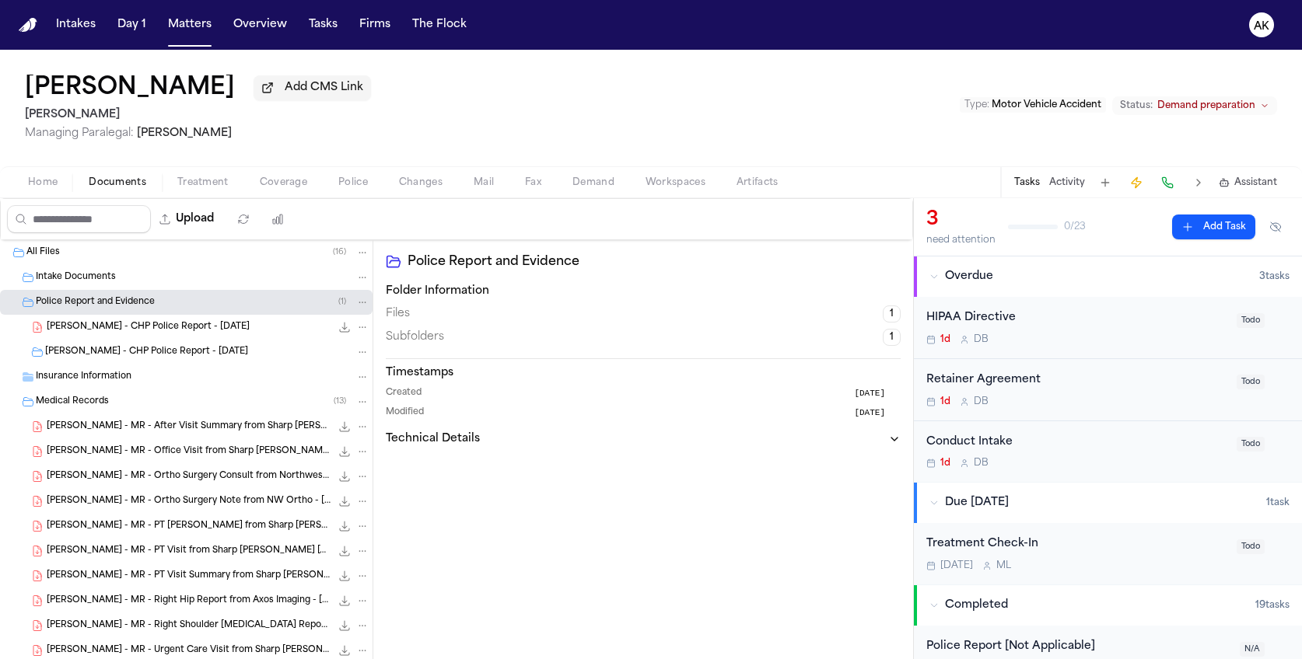
click at [201, 308] on div "Police Report and Evidence ( 1 )" at bounding box center [186, 302] width 372 height 25
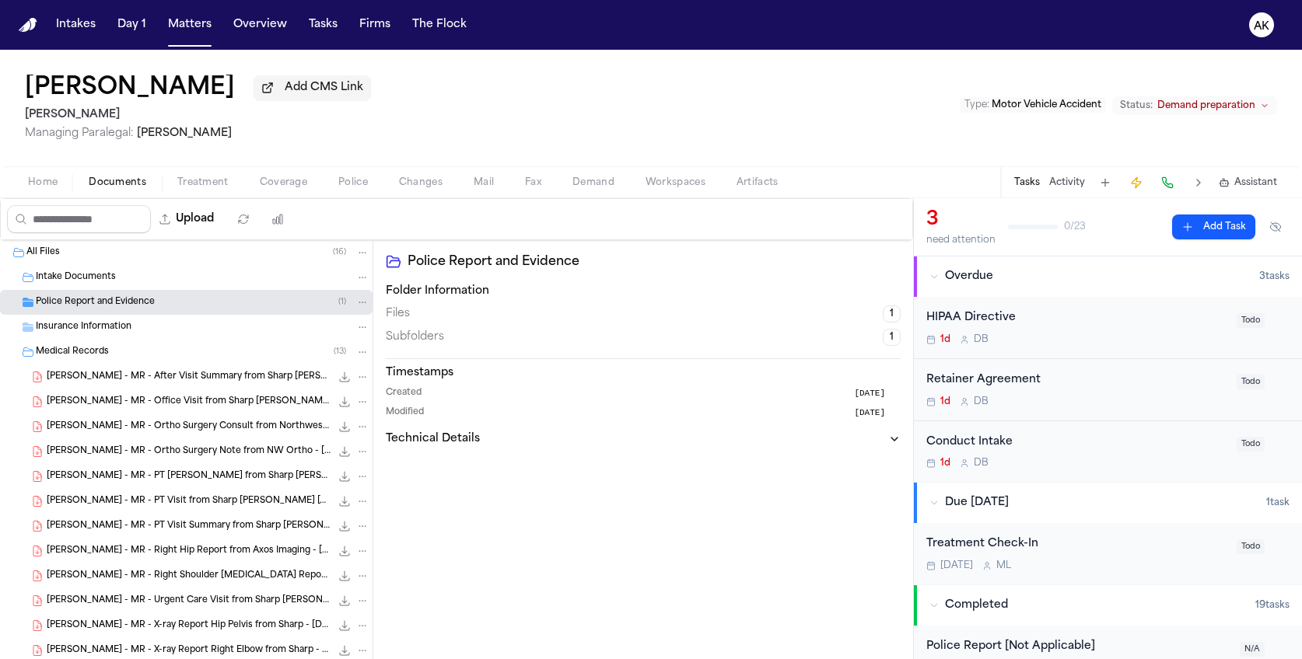
click at [202, 307] on div "Police Report and Evidence ( 1 )" at bounding box center [203, 302] width 334 height 14
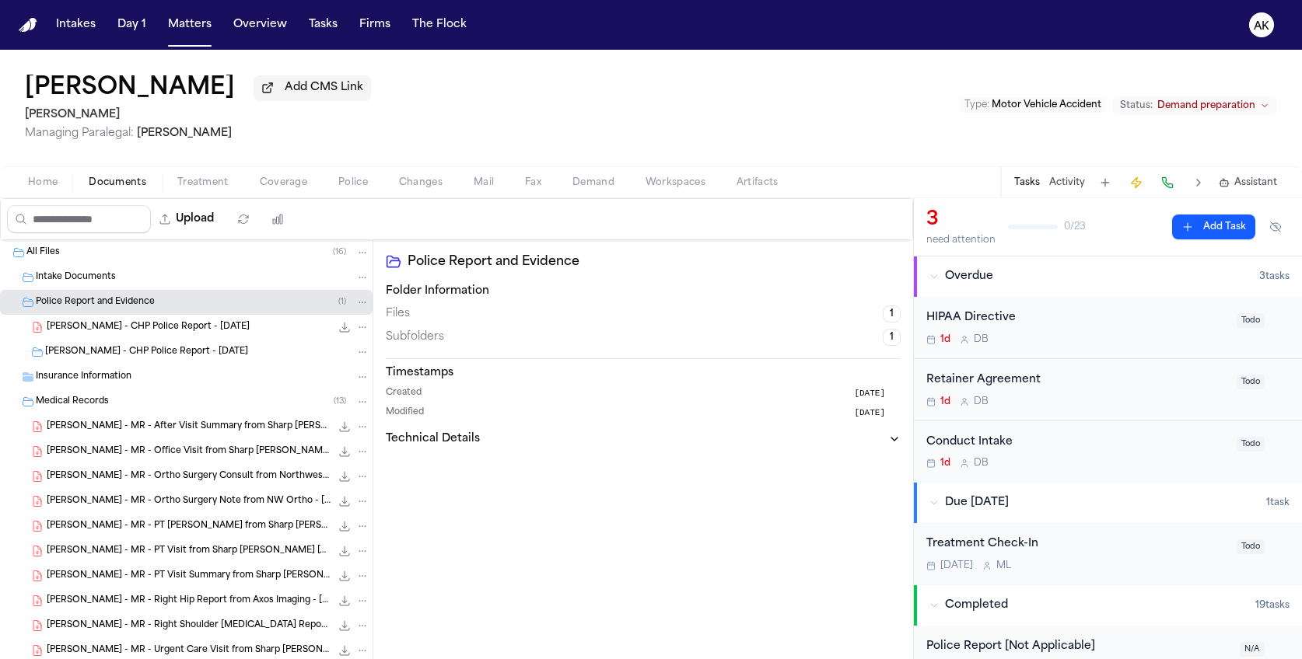
click at [197, 323] on span "R. Hastings - CHP Police Report - 7.2.25" at bounding box center [148, 327] width 203 height 13
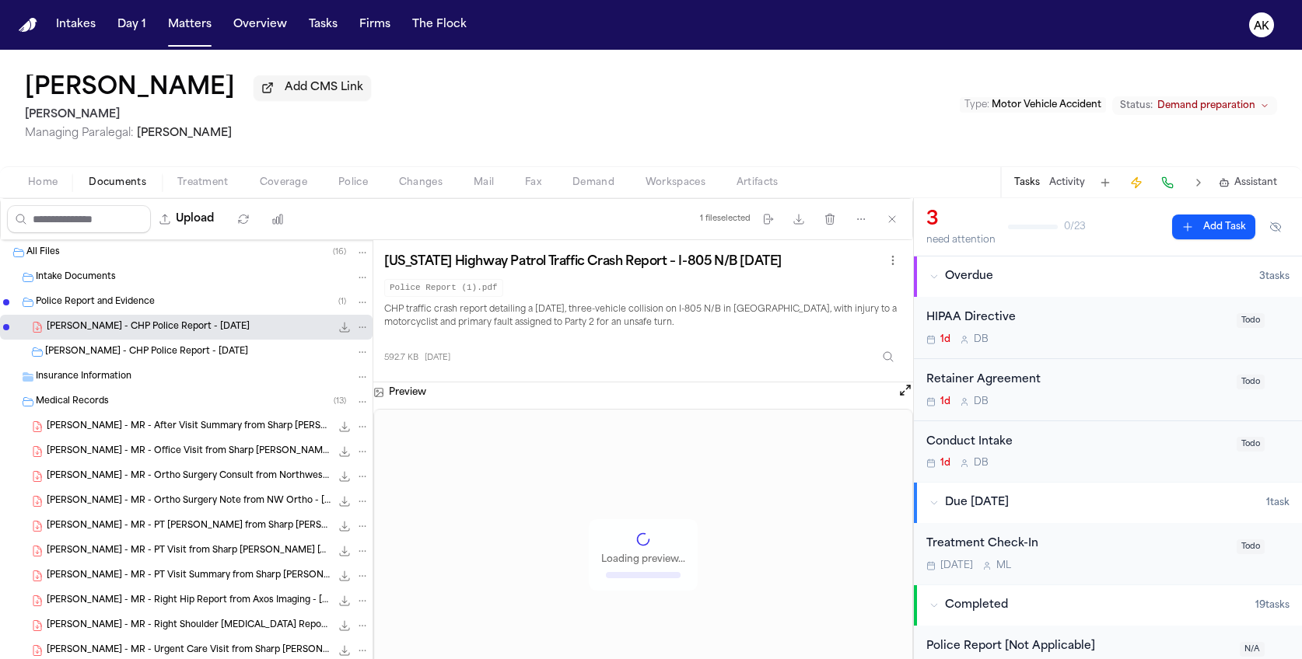
click at [197, 343] on div "R. Hastings - CHP Police Report - 7.2.25" at bounding box center [186, 352] width 372 height 25
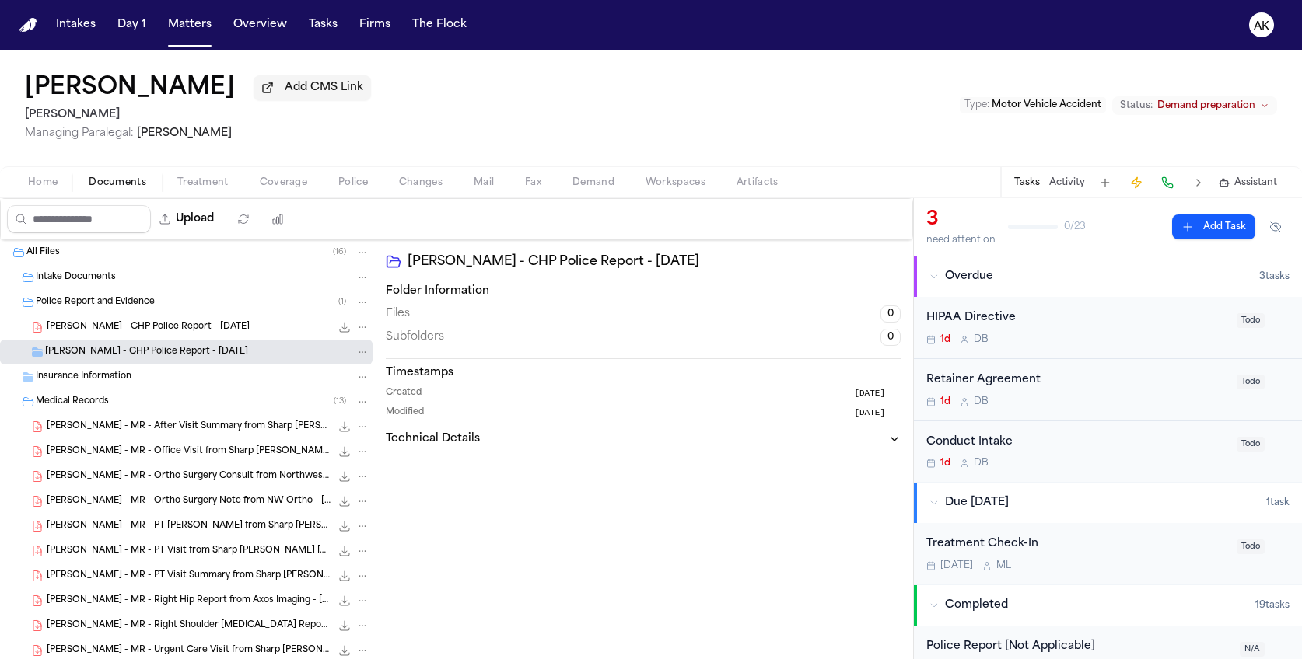
click at [176, 378] on div "Insurance Information" at bounding box center [203, 377] width 334 height 14
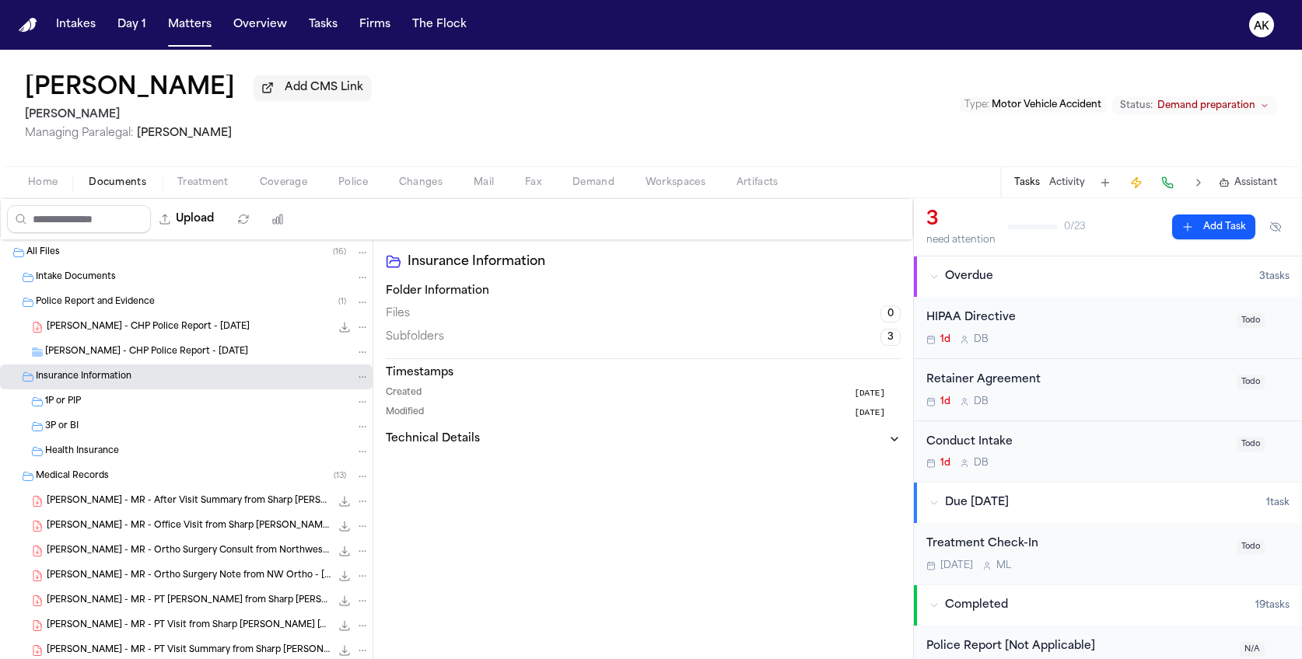
click at [171, 407] on div "1P or PIP" at bounding box center [207, 402] width 324 height 14
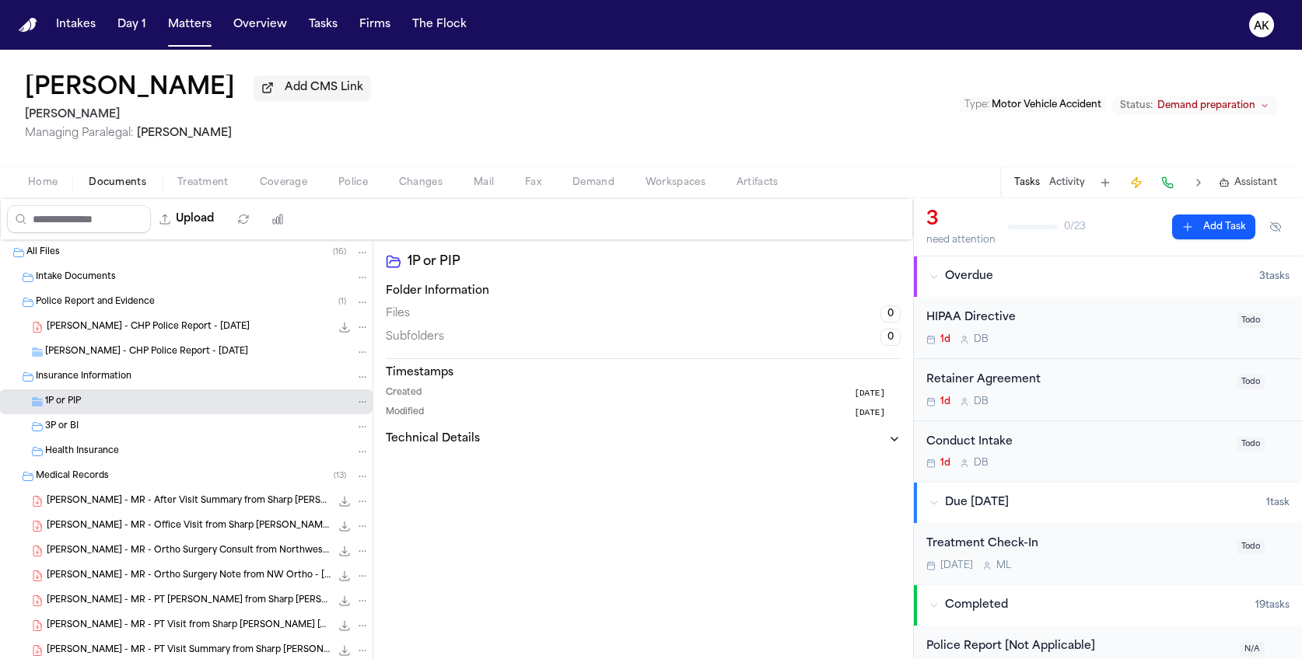
click at [169, 425] on div "3P or BI" at bounding box center [207, 427] width 324 height 14
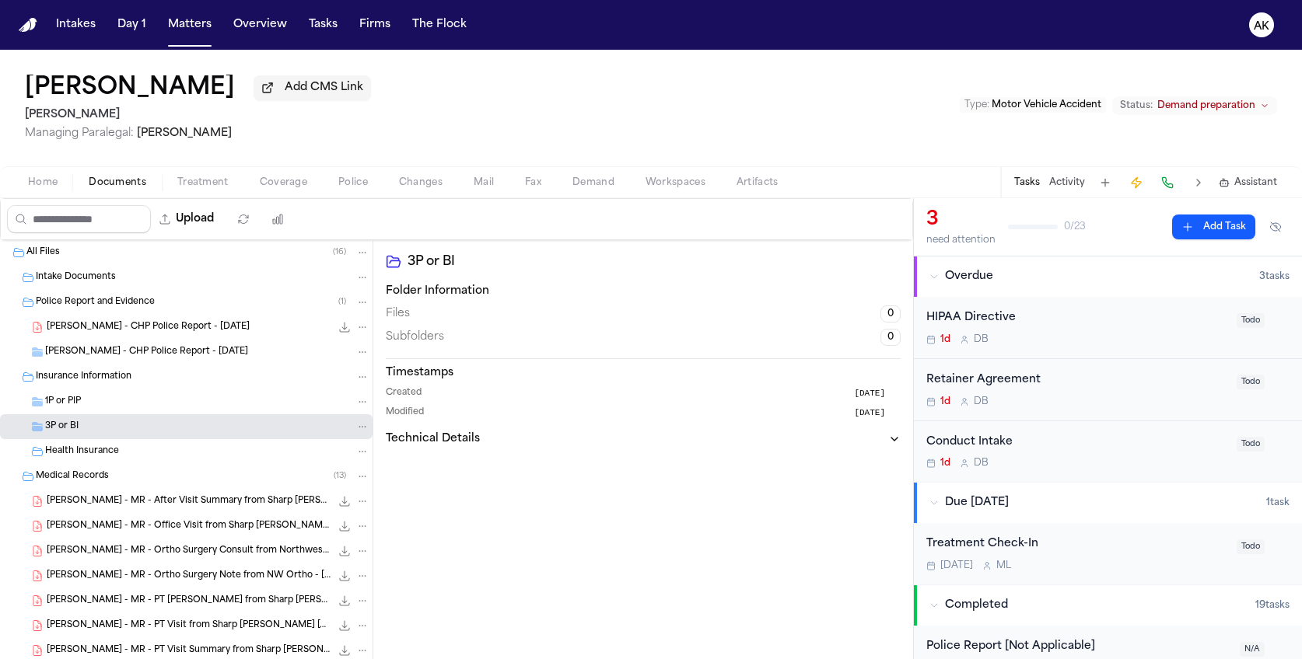
click at [168, 449] on div "Health Insurance" at bounding box center [207, 452] width 324 height 14
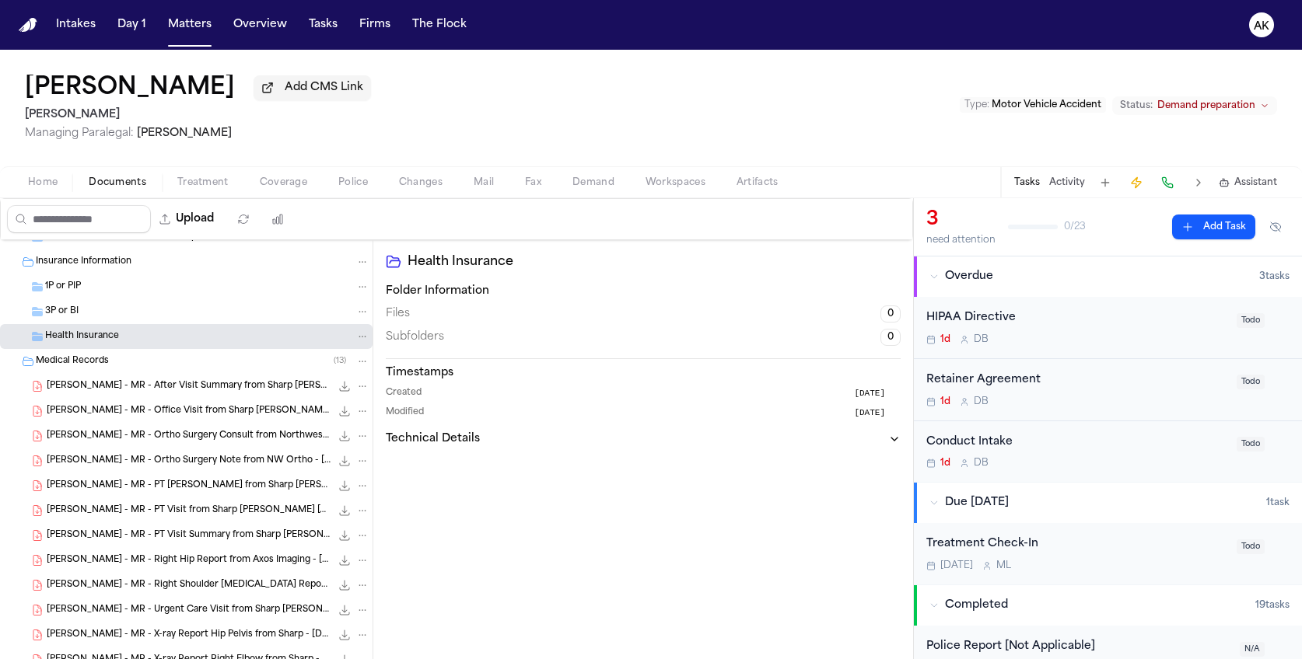
scroll to position [129, 0]
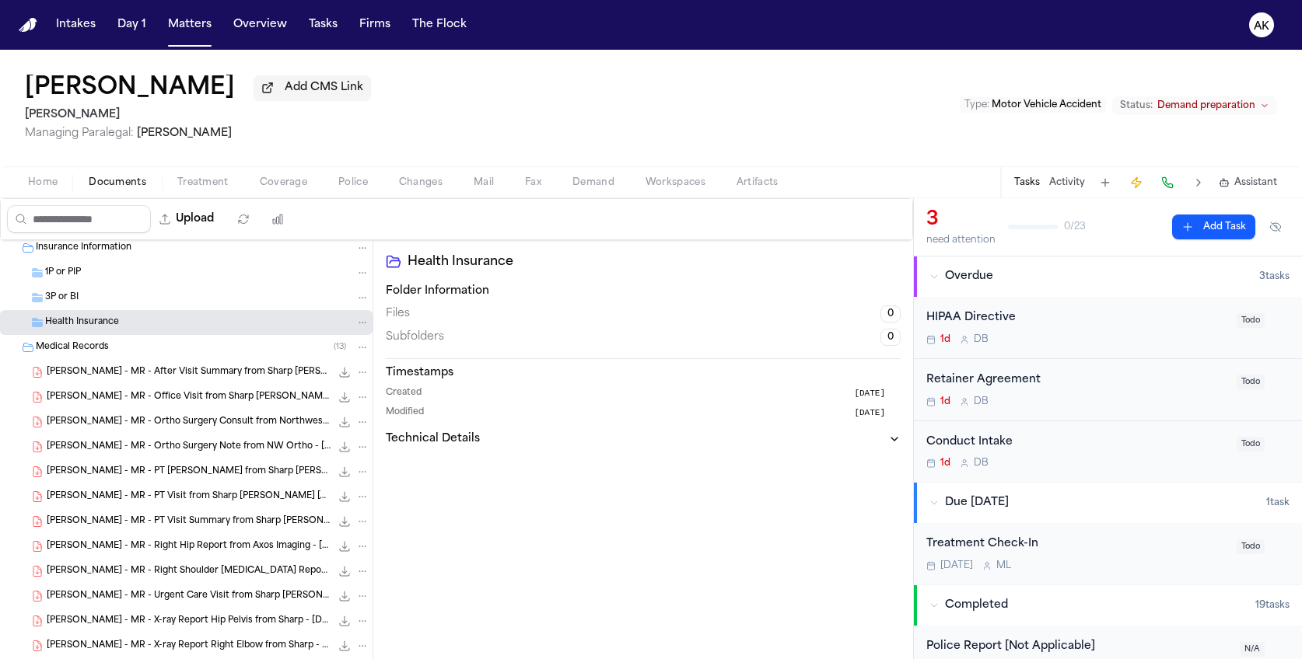
click at [155, 360] on div "R. Hastings - MR - After Visit Summary from Sharp Rees-Stealy Chula Vista Radio…" at bounding box center [186, 372] width 372 height 25
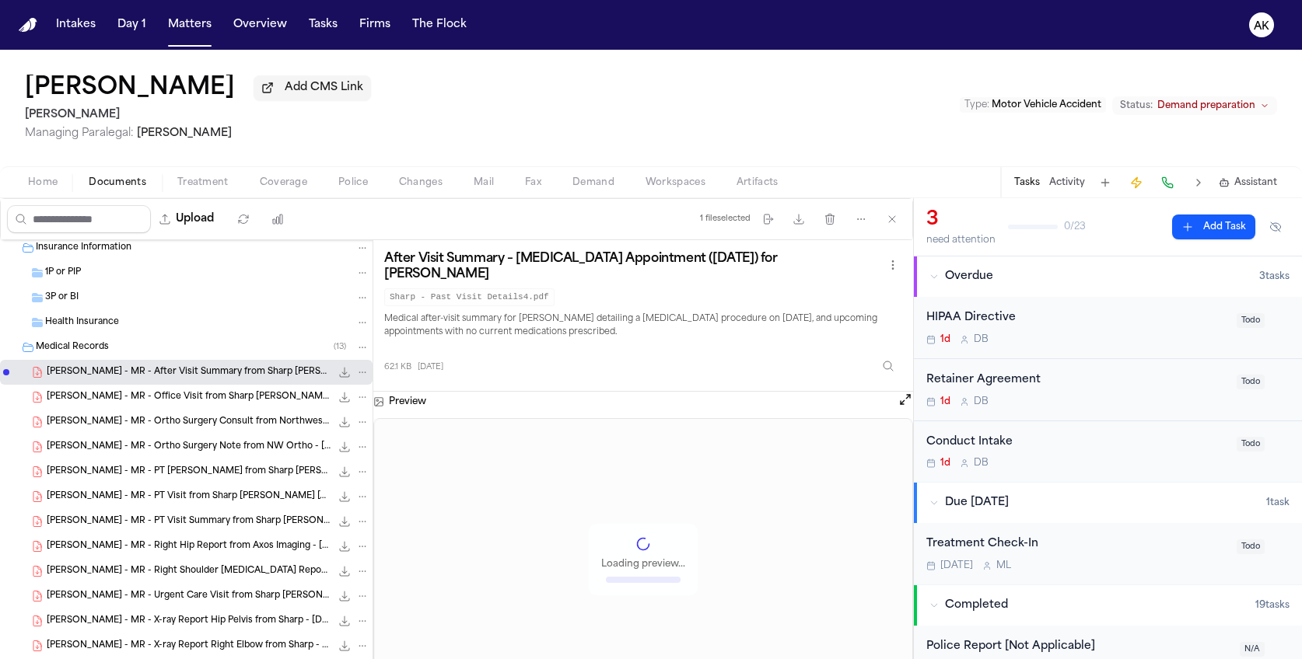
click at [173, 407] on div "R. Hastings - MR - Office Visit from Sharp Rees-Stealy - 7.17.25 52.0 KB • PDF" at bounding box center [186, 397] width 372 height 25
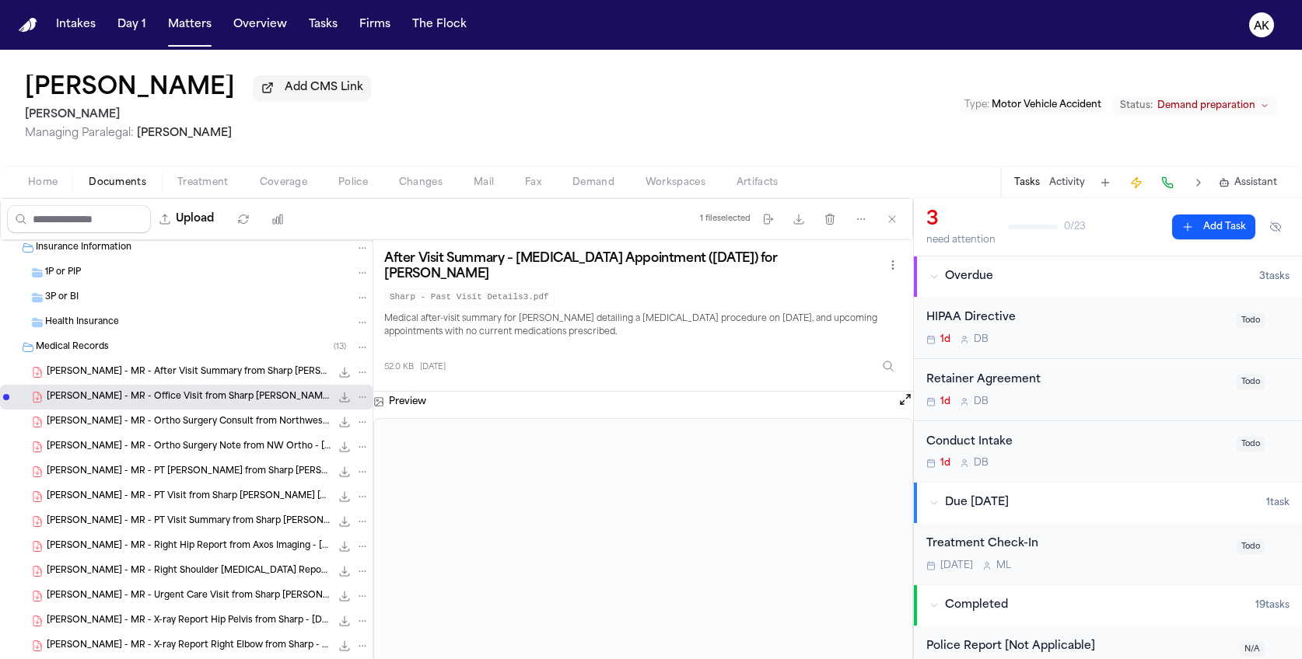
click at [156, 424] on span "R. Hastings - MR - Ortho Surgery Consult from Northwest Orthopaedic Surgery - 8…" at bounding box center [189, 422] width 284 height 13
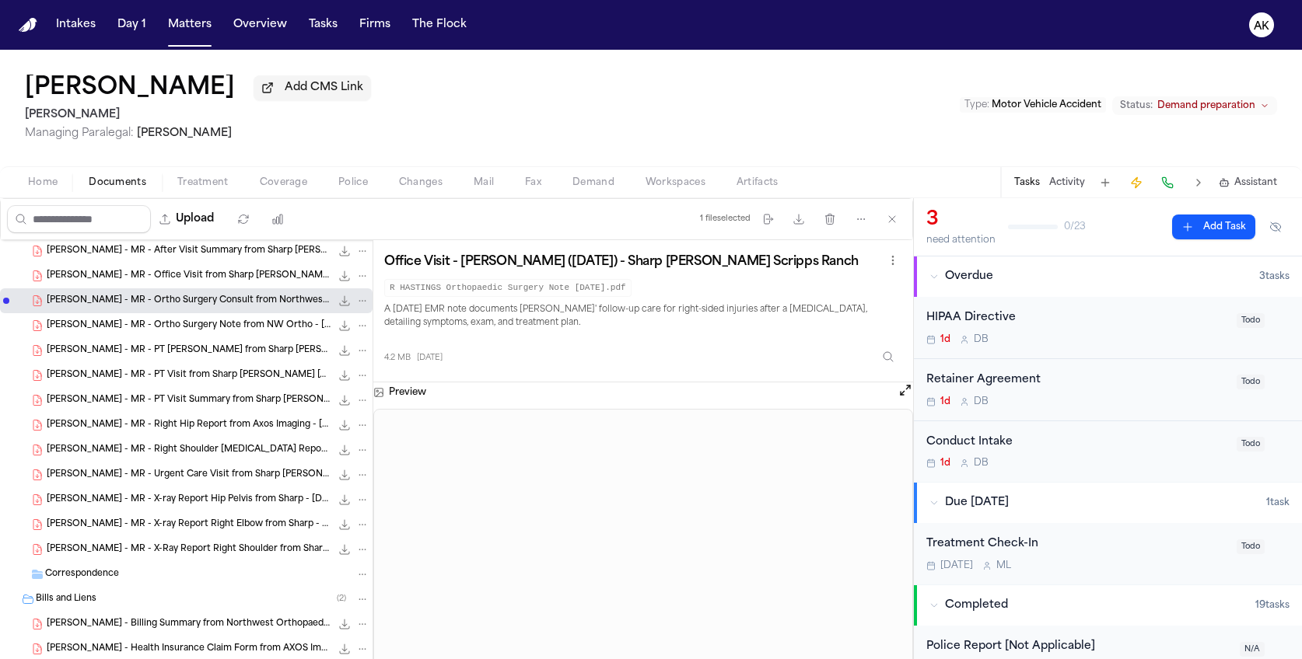
scroll to position [259, 0]
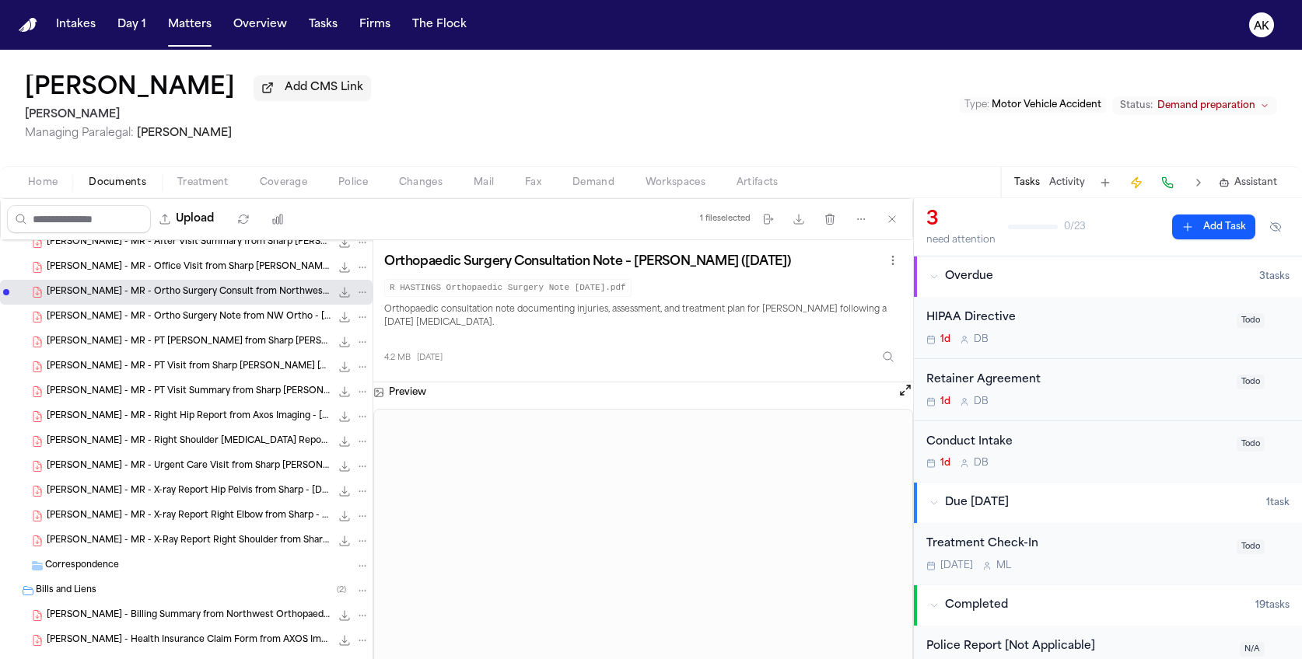
click at [194, 323] on div "R. Hastings - MR - Ortho Surgery Note from NW Ortho - 9.9.25 4.2 MB • PDF" at bounding box center [186, 317] width 372 height 25
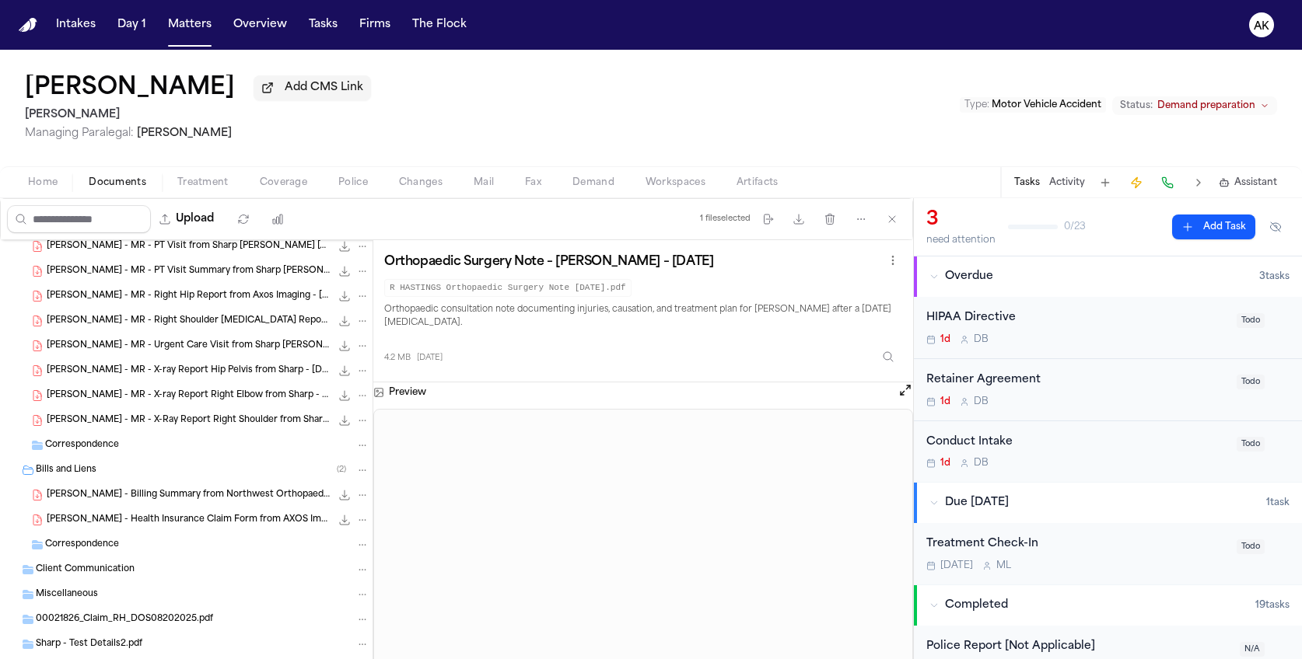
scroll to position [389, 0]
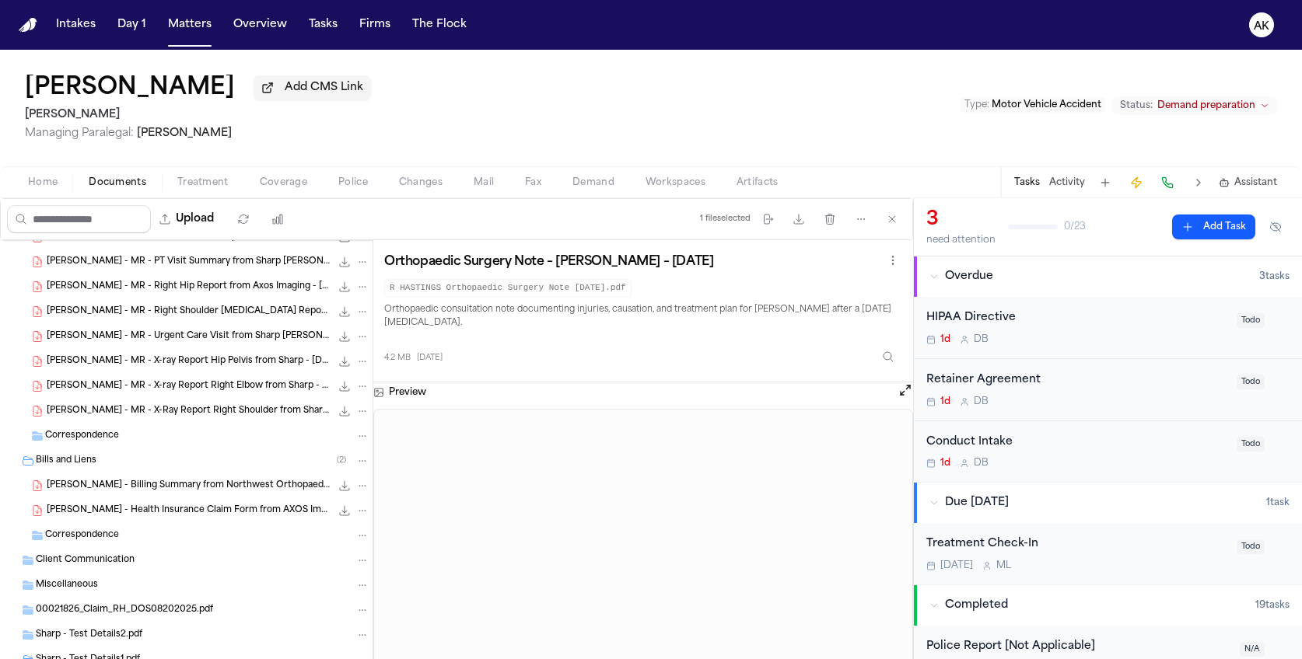
click at [135, 486] on span "R. Hastings - Billing Summary from Northwest Orthopaedic Surgery - 8.13.25 to 9…" at bounding box center [189, 486] width 284 height 13
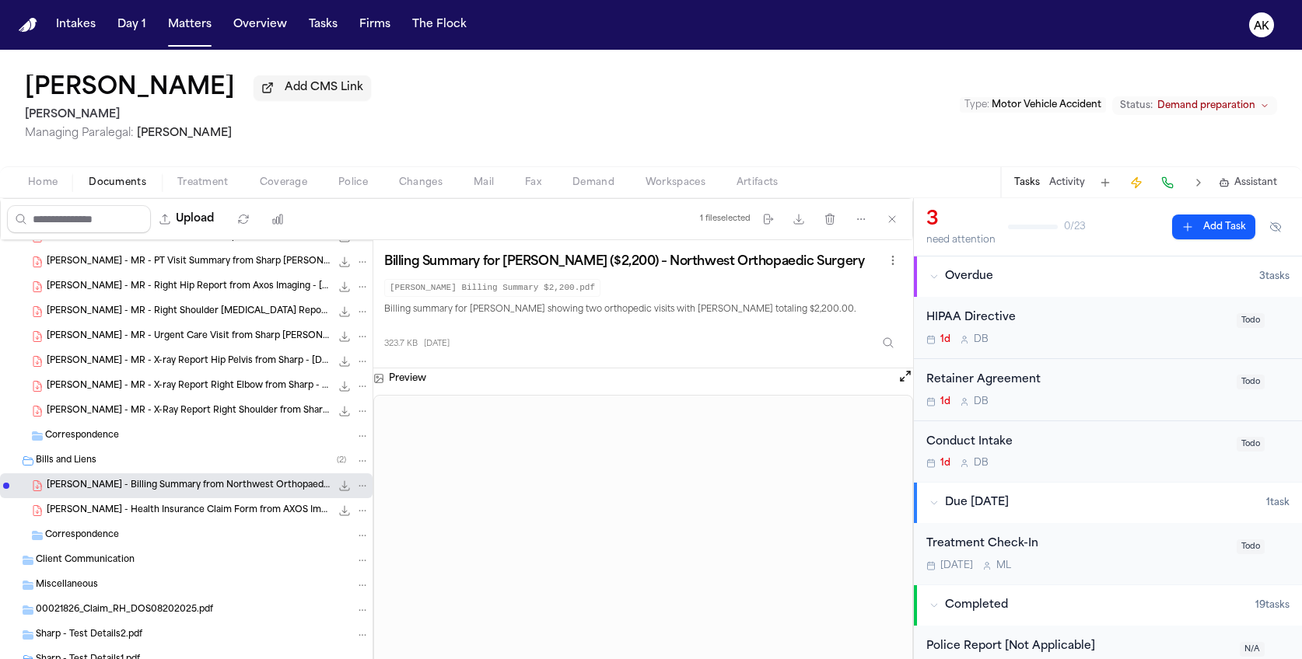
click at [151, 508] on span "R. Hastings - Health Insurance Claim Form from AXOS Imaging - 8.20.25" at bounding box center [189, 511] width 284 height 13
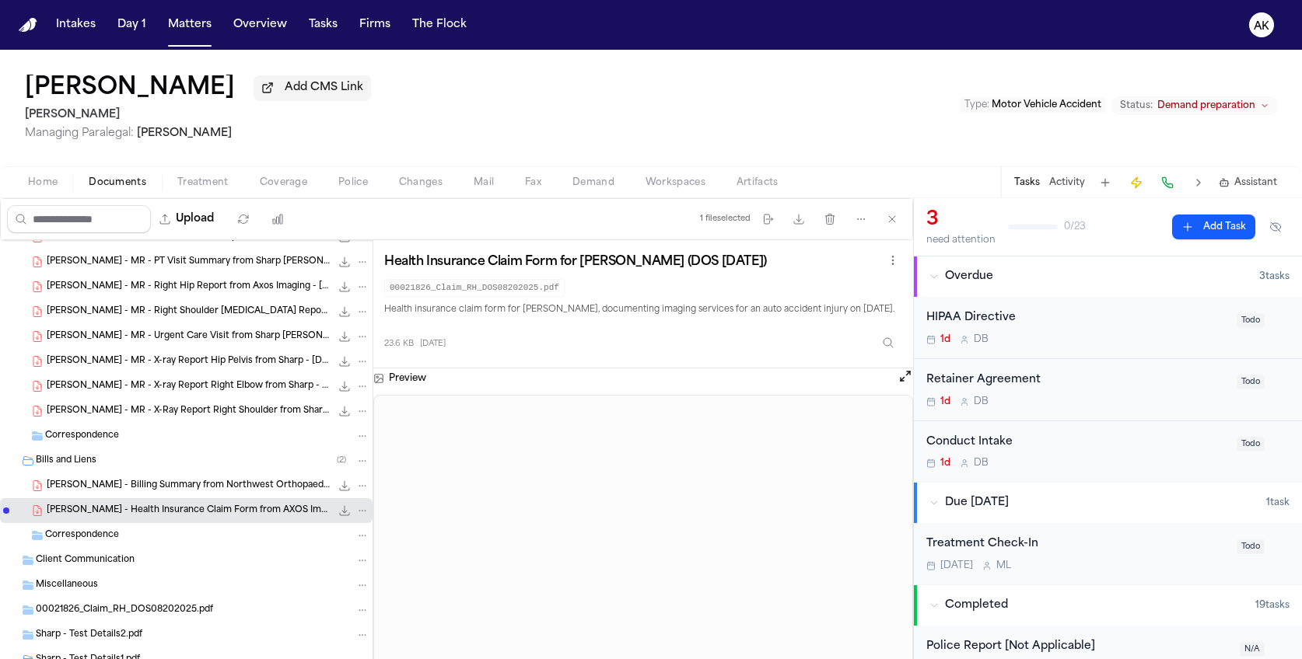
scroll to position [518, 0]
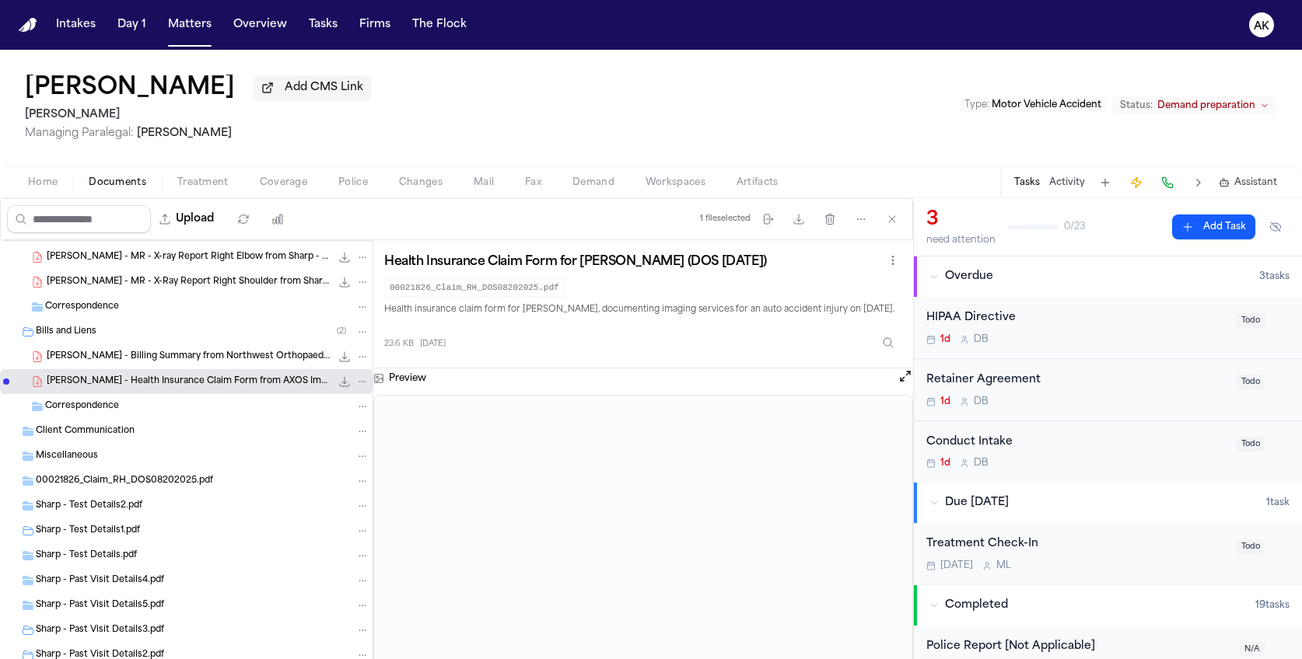
click at [93, 407] on span "Correspondence" at bounding box center [82, 406] width 74 height 13
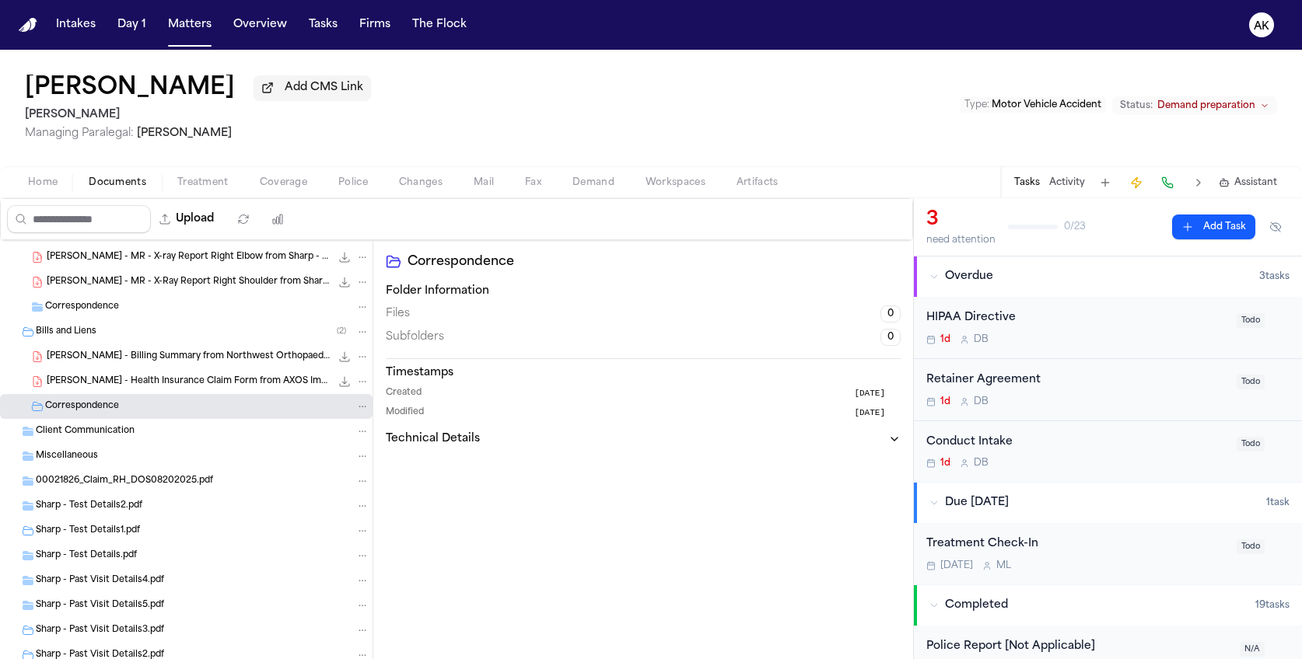
click at [103, 435] on span "Client Communication" at bounding box center [85, 431] width 99 height 13
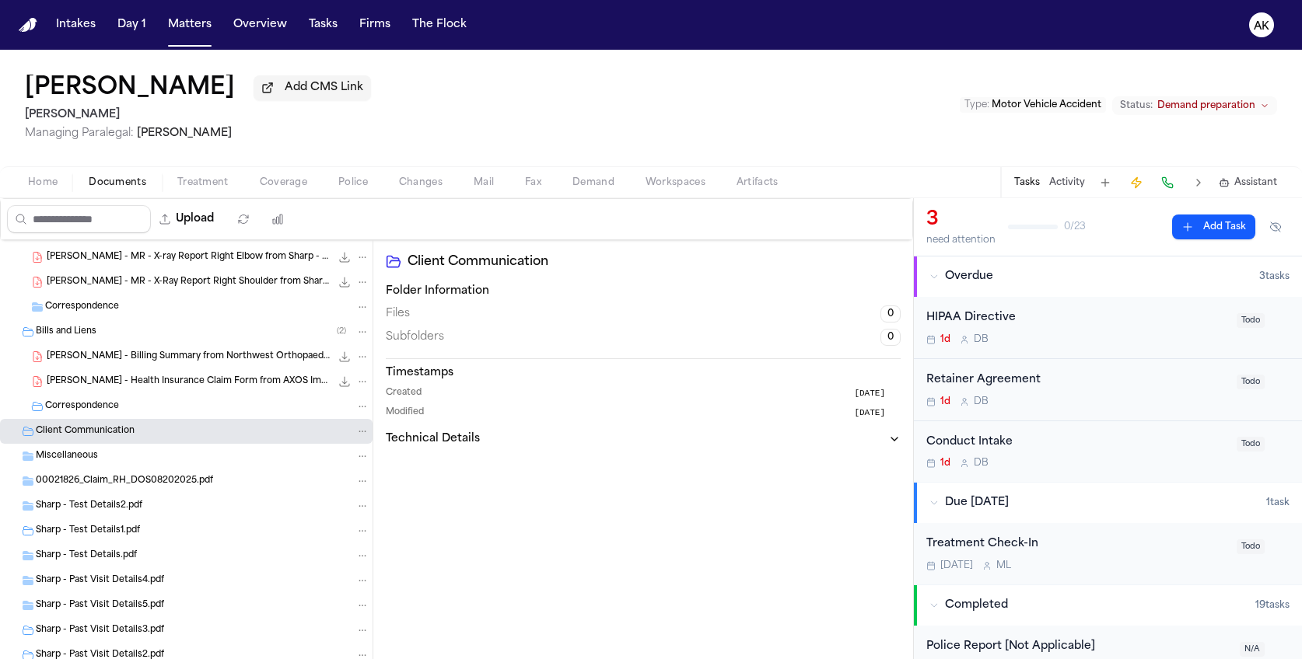
click at [100, 458] on div "Miscellaneous" at bounding box center [203, 456] width 334 height 14
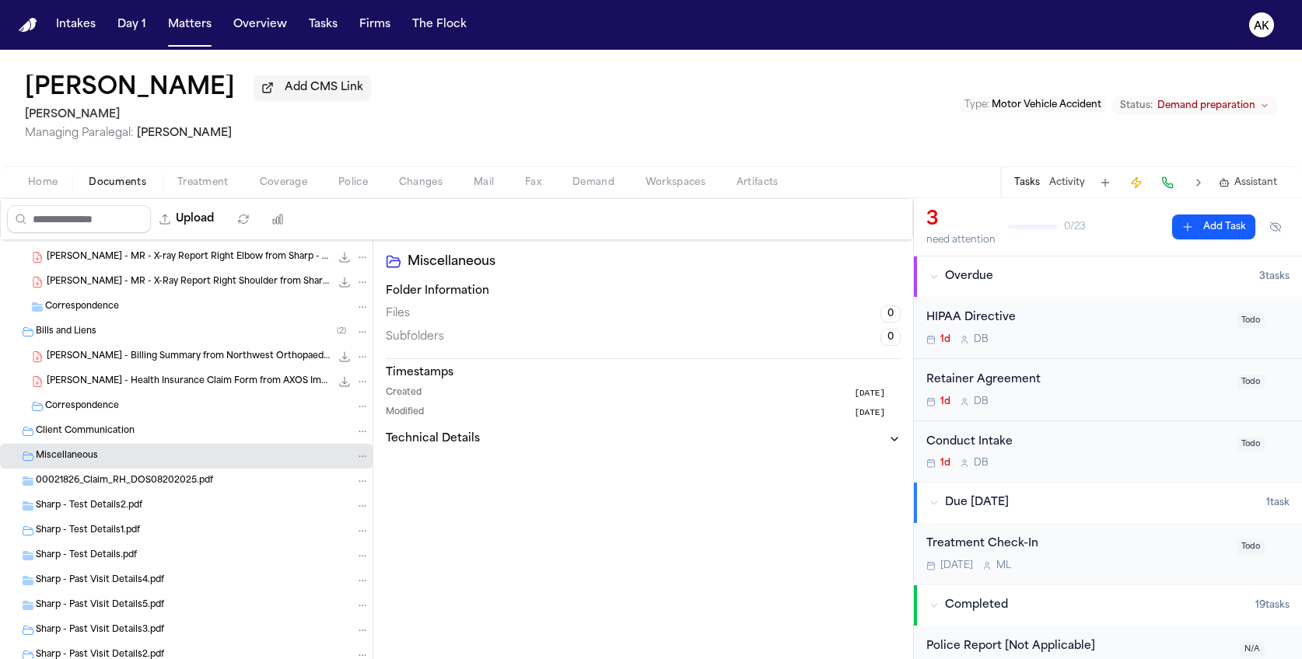
click at [114, 494] on div "Sharp - Test Details2.pdf" at bounding box center [186, 506] width 372 height 25
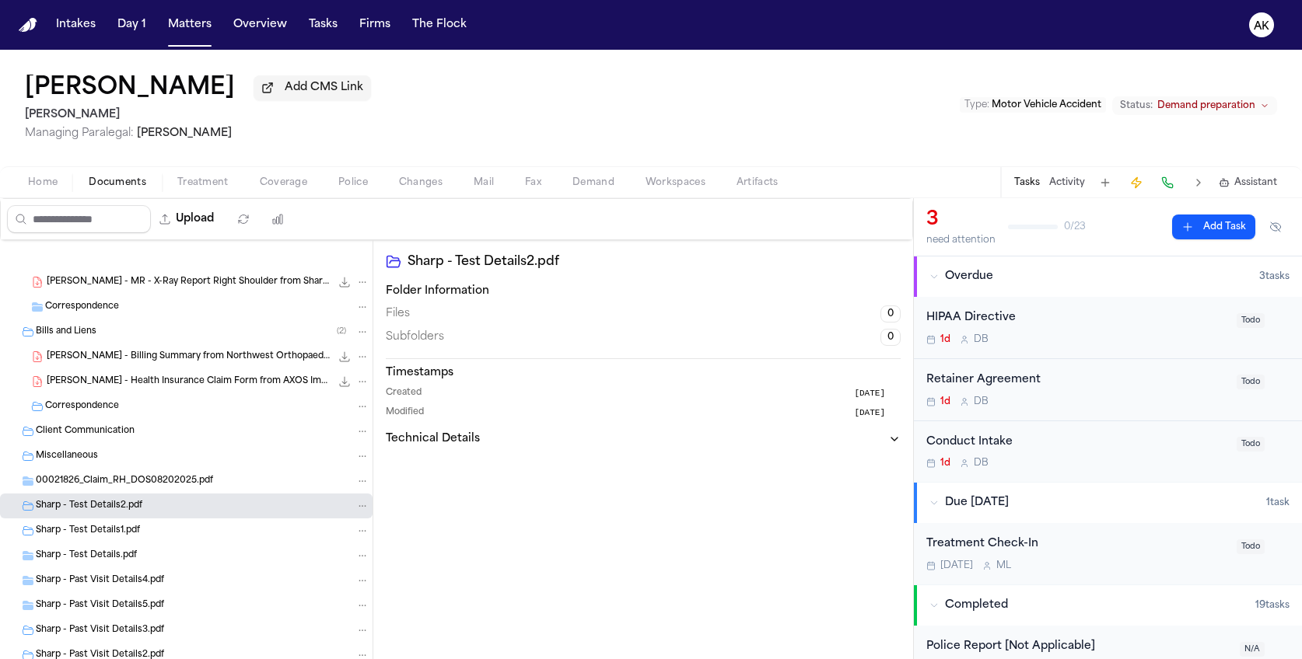
scroll to position [760, 0]
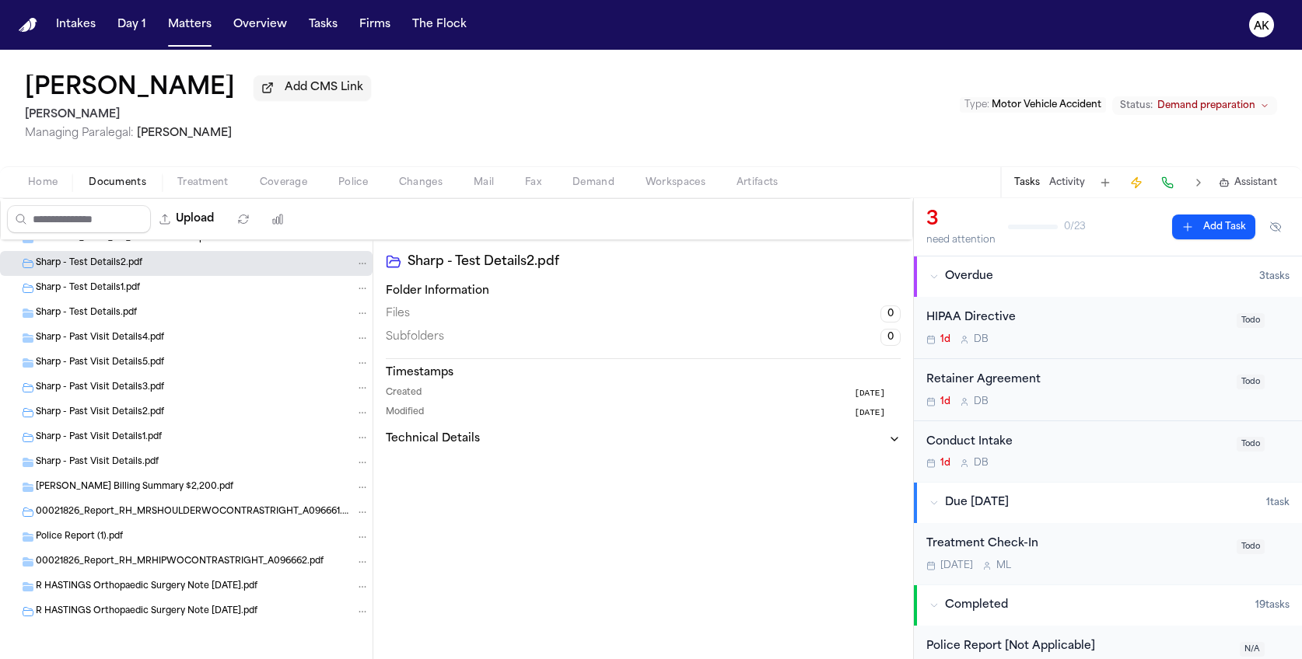
click at [157, 610] on span "R HASTINGS Orthopaedic Surgery Note 09 09 2025.pdf" at bounding box center [147, 612] width 222 height 13
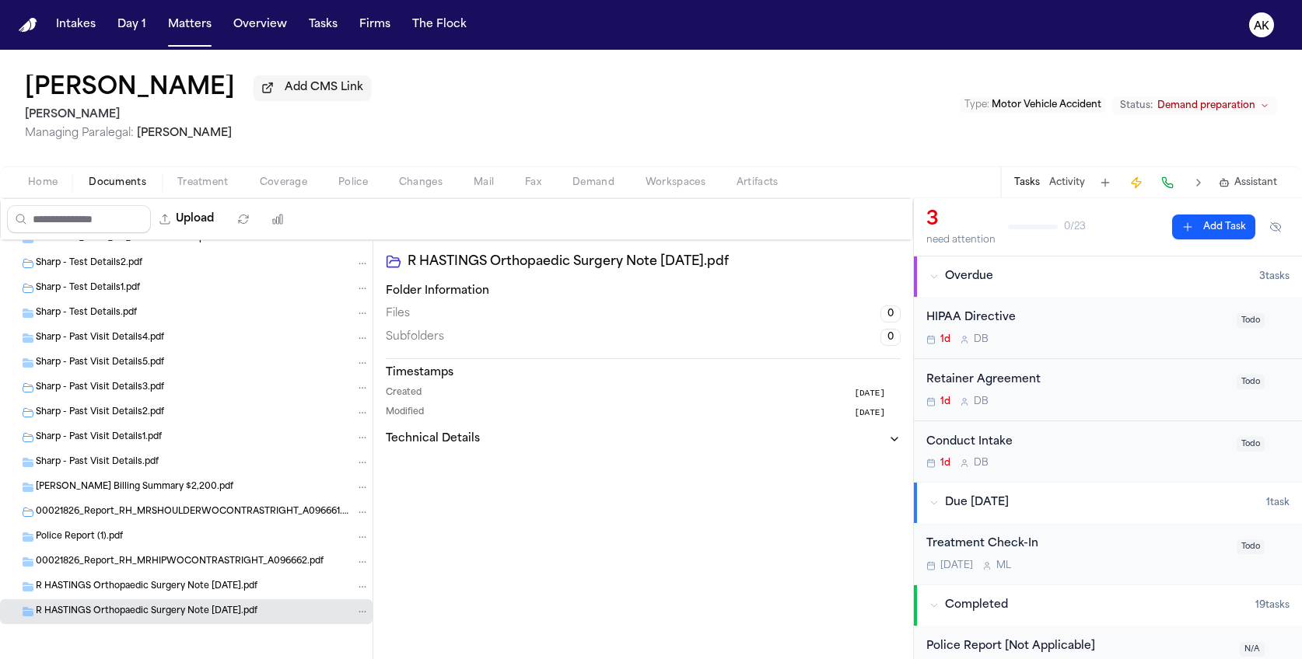
click at [163, 589] on span "R HASTINGS Orthopaedic Surgery Note 08 13 2025.pdf" at bounding box center [147, 587] width 222 height 13
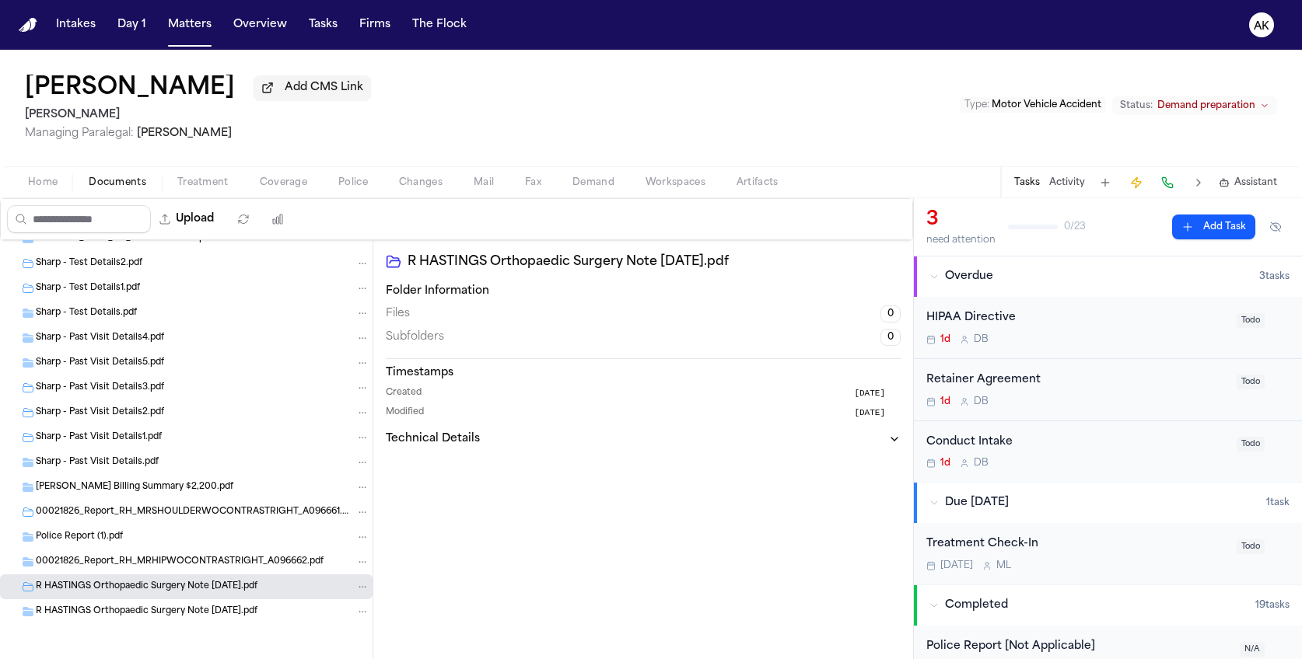
click at [169, 565] on span "00021826_Report_RH_MRHIPWOCONTRASTRIGHT_A096662.pdf" at bounding box center [180, 562] width 288 height 13
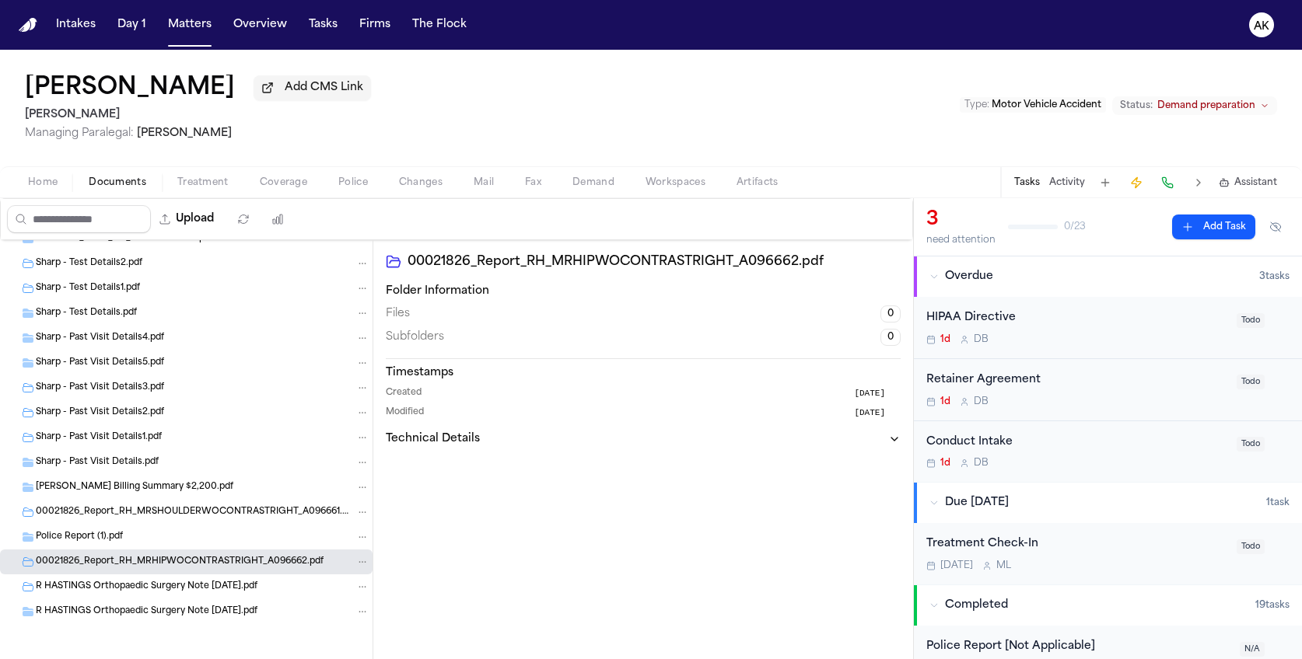
click at [171, 540] on div "Police Report (1).pdf" at bounding box center [203, 537] width 334 height 14
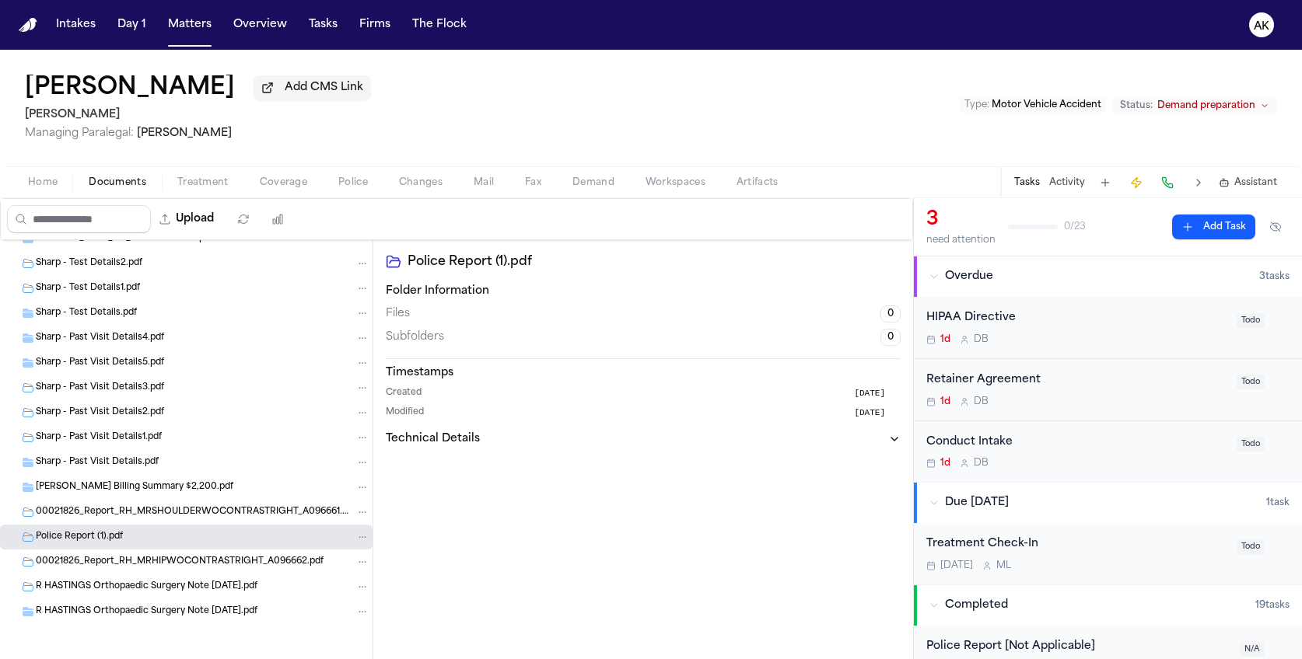
click at [173, 516] on span "00021826_Report_RH_MRSHOULDERWOCONTRASTRIGHT_A096661.pdf" at bounding box center [194, 512] width 316 height 13
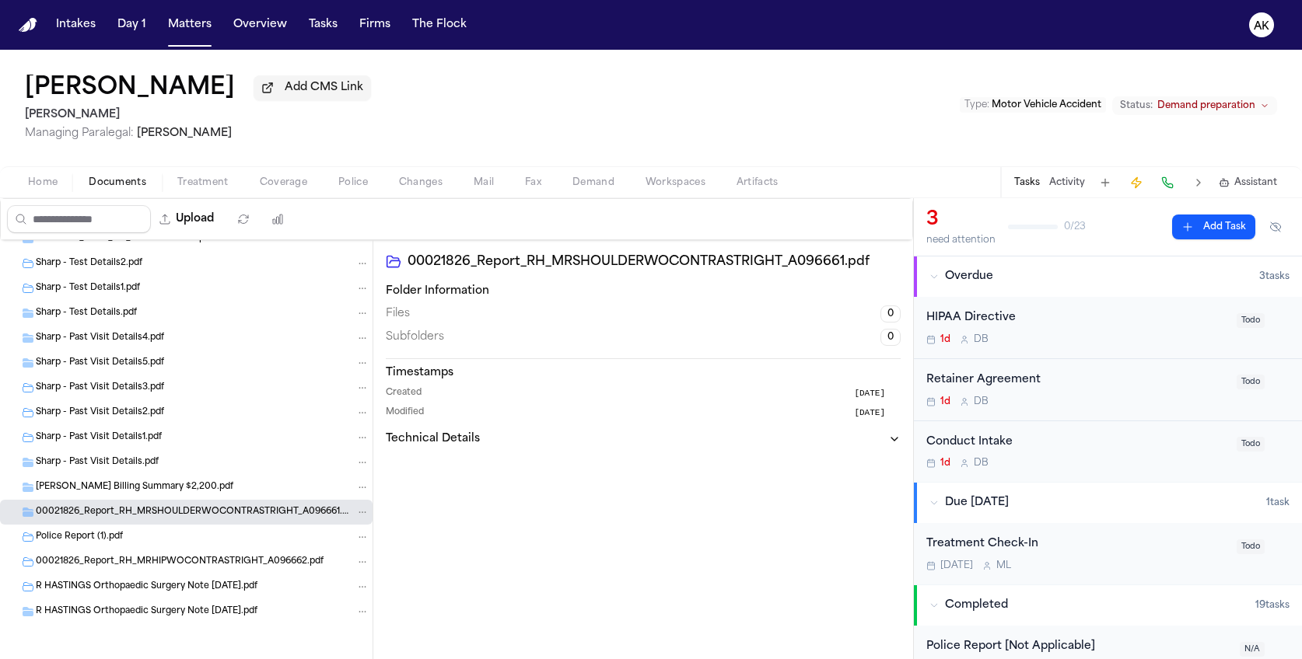
click at [179, 491] on span "R HASTINGS Billing Summary $2,200.pdf" at bounding box center [134, 487] width 197 height 13
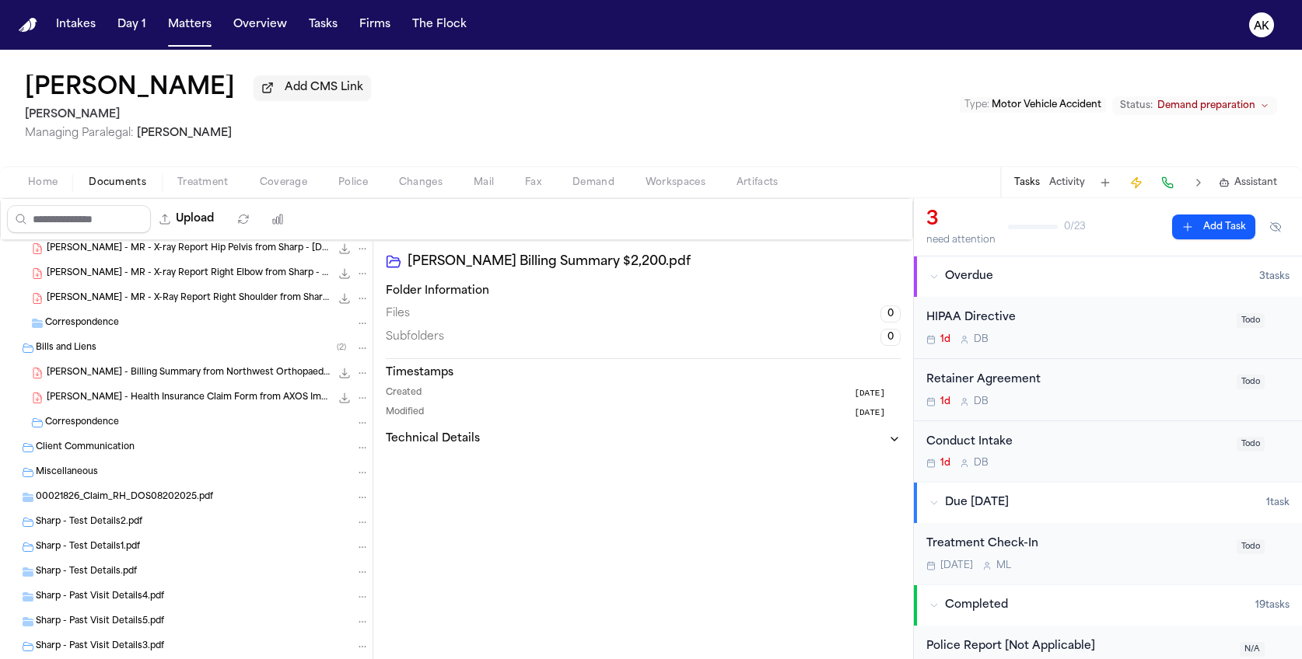
scroll to position [372, 0]
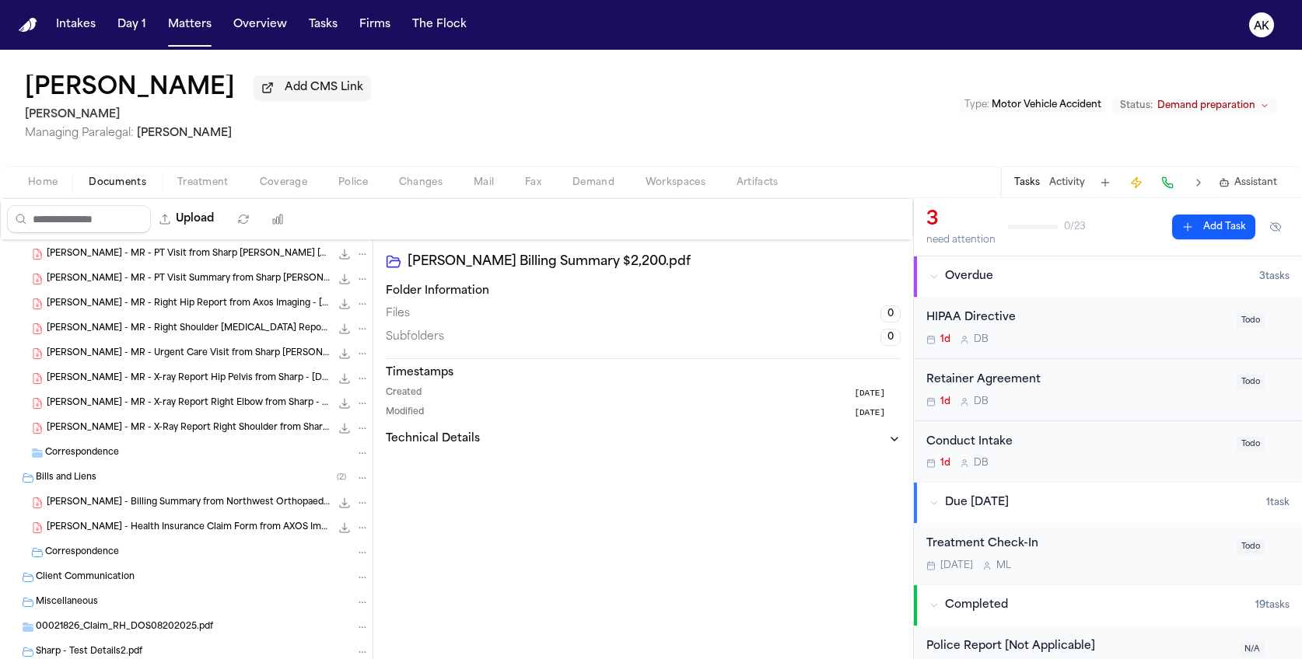
click at [176, 522] on span "R. Hastings - Health Insurance Claim Form from AXOS Imaging - 8.20.25" at bounding box center [189, 528] width 284 height 13
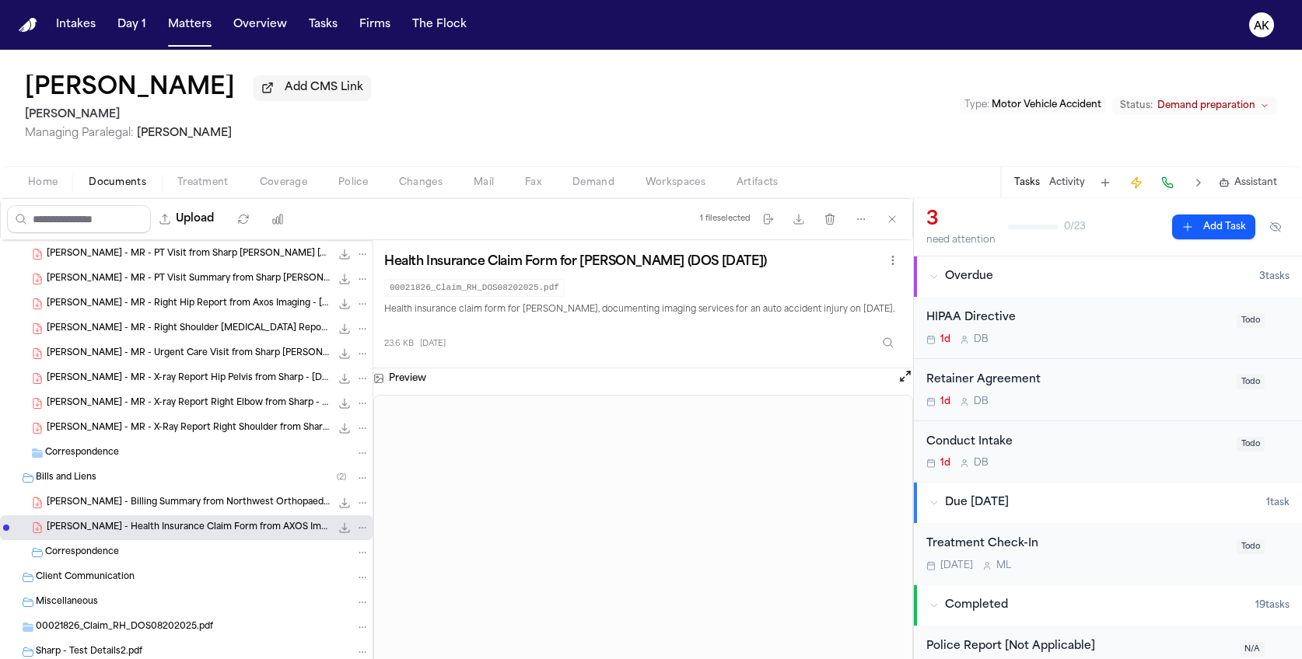
click at [236, 526] on span "R. Hastings - Health Insurance Claim Form from AXOS Imaging - 8.20.25" at bounding box center [189, 528] width 284 height 13
click at [236, 505] on span "R. Hastings - Billing Summary from Northwest Orthopaedic Surgery - 8.13.25 to 9…" at bounding box center [189, 503] width 284 height 13
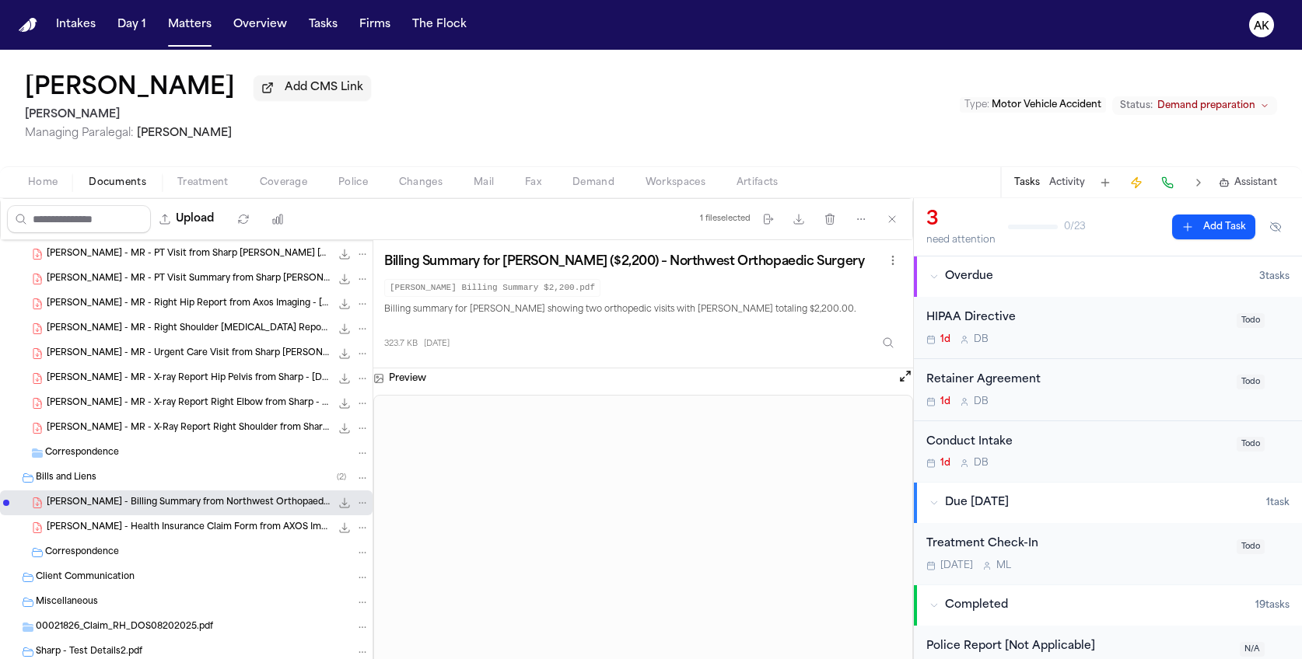
click at [243, 524] on span "R. Hastings - Health Insurance Claim Form from AXOS Imaging - 8.20.25" at bounding box center [189, 528] width 284 height 13
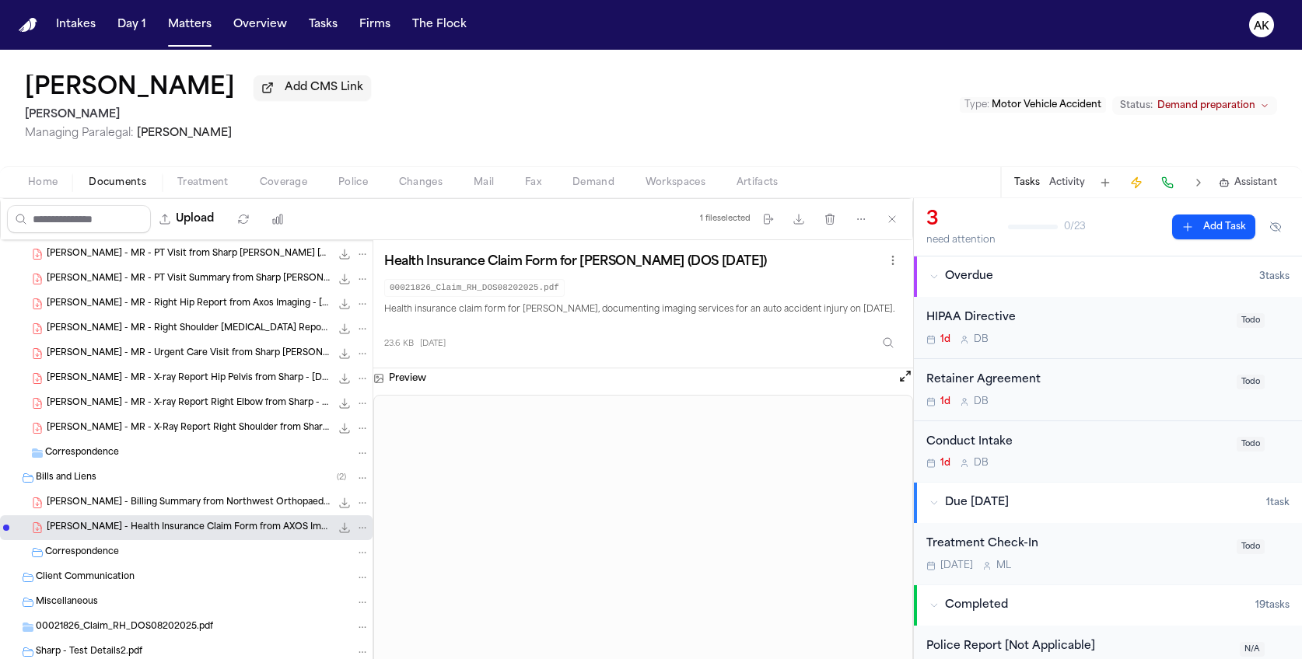
click at [243, 497] on span "R. Hastings - Billing Summary from Northwest Orthopaedic Surgery - 8.13.25 to 9…" at bounding box center [189, 503] width 284 height 13
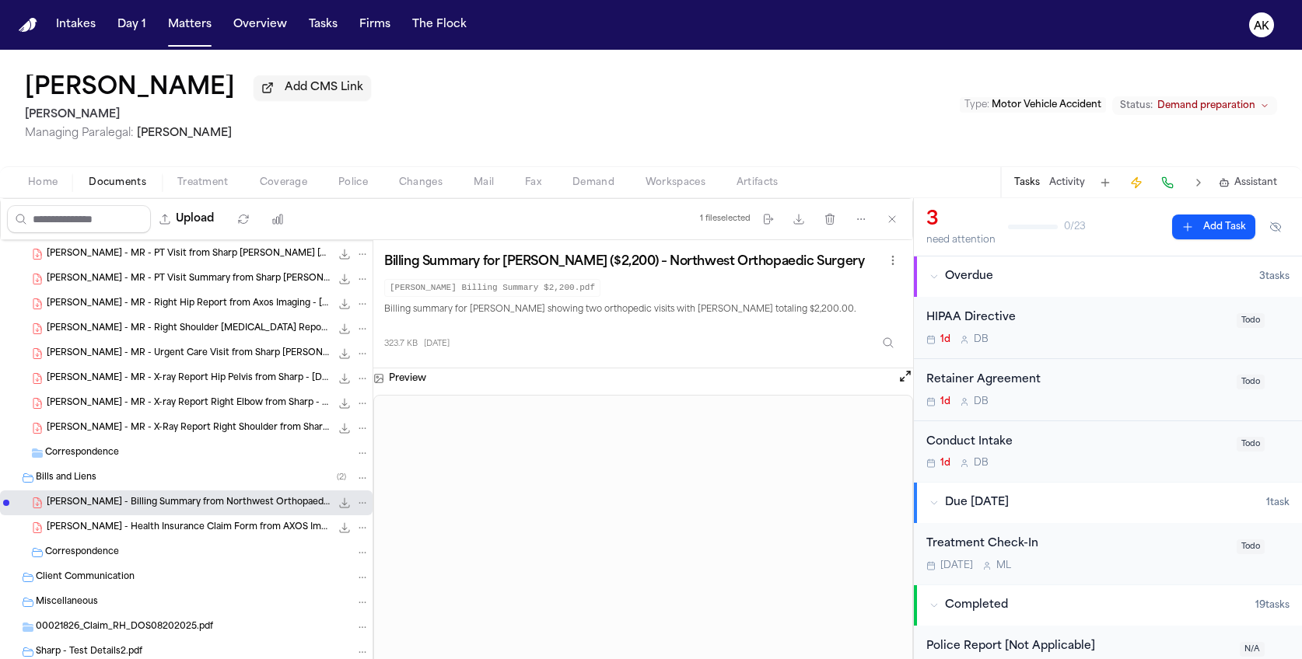
click at [147, 522] on span "R. Hastings - Health Insurance Claim Form from AXOS Imaging - 8.20.25" at bounding box center [189, 528] width 284 height 13
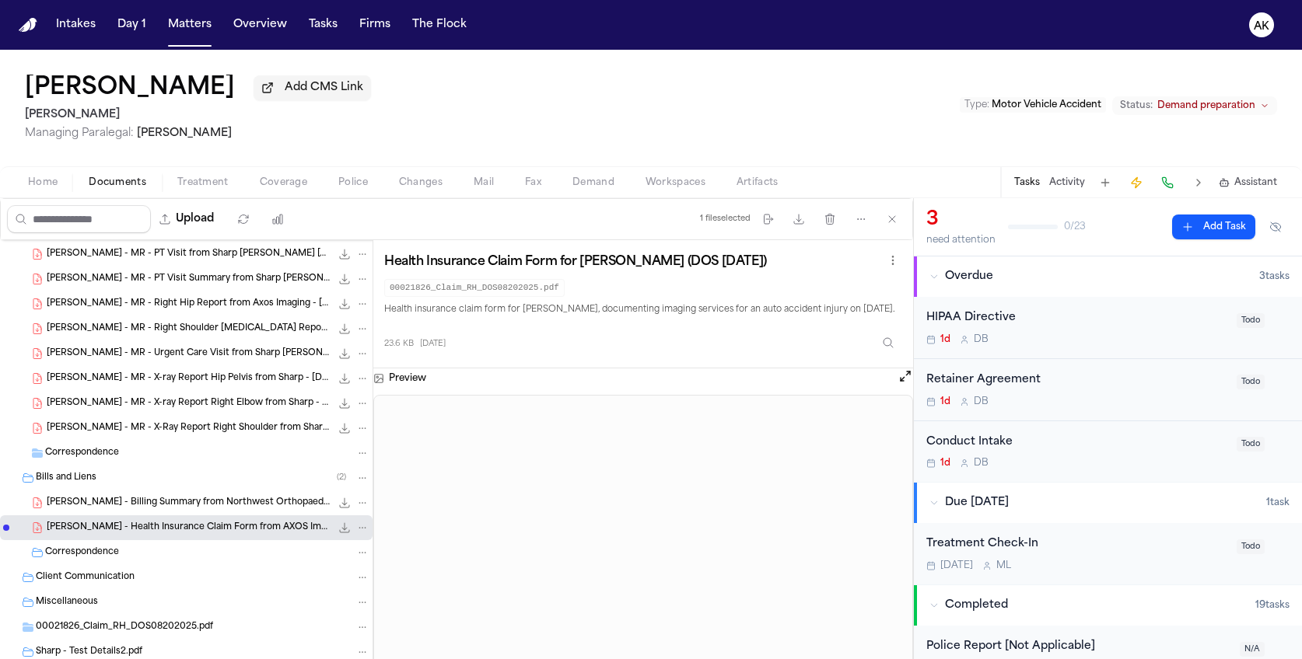
click at [149, 497] on span "R. Hastings - Billing Summary from Northwest Orthopaedic Surgery - 8.13.25 to 9…" at bounding box center [189, 503] width 284 height 13
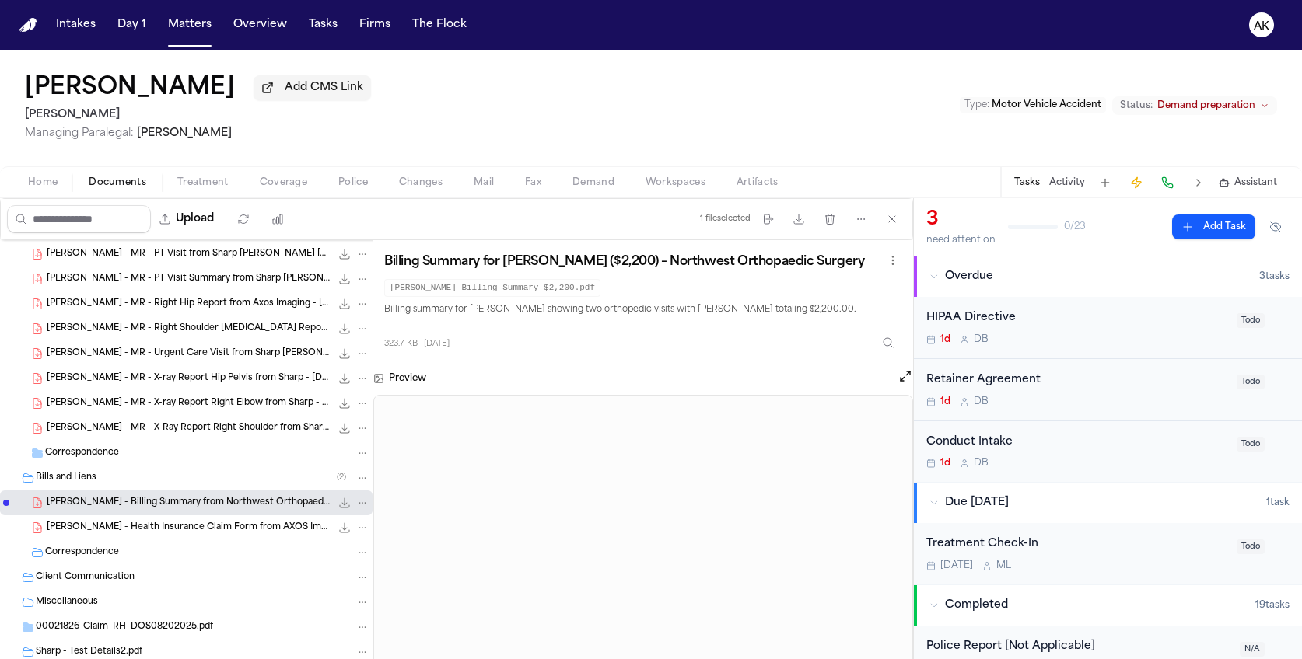
click at [194, 427] on span "R. Hastings - MR - X-Ray Report Right Shoulder from Sharp - 7.5.25" at bounding box center [189, 428] width 284 height 13
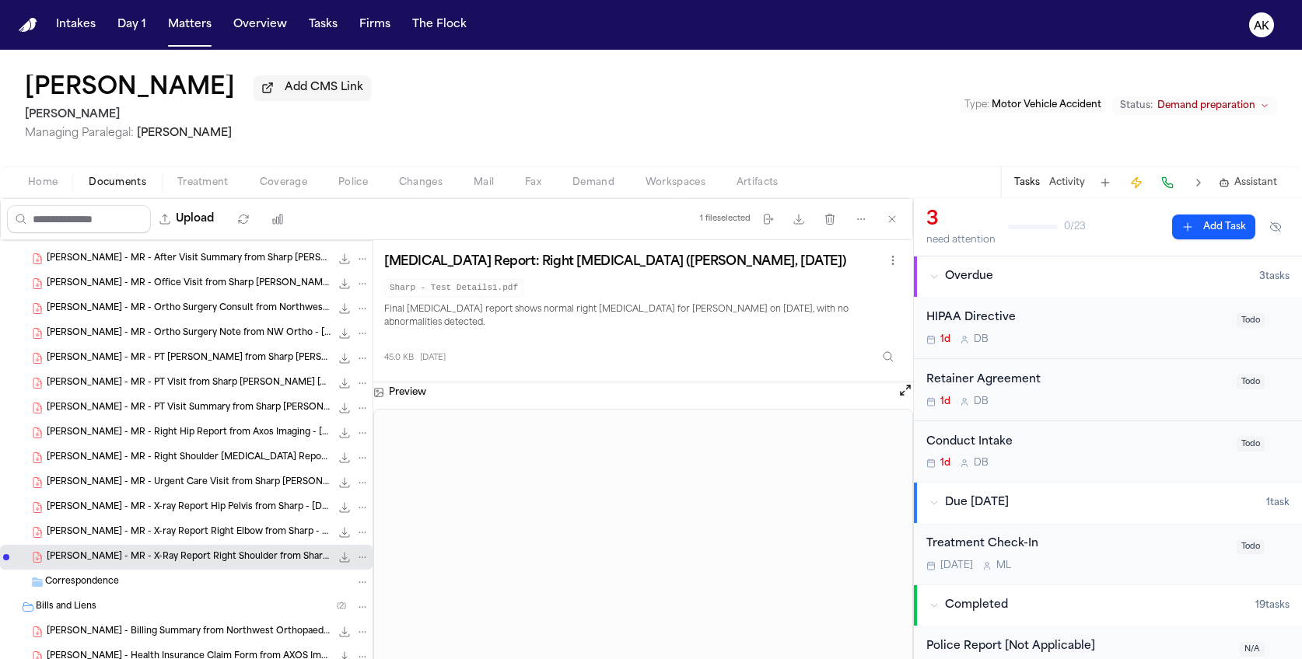
scroll to position [0, 0]
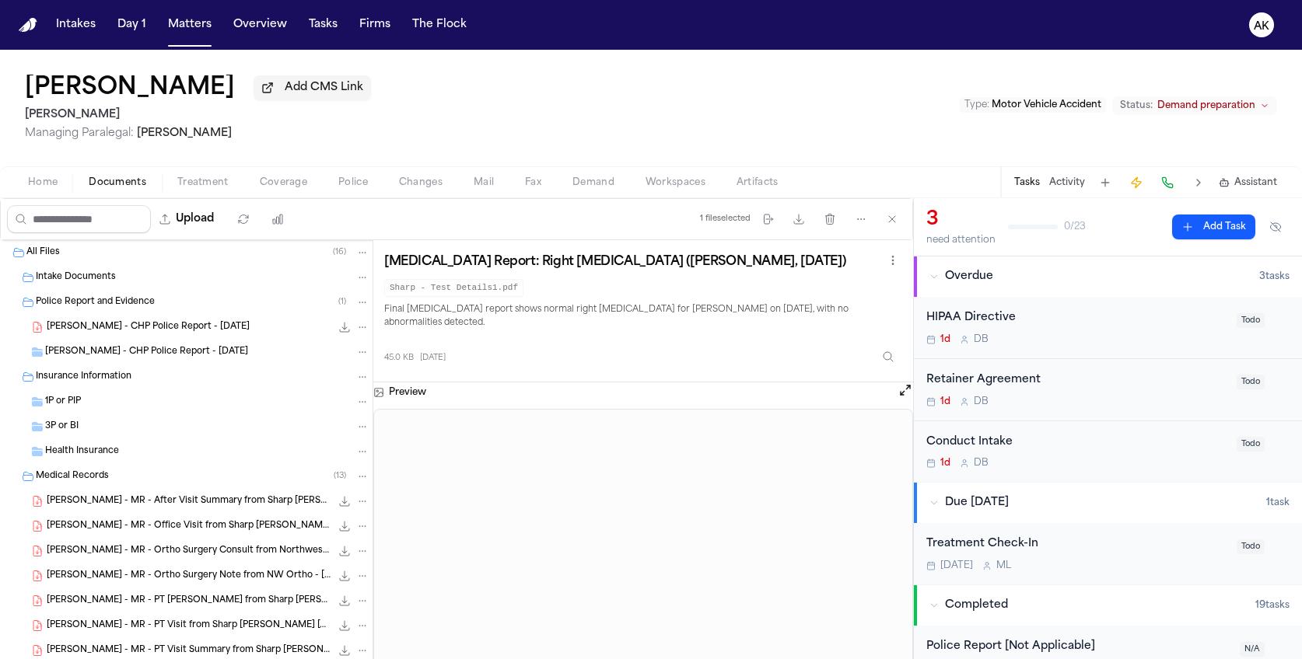
click at [169, 304] on div "Police Report and Evidence ( 1 )" at bounding box center [203, 302] width 334 height 14
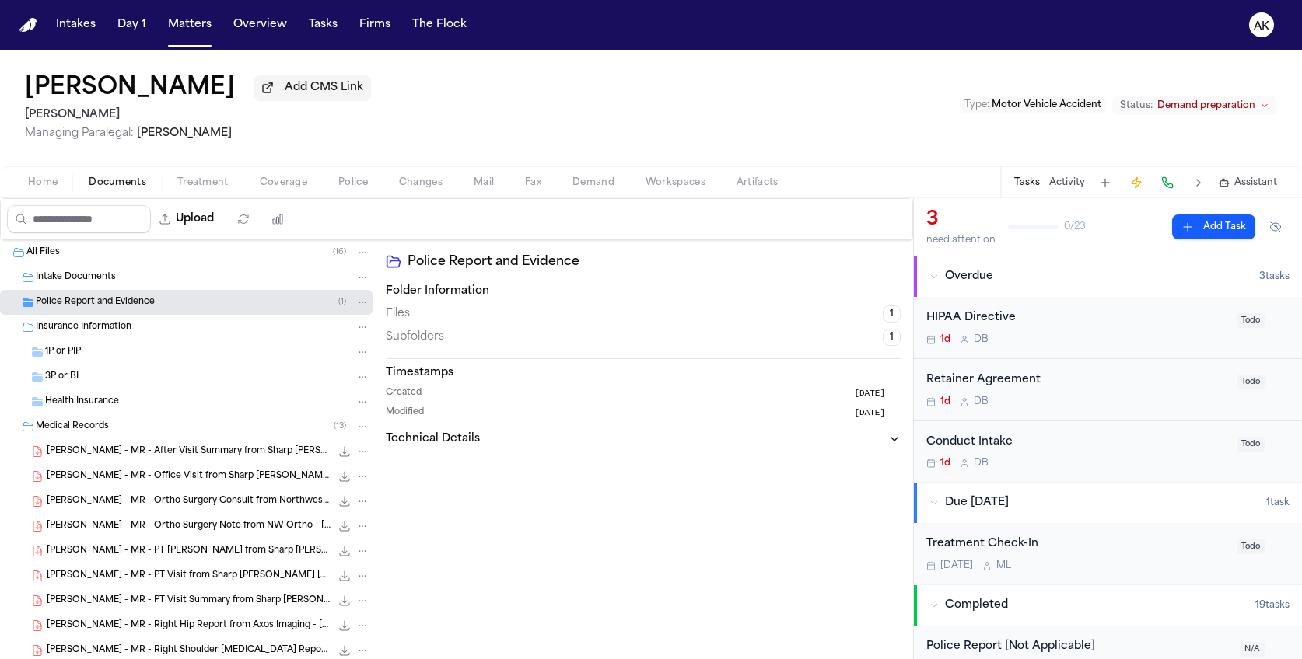
click at [169, 304] on div "Police Report and Evidence ( 1 )" at bounding box center [203, 302] width 334 height 14
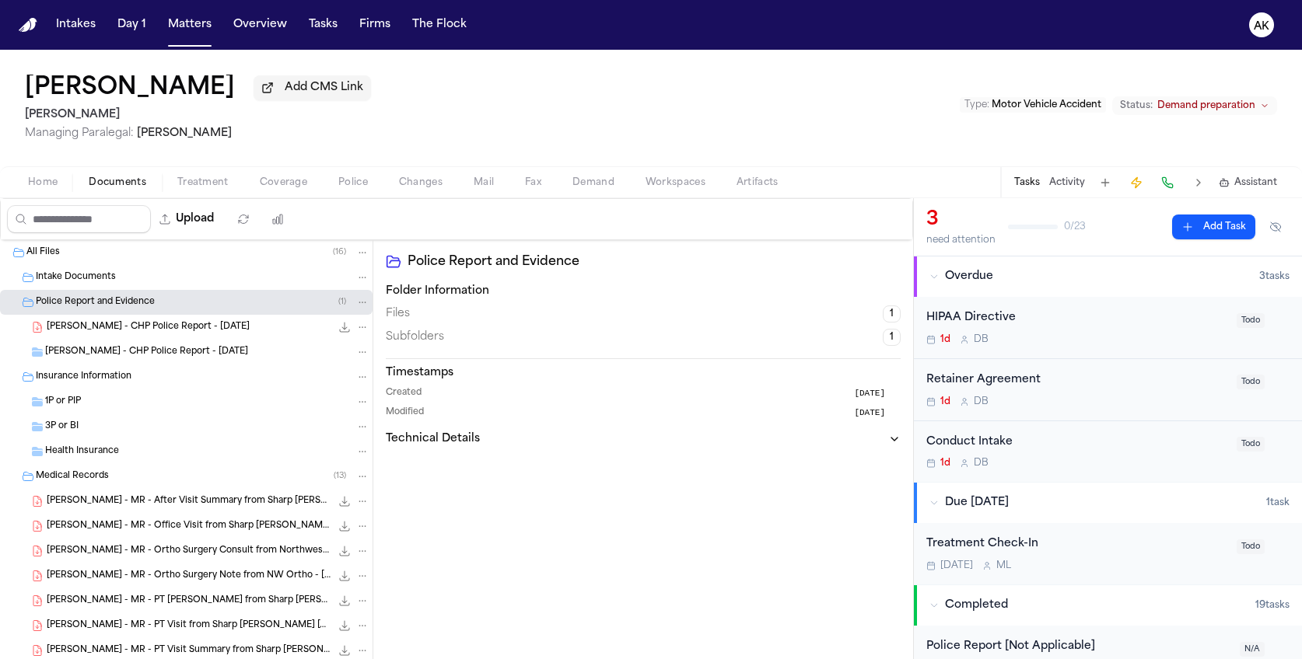
click at [166, 321] on span "R. Hastings - CHP Police Report - 7.2.25" at bounding box center [148, 327] width 203 height 13
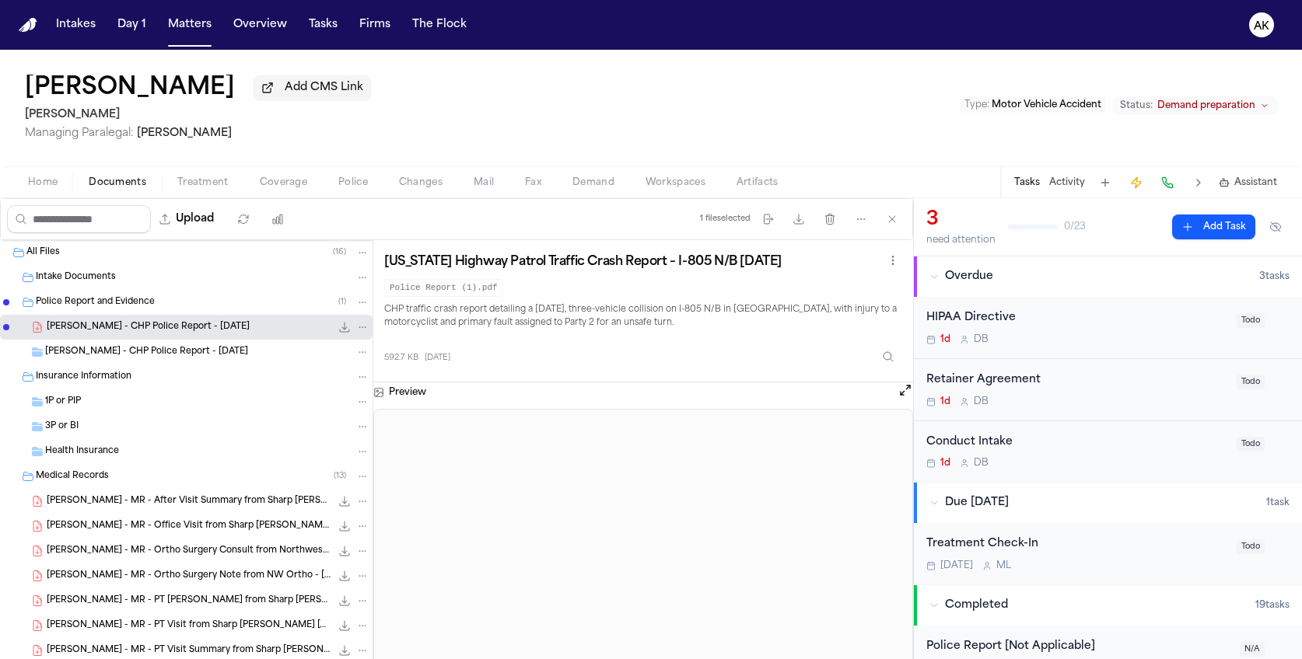
click at [338, 323] on icon "File: R. Hastings - CHP Police Report - 7.2.25" at bounding box center [344, 327] width 12 height 12
click at [166, 300] on div "Police Report and Evidence ( 1 )" at bounding box center [203, 302] width 334 height 14
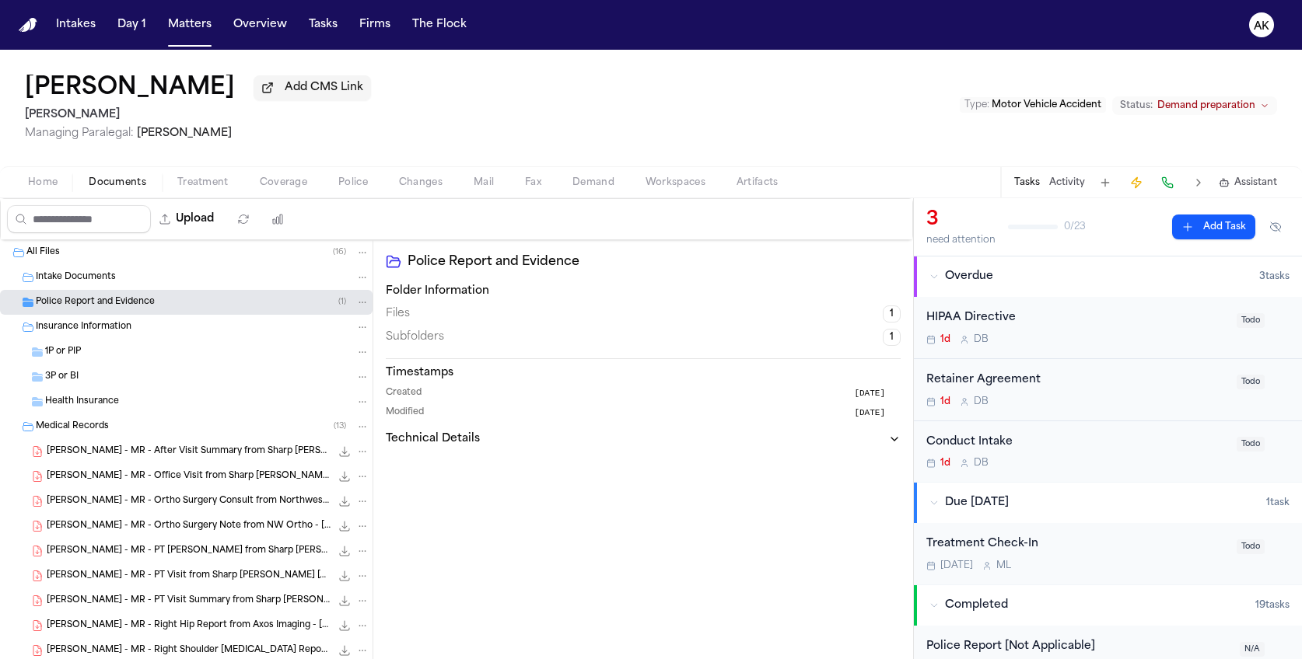
click at [166, 300] on div "Police Report and Evidence ( 1 )" at bounding box center [203, 302] width 334 height 14
